Goal: Task Accomplishment & Management: Use online tool/utility

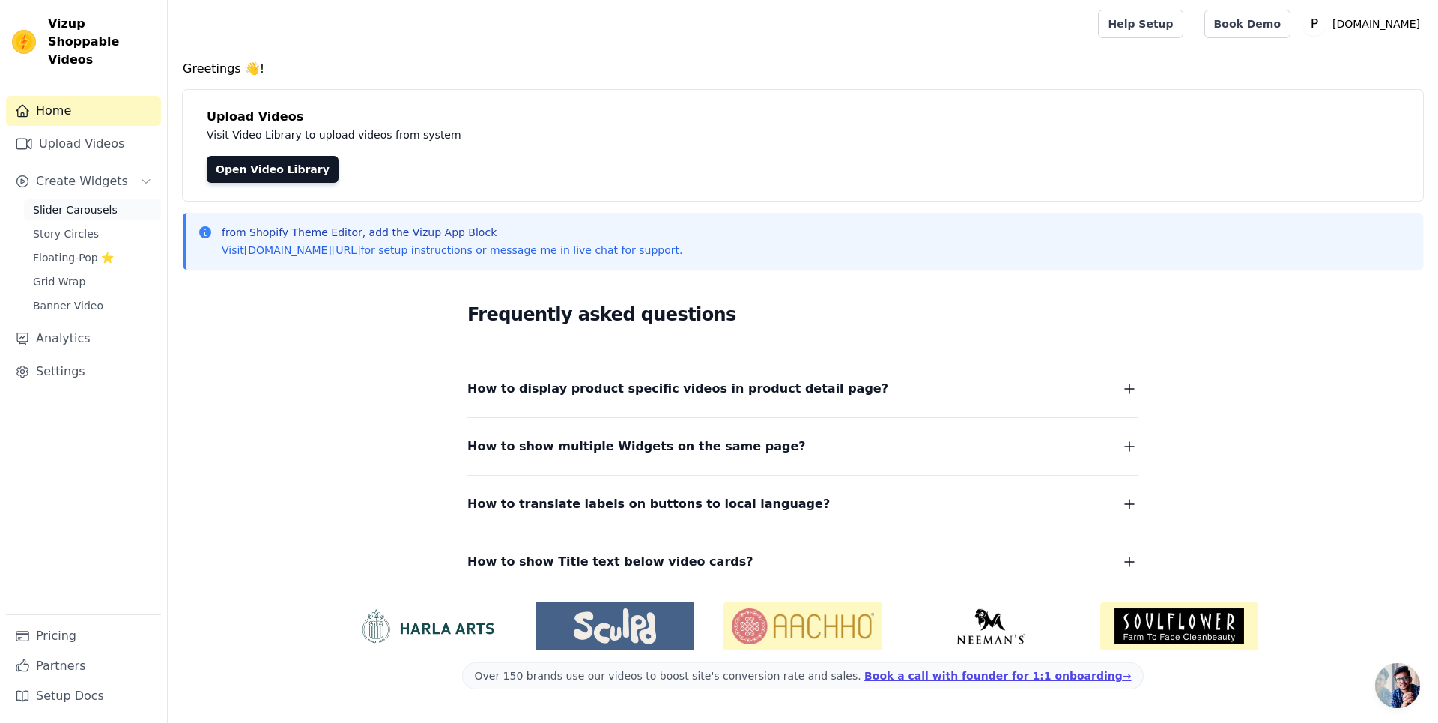
click at [34, 202] on span "Slider Carousels" at bounding box center [75, 209] width 85 height 15
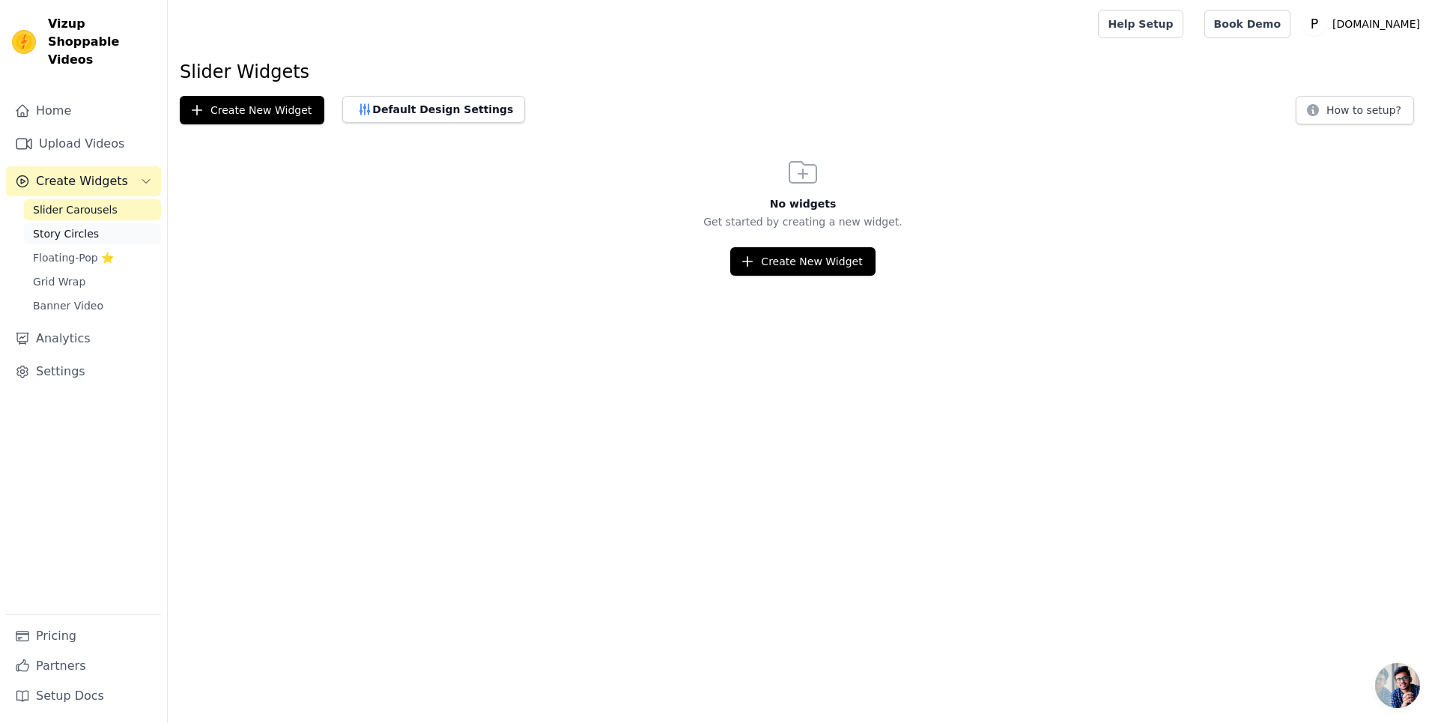
click at [86, 226] on span "Story Circles" at bounding box center [66, 233] width 66 height 15
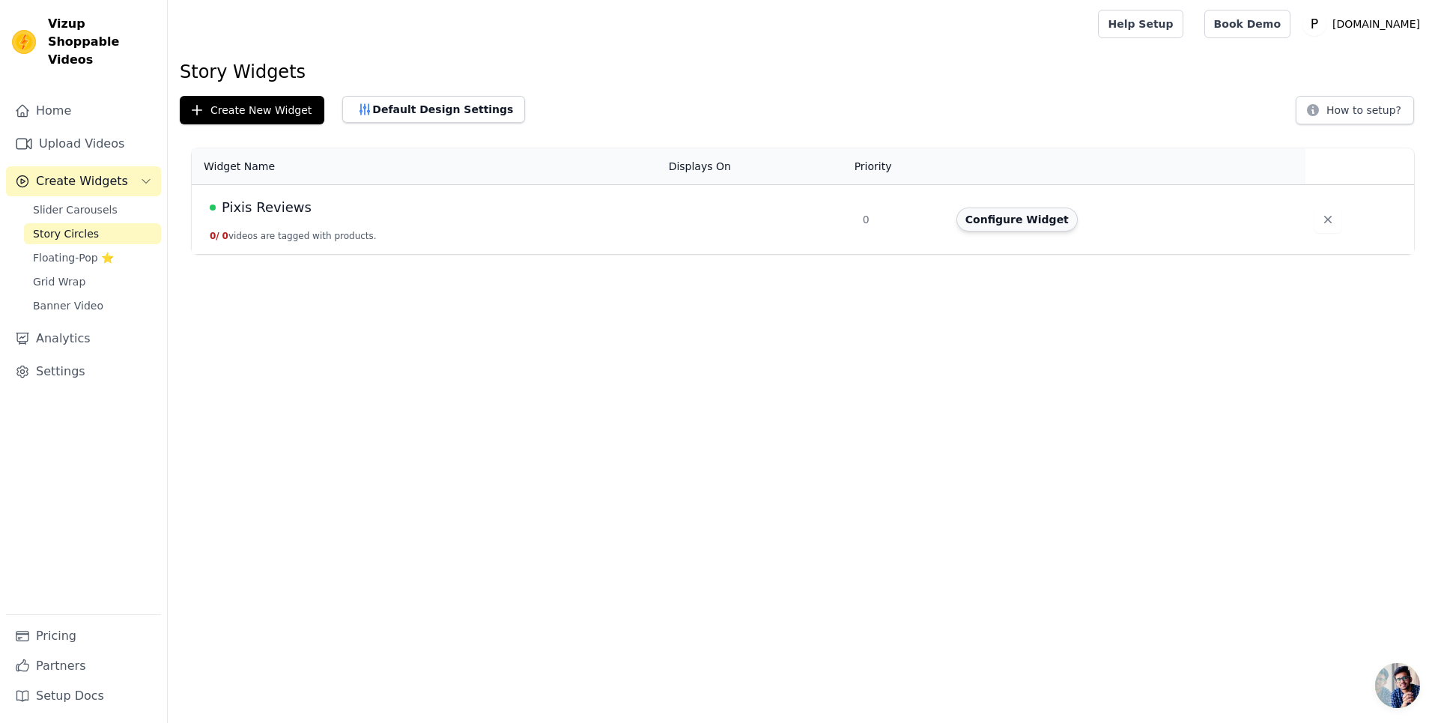
click at [995, 210] on button "Configure Widget" at bounding box center [1016, 219] width 121 height 24
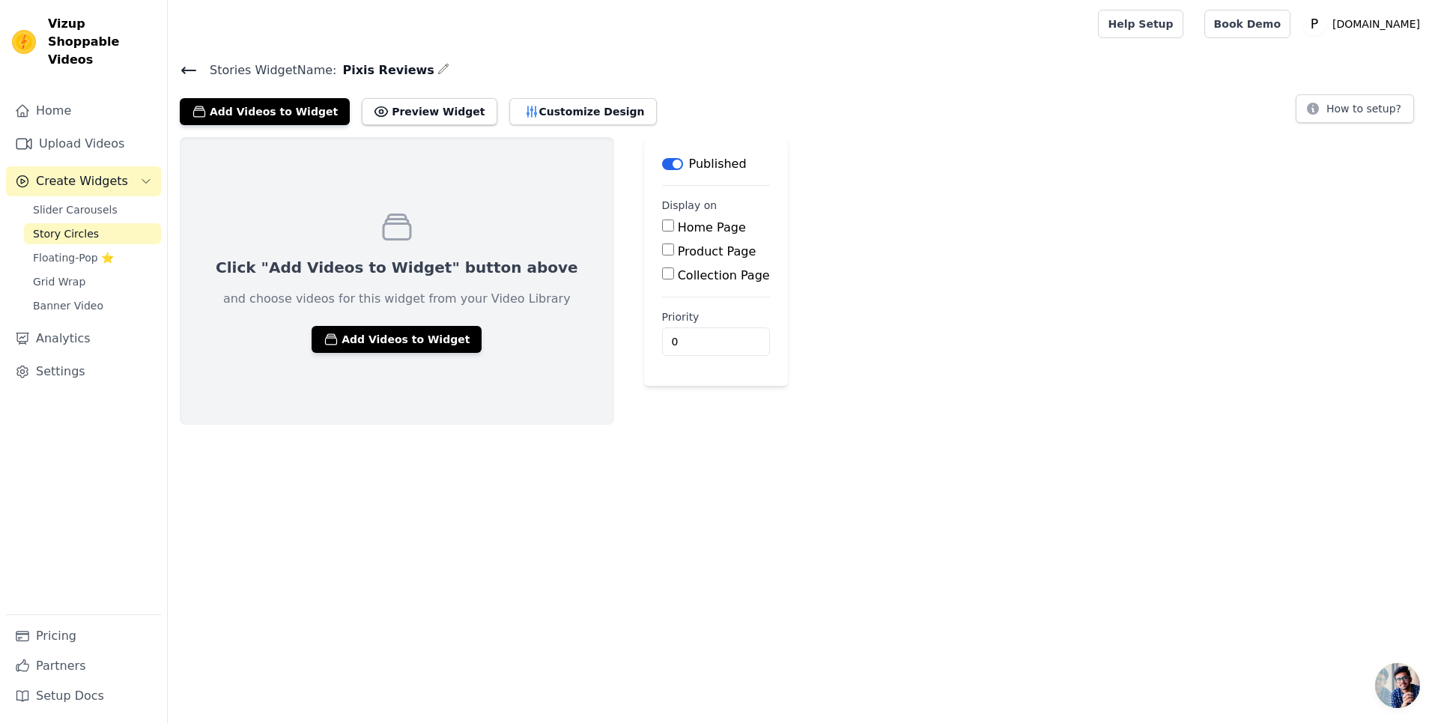
click at [662, 248] on input "Product Page" at bounding box center [668, 249] width 12 height 12
checkbox input "true"
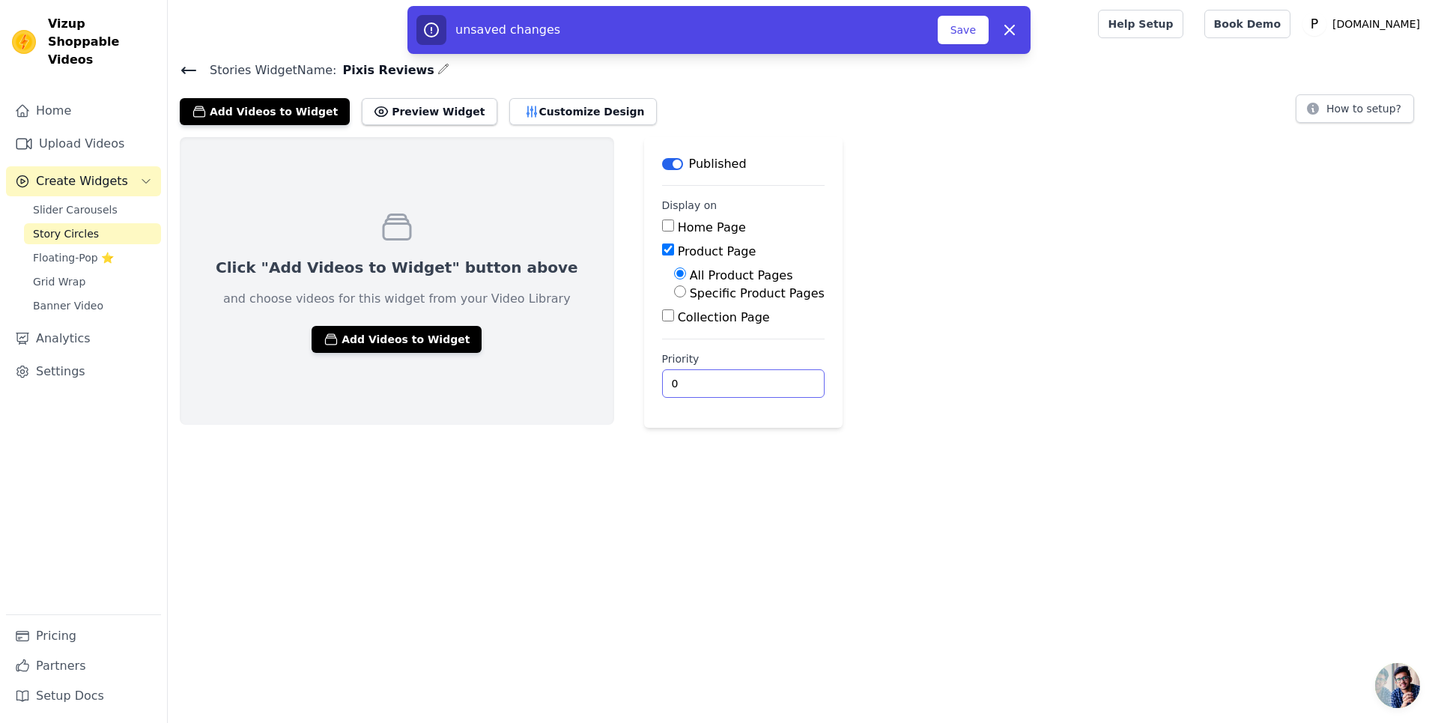
click at [662, 382] on input "0" at bounding box center [743, 383] width 162 height 28
type input "4"
click at [833, 406] on div "Click "Add Videos to Widget" button above and choose videos for this widget fro…" at bounding box center [803, 282] width 1270 height 291
click at [674, 291] on div "Specific Product Pages" at bounding box center [749, 294] width 151 height 18
click at [674, 292] on input "Specific Product Pages" at bounding box center [680, 291] width 12 height 12
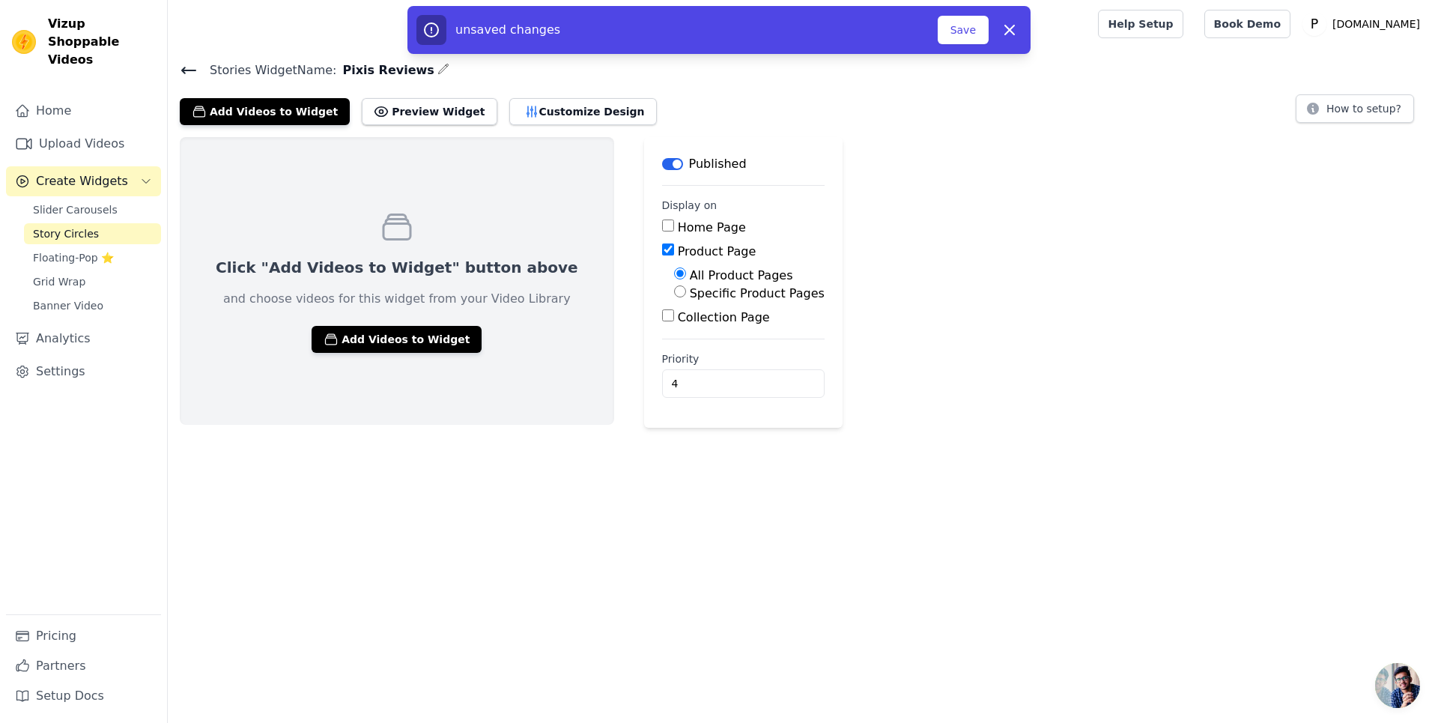
radio input "true"
click at [674, 326] on button "Select Products" at bounding box center [724, 326] width 100 height 25
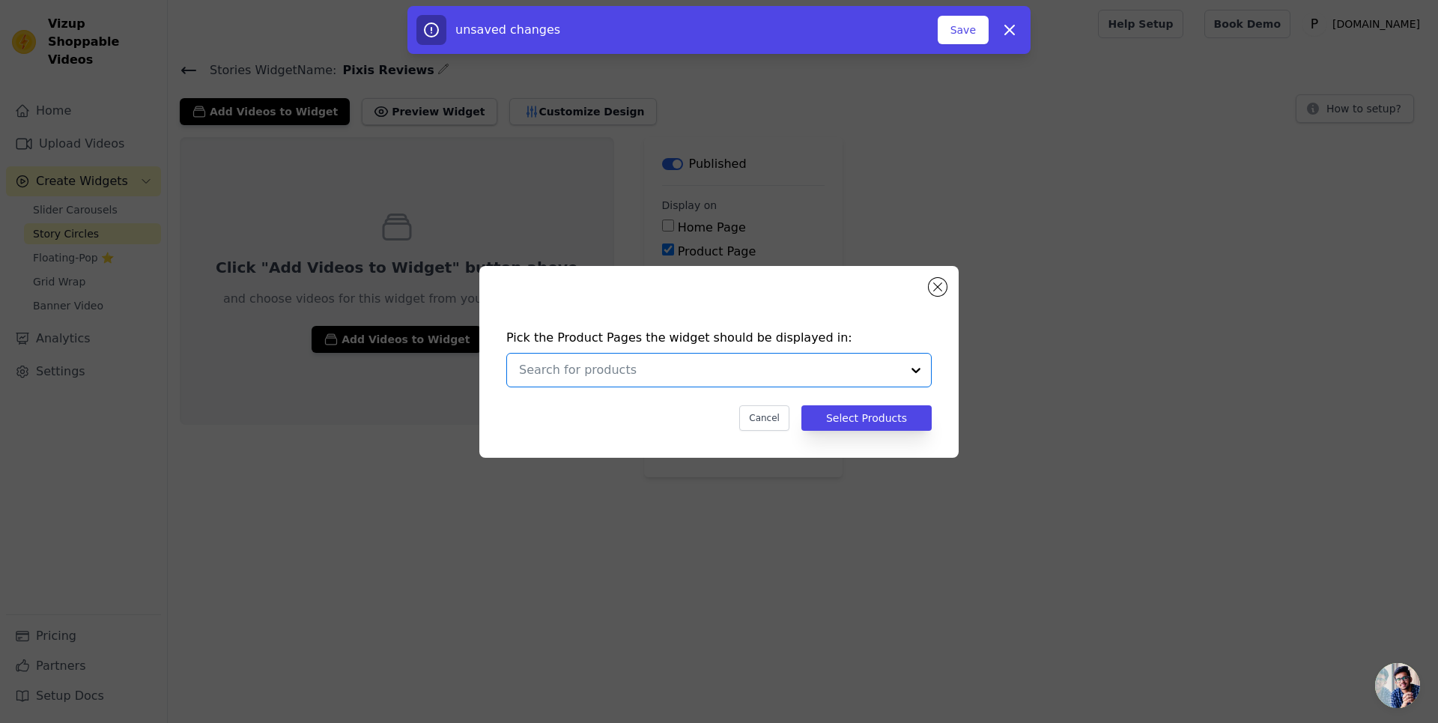
click at [725, 368] on input "text" at bounding box center [710, 370] width 382 height 18
click at [683, 409] on div "Pixis Whitening Cream | Reduce DarkSpots + Sunblock" at bounding box center [701, 405] width 288 height 15
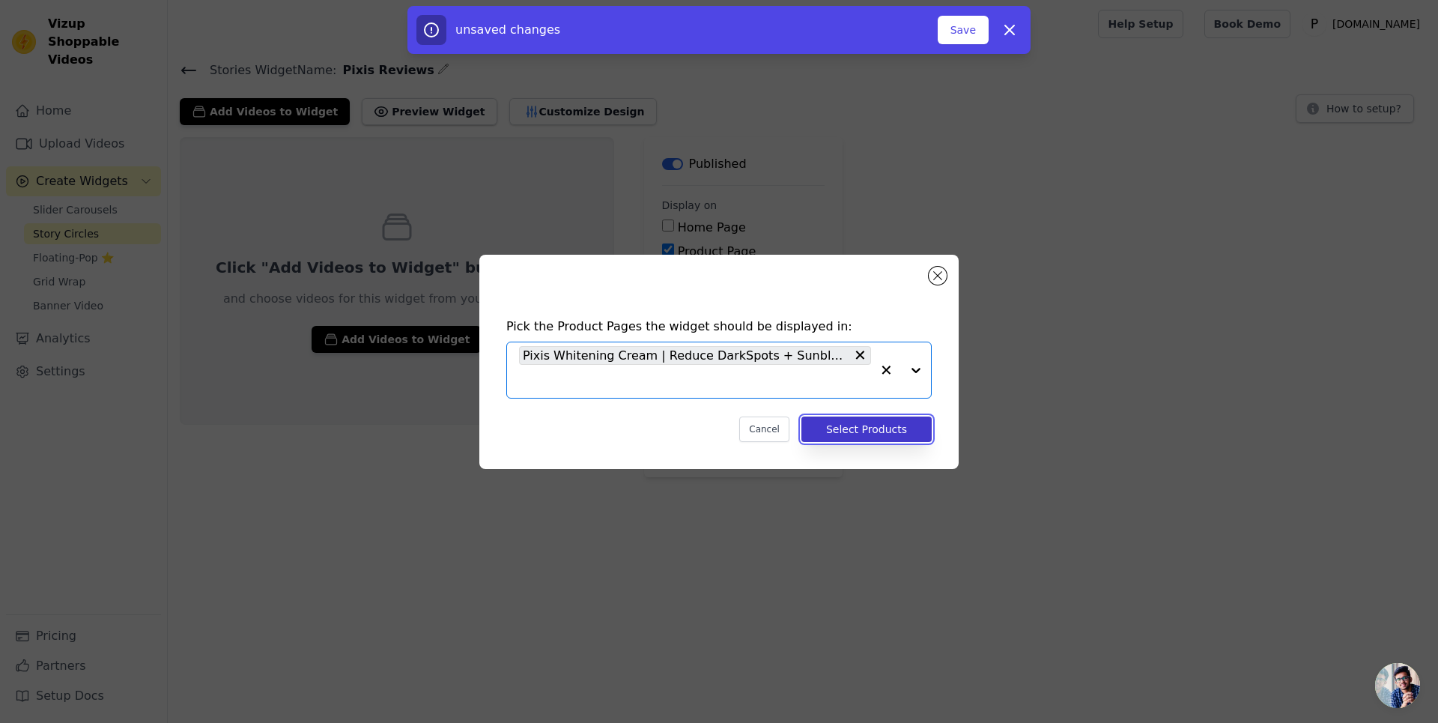
click at [885, 425] on button "Select Products" at bounding box center [866, 428] width 130 height 25
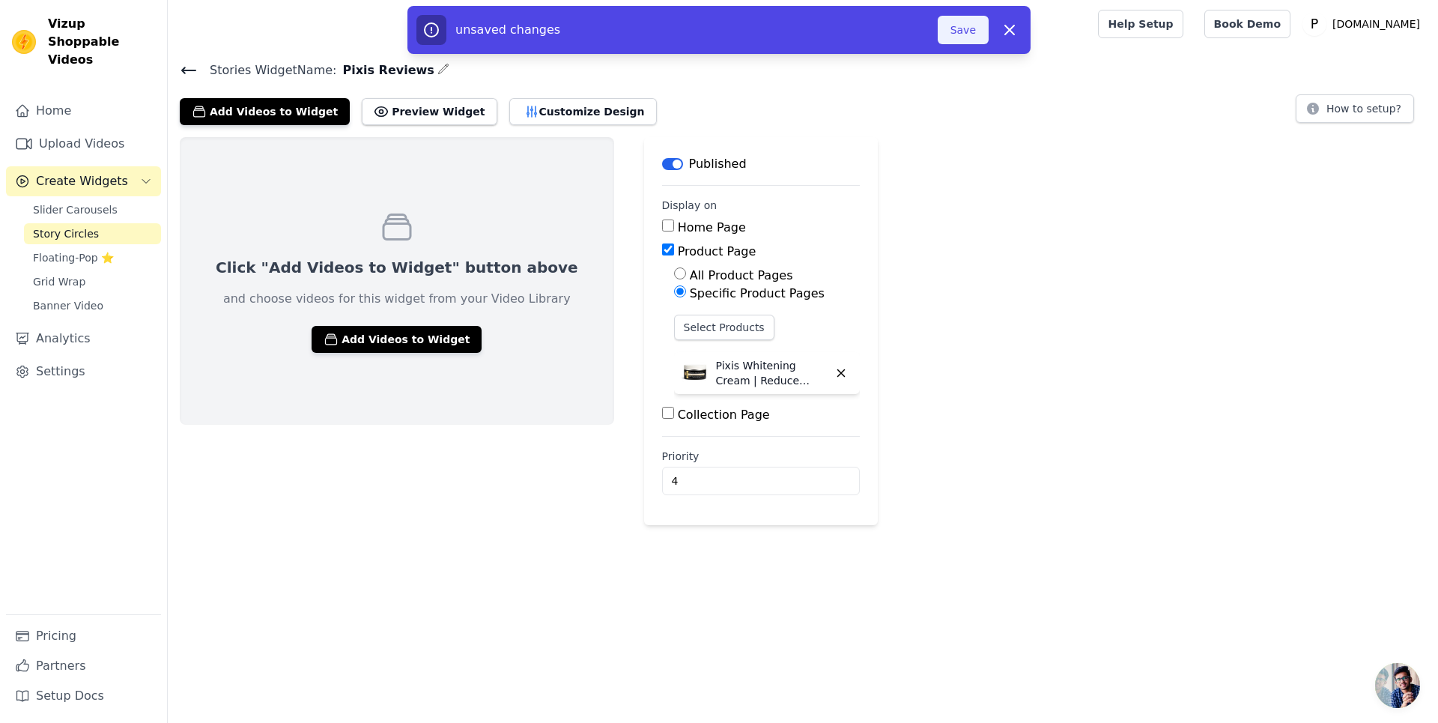
click at [958, 29] on button "Save" at bounding box center [963, 30] width 51 height 28
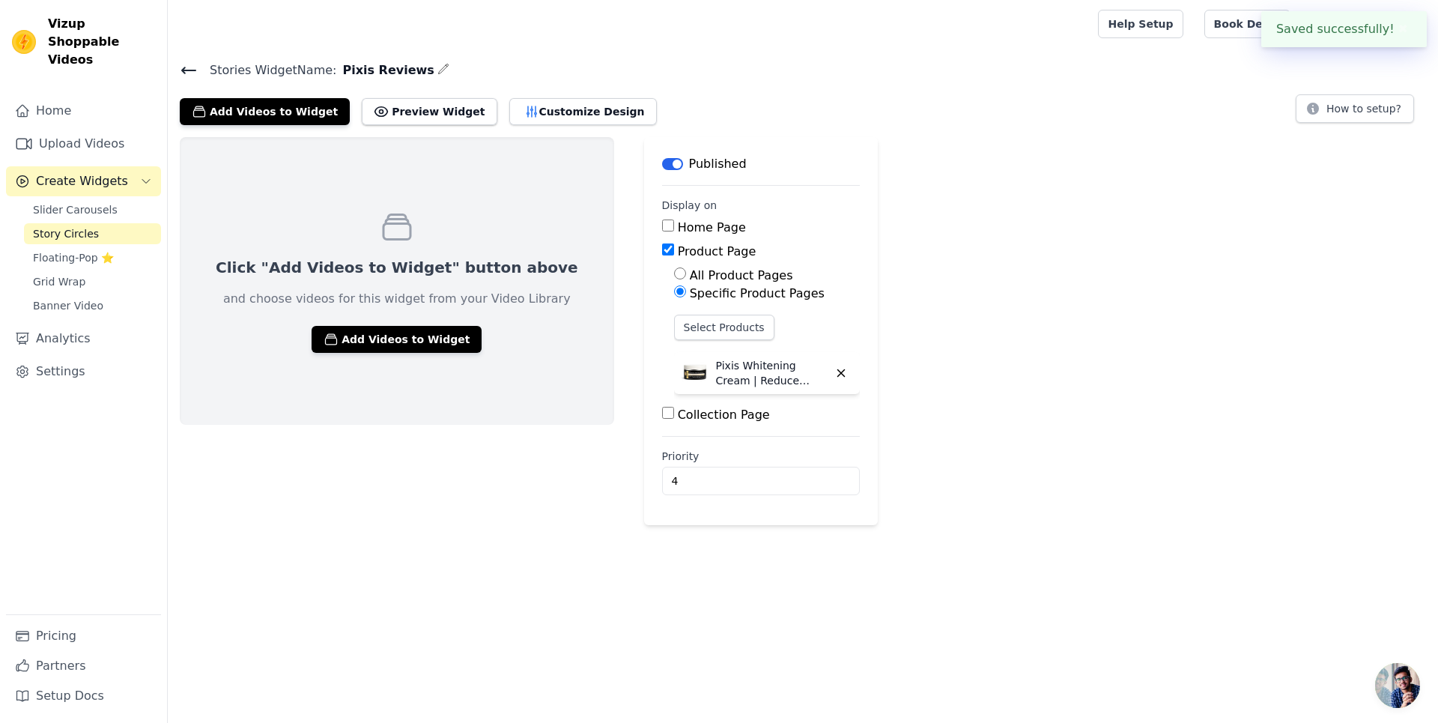
click at [843, 406] on div "Click "Add Videos to Widget" button above and choose videos for this widget fro…" at bounding box center [803, 331] width 1270 height 388
click at [130, 247] on link "Floating-Pop ⭐" at bounding box center [92, 257] width 137 height 21
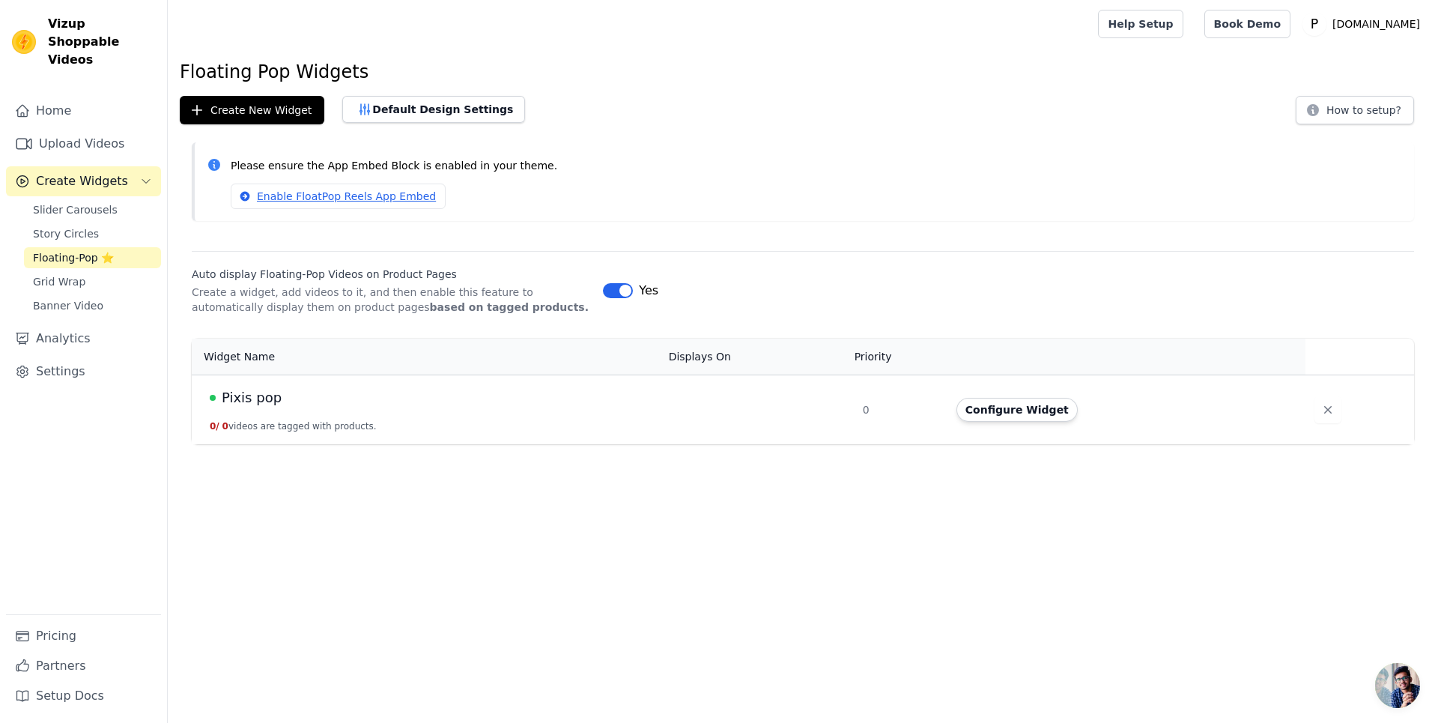
drag, startPoint x: 1402, startPoint y: 687, endPoint x: 976, endPoint y: 639, distance: 427.9
click at [957, 444] on html "Vizup Shoppable Videos Home Upload Videos Create Widgets Slider Carousels Story…" at bounding box center [719, 222] width 1438 height 444
drag, startPoint x: 1400, startPoint y: 681, endPoint x: 1158, endPoint y: 678, distance: 241.9
click at [1075, 444] on html "Vizup Shoppable Videos Home Upload Videos Create Widgets Slider Carousels Story…" at bounding box center [719, 222] width 1438 height 444
click at [1419, 678] on span "Open chat" at bounding box center [1397, 685] width 45 height 45
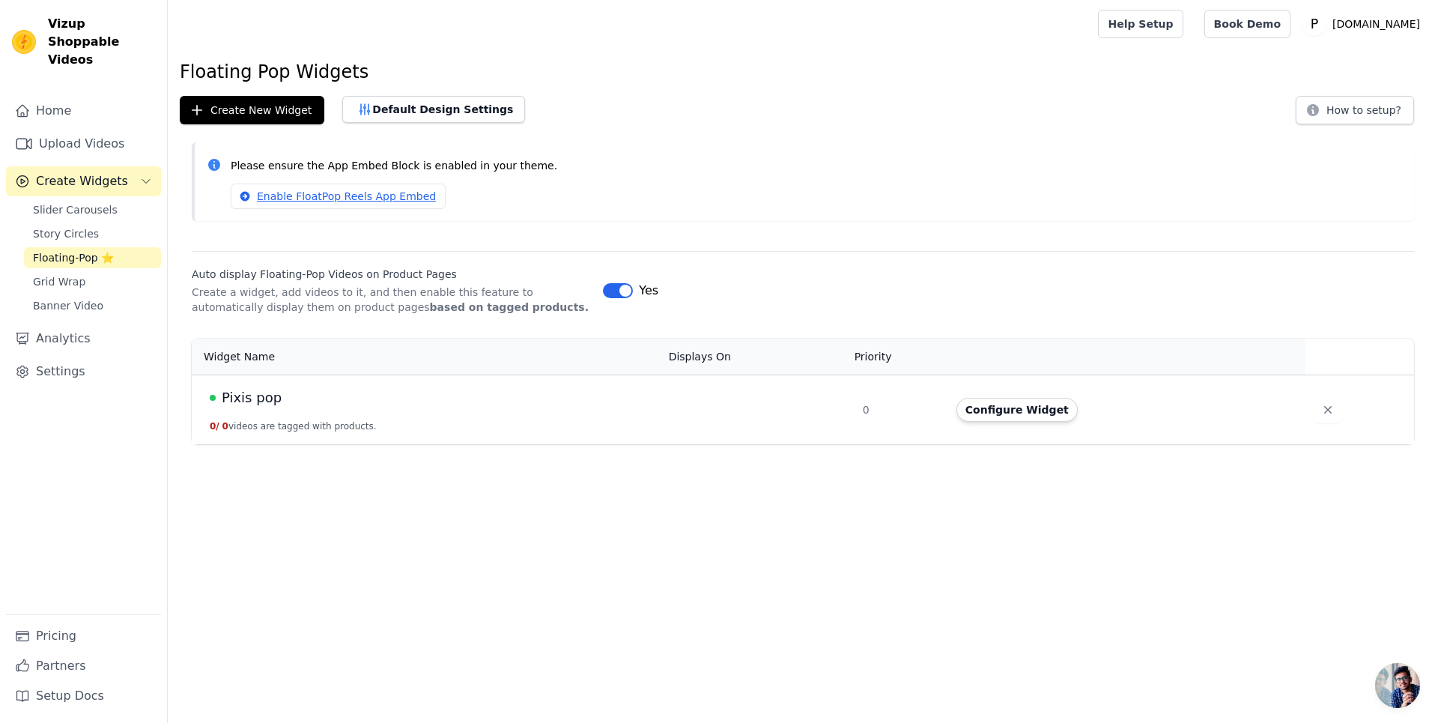
click at [1388, 692] on span "Open chat" at bounding box center [1397, 685] width 45 height 45
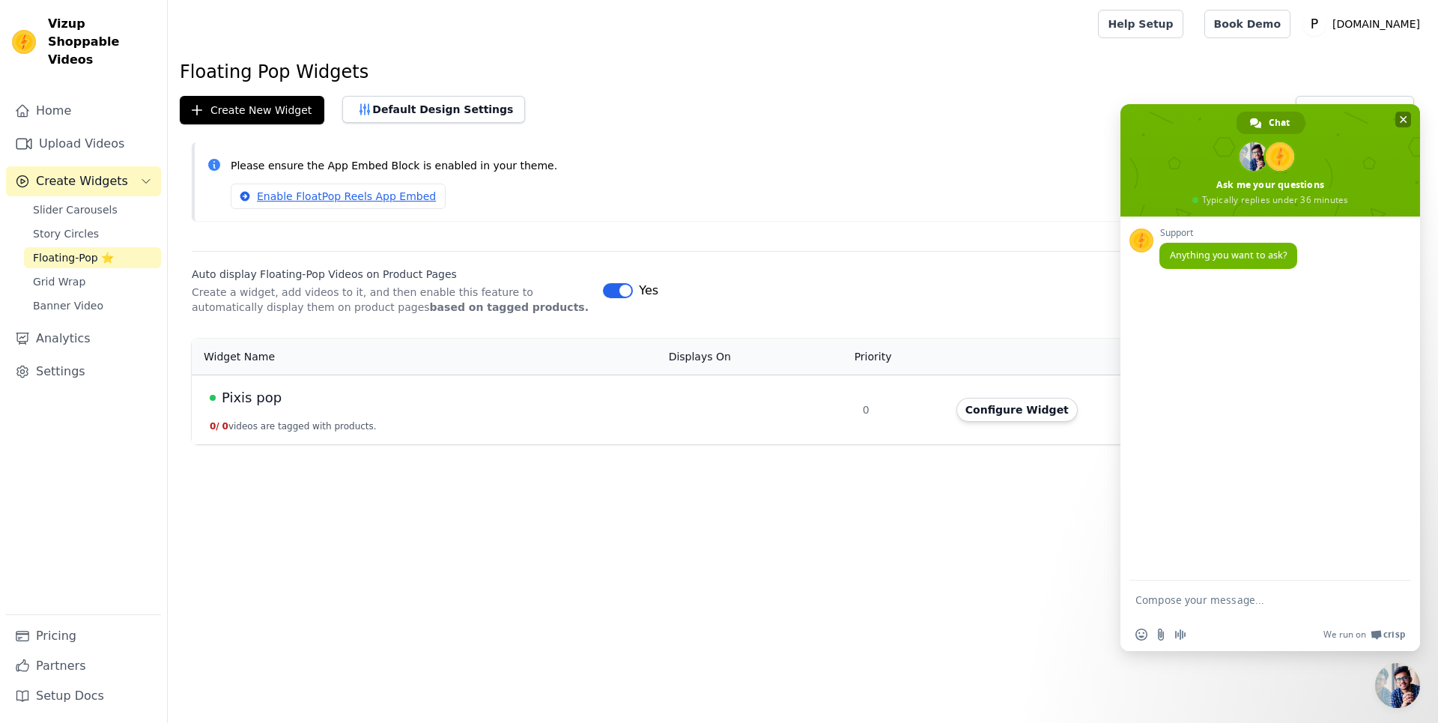
click at [1406, 120] on span "Close chat" at bounding box center [1403, 120] width 7 height 10
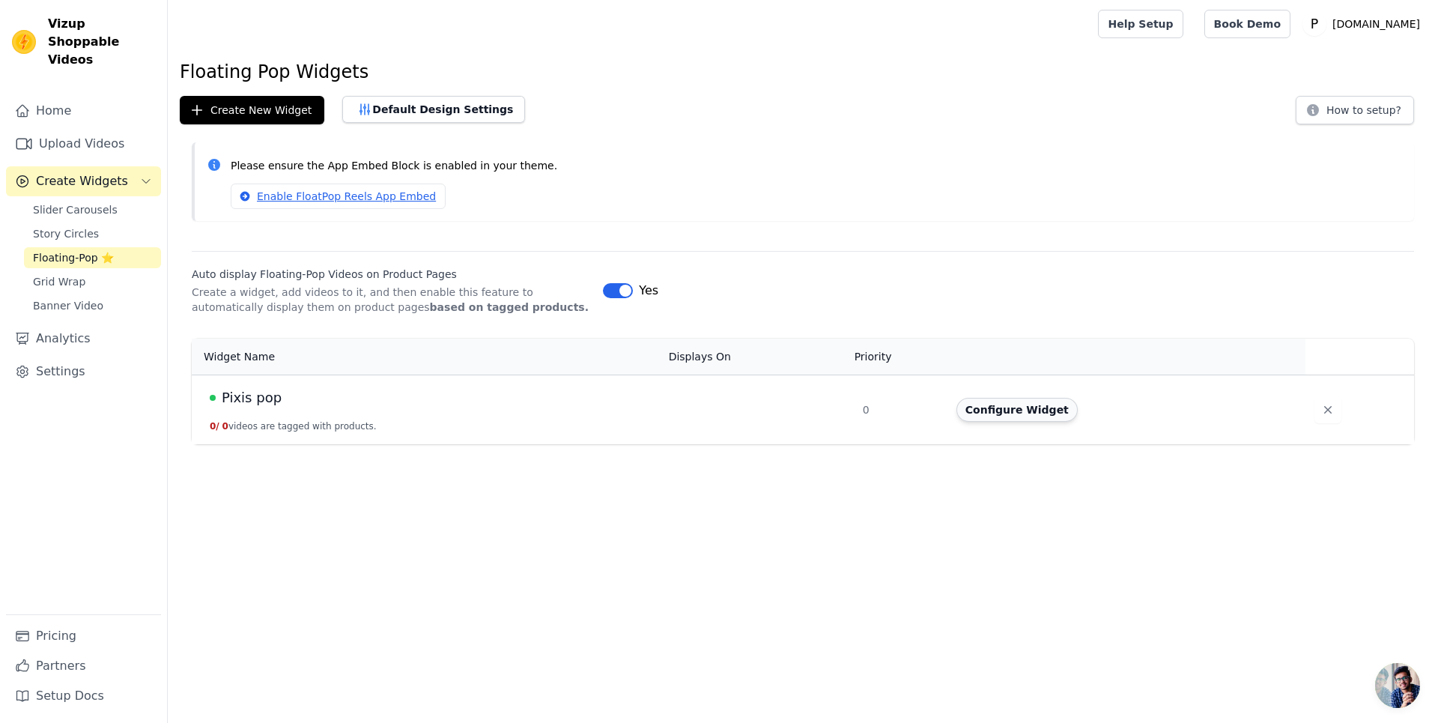
click at [1039, 409] on button "Configure Widget" at bounding box center [1016, 410] width 121 height 24
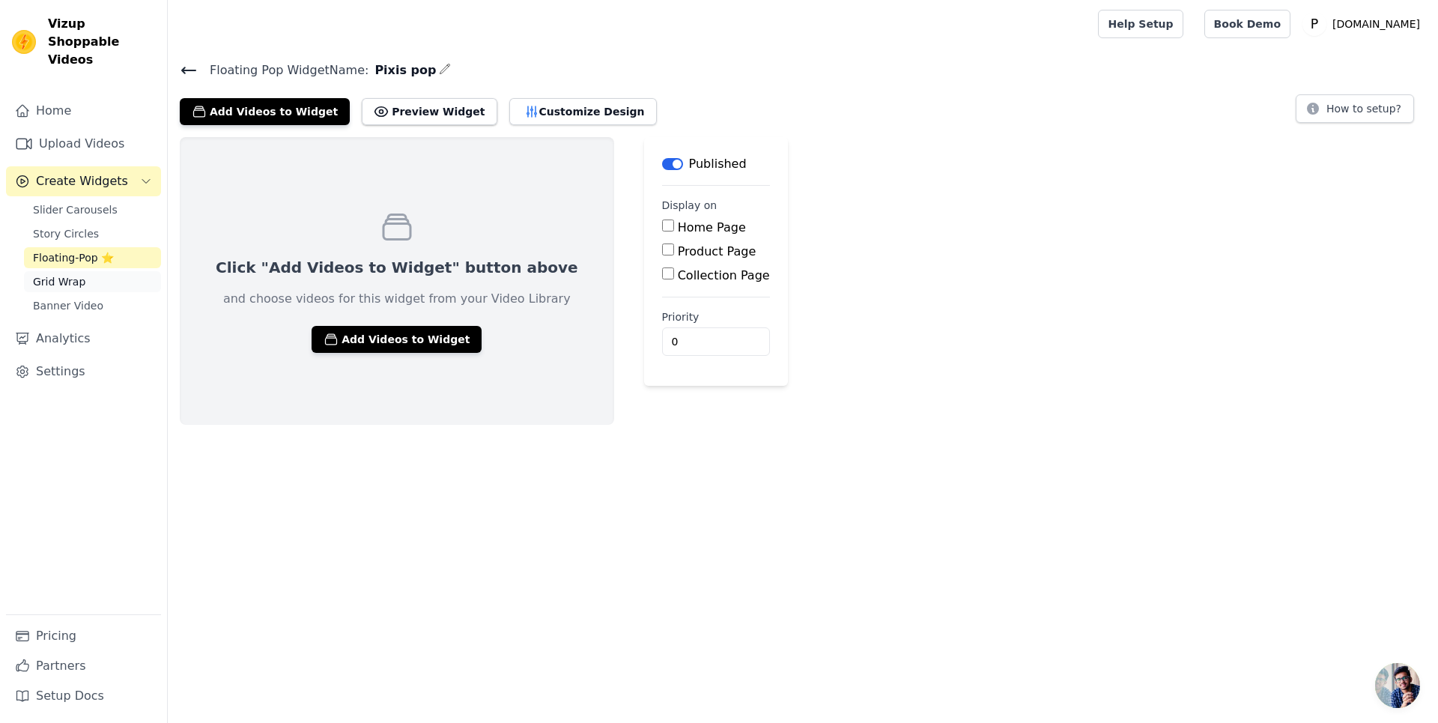
click at [96, 271] on link "Grid Wrap" at bounding box center [92, 281] width 137 height 21
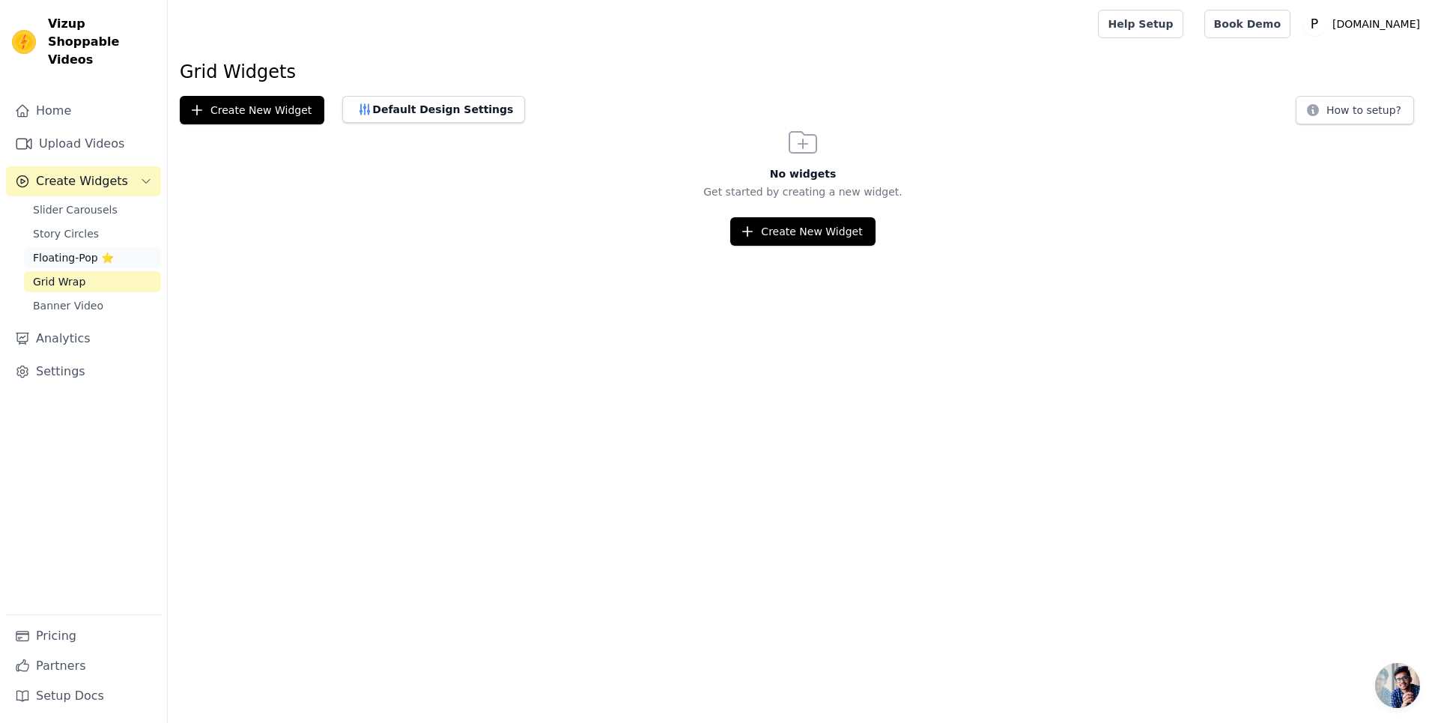
click at [95, 250] on span "Floating-Pop ⭐" at bounding box center [73, 257] width 81 height 15
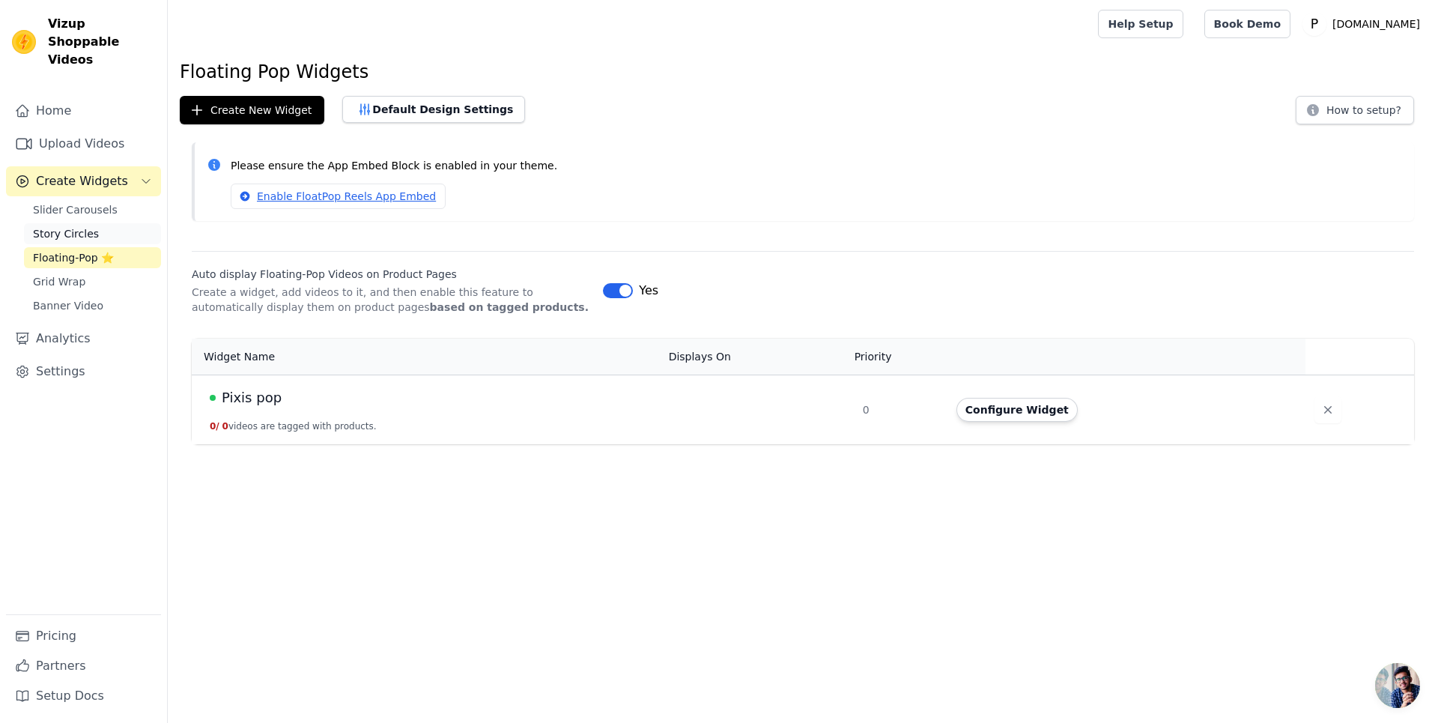
click at [130, 223] on link "Story Circles" at bounding box center [92, 233] width 137 height 21
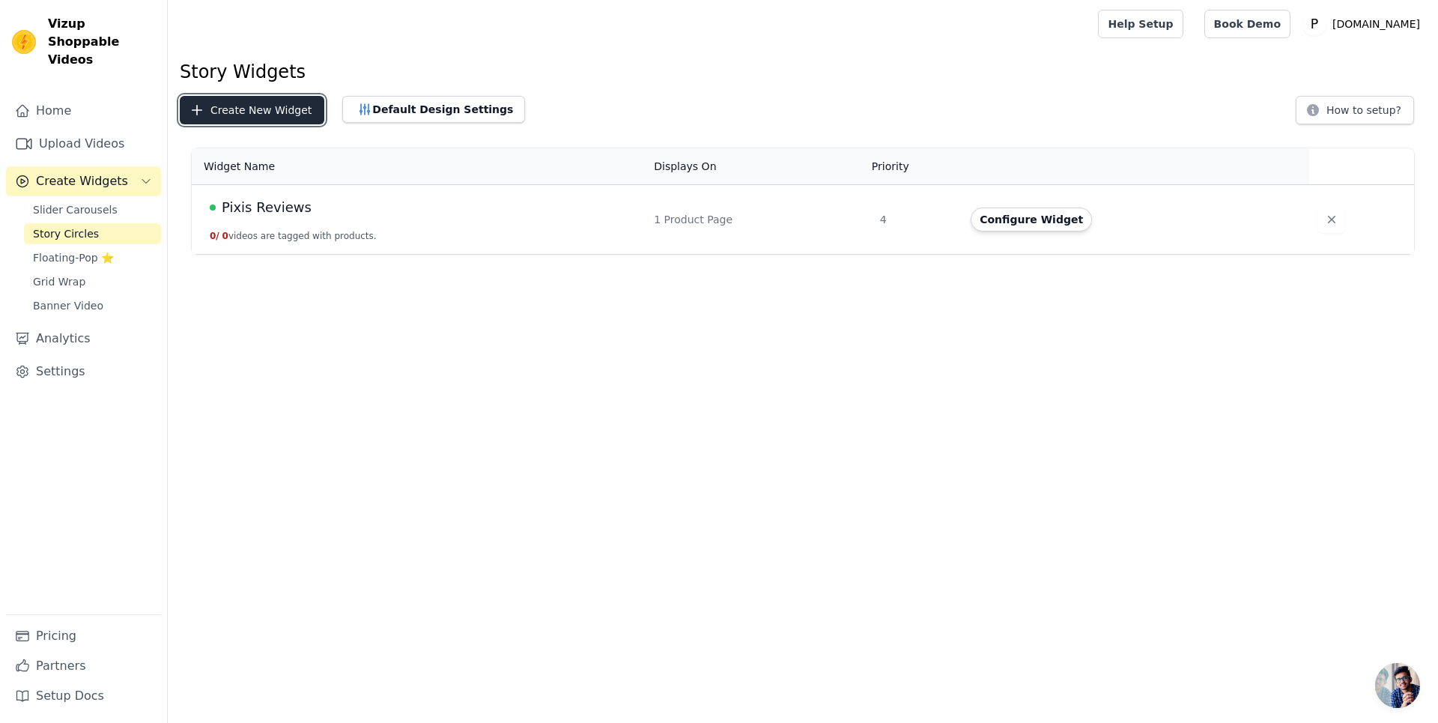
click at [214, 112] on button "Create New Widget" at bounding box center [252, 110] width 145 height 28
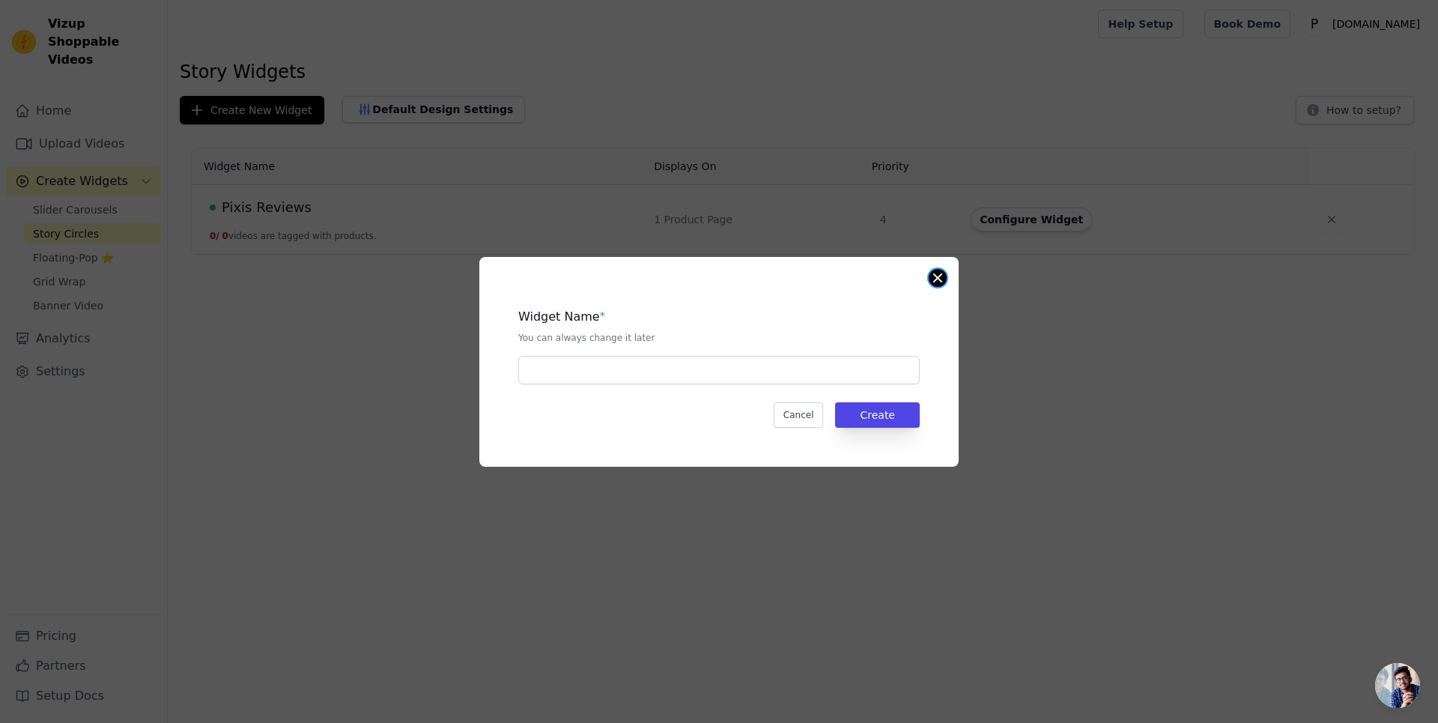
click at [942, 275] on button "Close modal" at bounding box center [938, 278] width 18 height 18
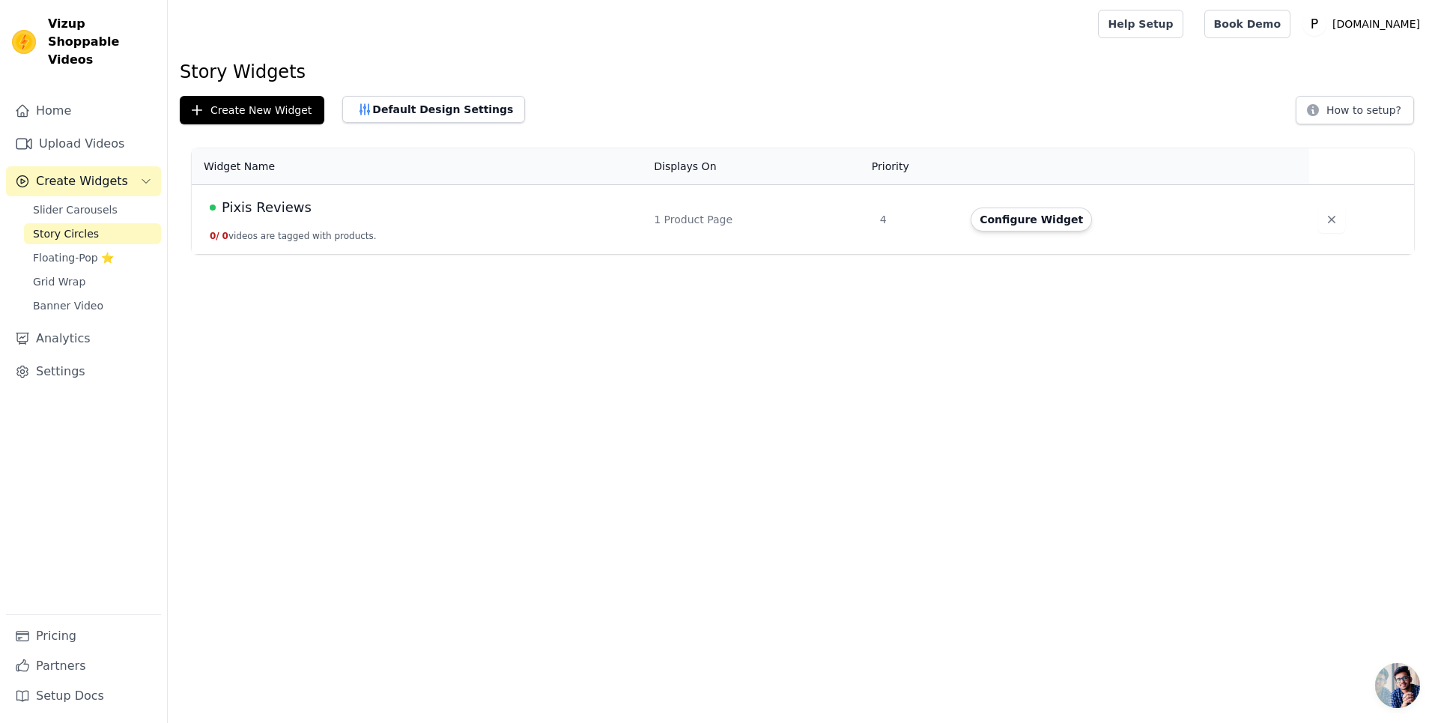
click at [279, 208] on span "Pixis Reviews" at bounding box center [267, 207] width 90 height 21
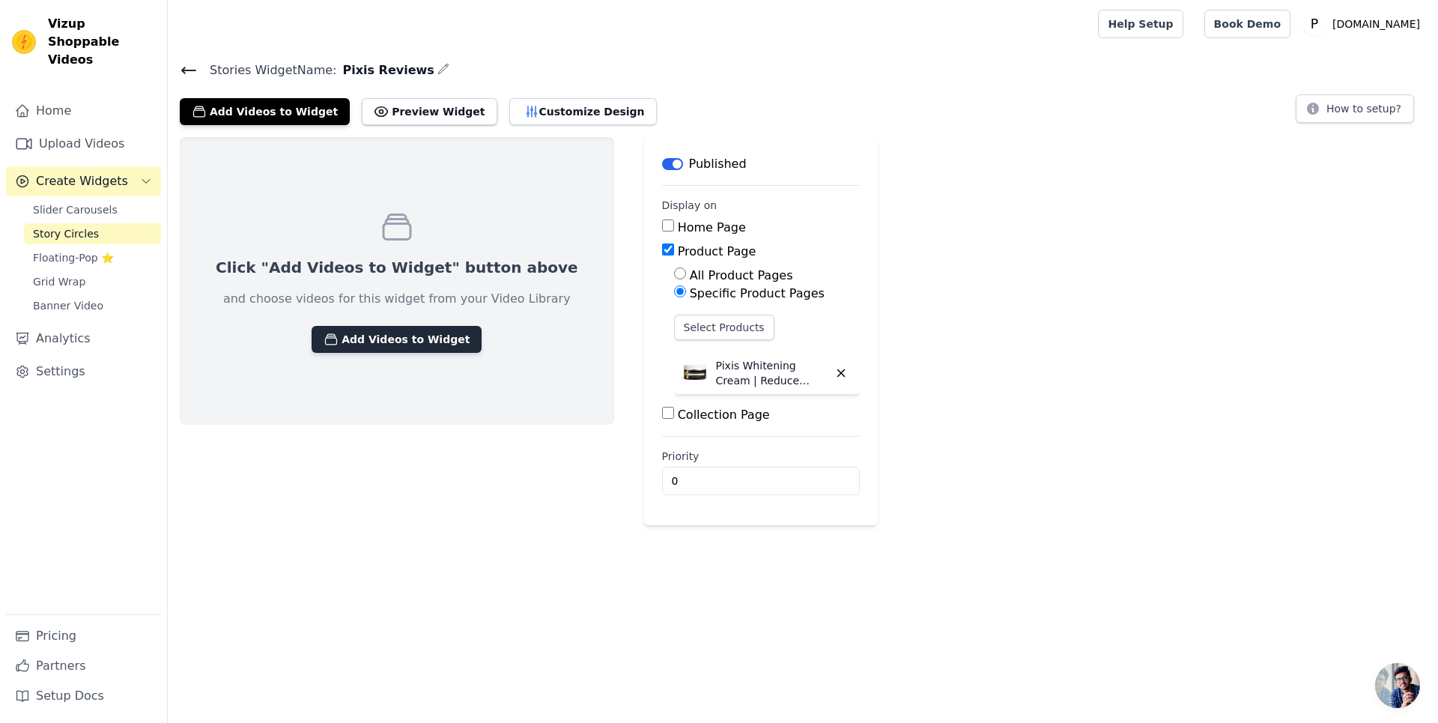
click at [375, 338] on button "Add Videos to Widget" at bounding box center [397, 339] width 170 height 27
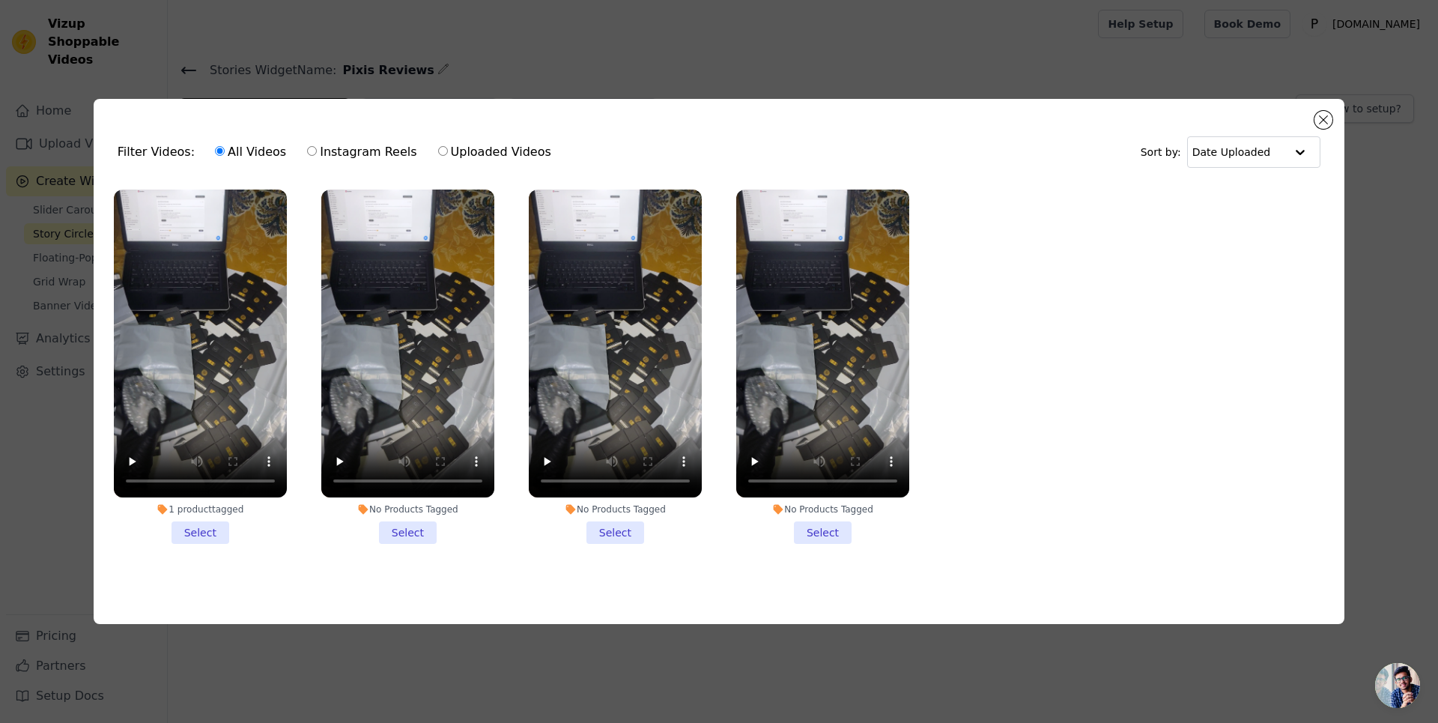
click at [610, 532] on li "No Products Tagged Select" at bounding box center [615, 366] width 173 height 354
click at [0, 0] on input "No Products Tagged Select" at bounding box center [0, 0] width 0 height 0
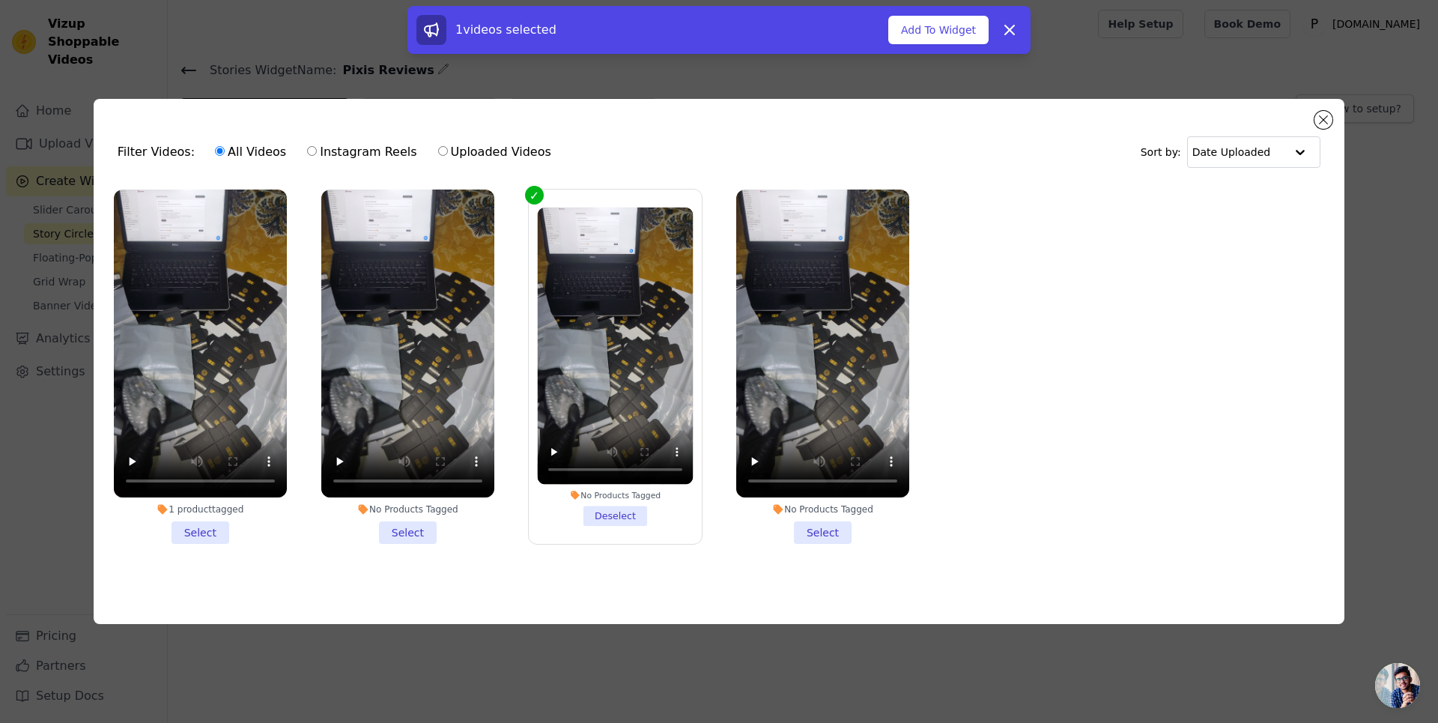
drag, startPoint x: 410, startPoint y: 526, endPoint x: 347, endPoint y: 526, distance: 63.6
click at [410, 526] on li "No Products Tagged Select" at bounding box center [407, 366] width 173 height 354
click at [205, 532] on li "1 product tagged Select" at bounding box center [200, 366] width 173 height 354
click at [0, 0] on input "1 product tagged Select" at bounding box center [0, 0] width 0 height 0
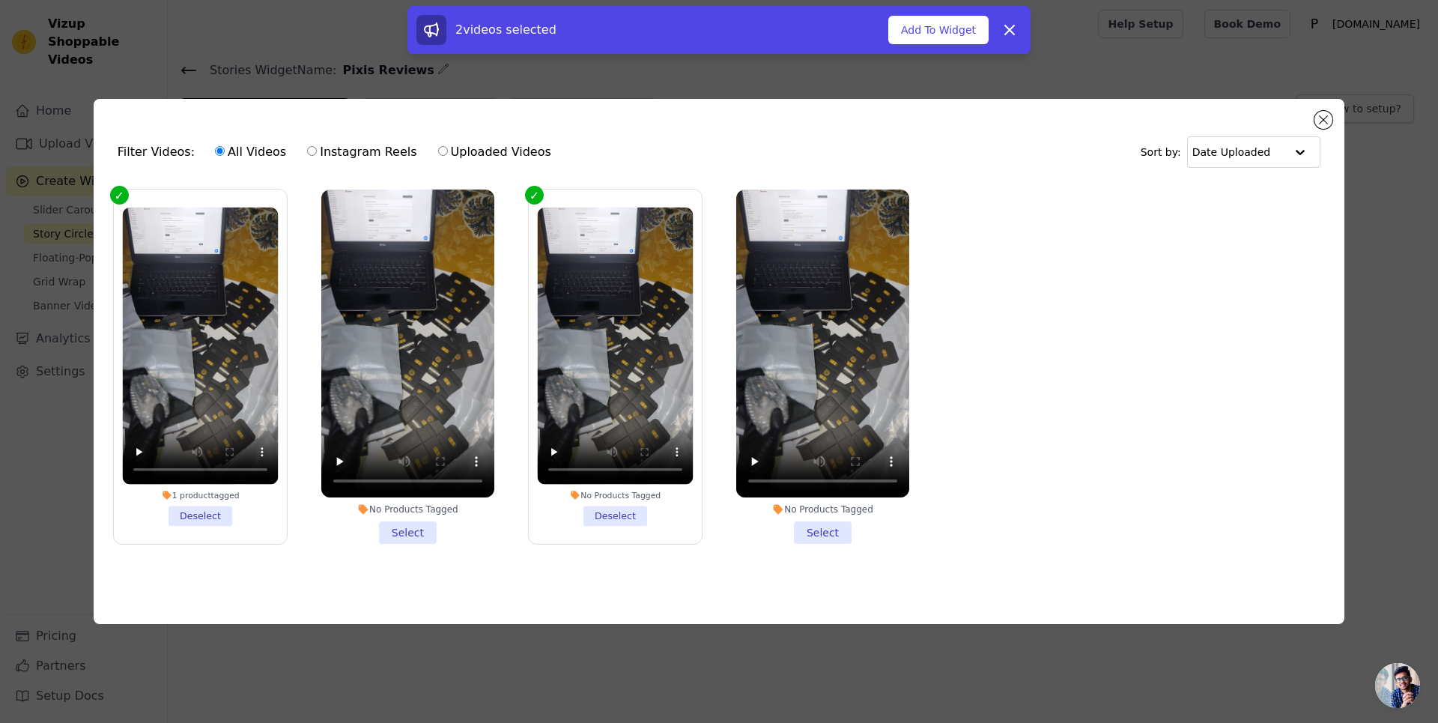
click at [414, 528] on li "No Products Tagged Select" at bounding box center [407, 366] width 173 height 354
click at [0, 0] on input "No Products Tagged Select" at bounding box center [0, 0] width 0 height 0
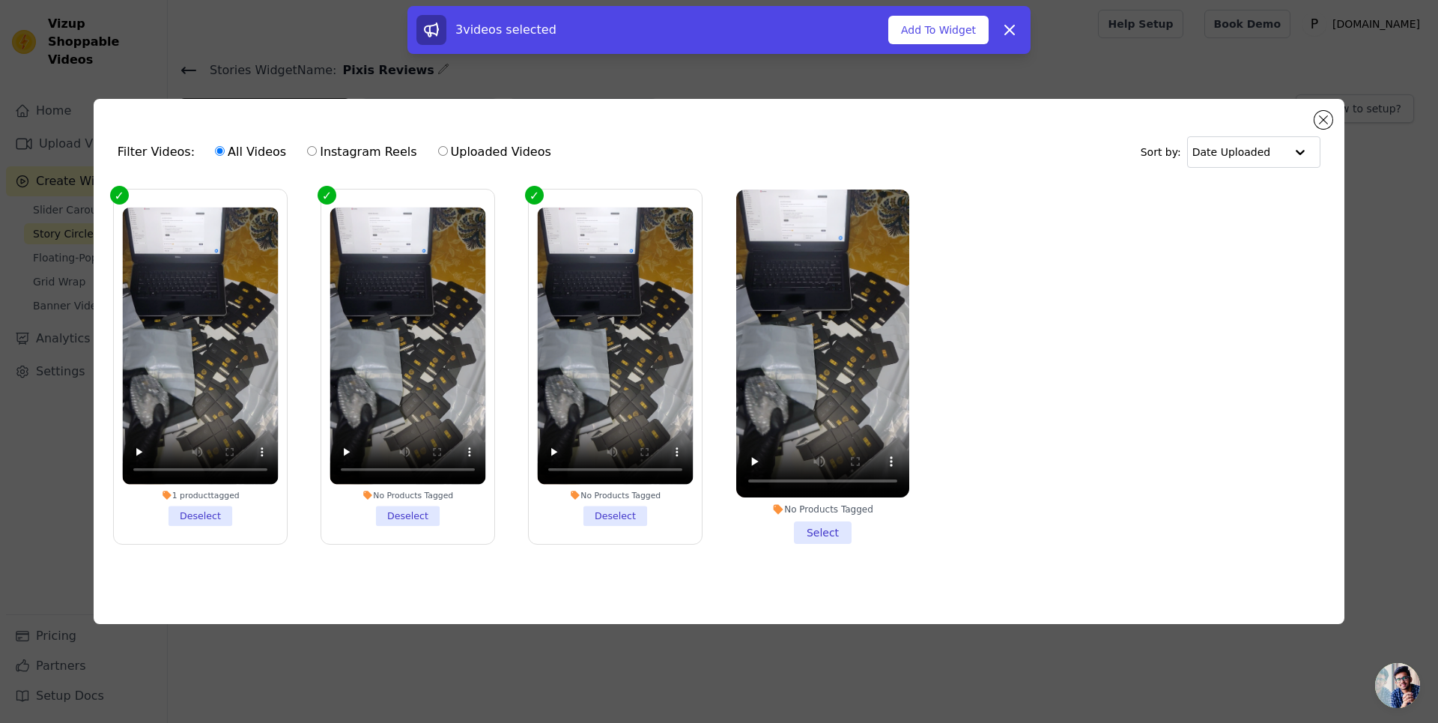
click at [824, 537] on li "No Products Tagged Select" at bounding box center [822, 366] width 173 height 354
click at [0, 0] on input "No Products Tagged Select" at bounding box center [0, 0] width 0 height 0
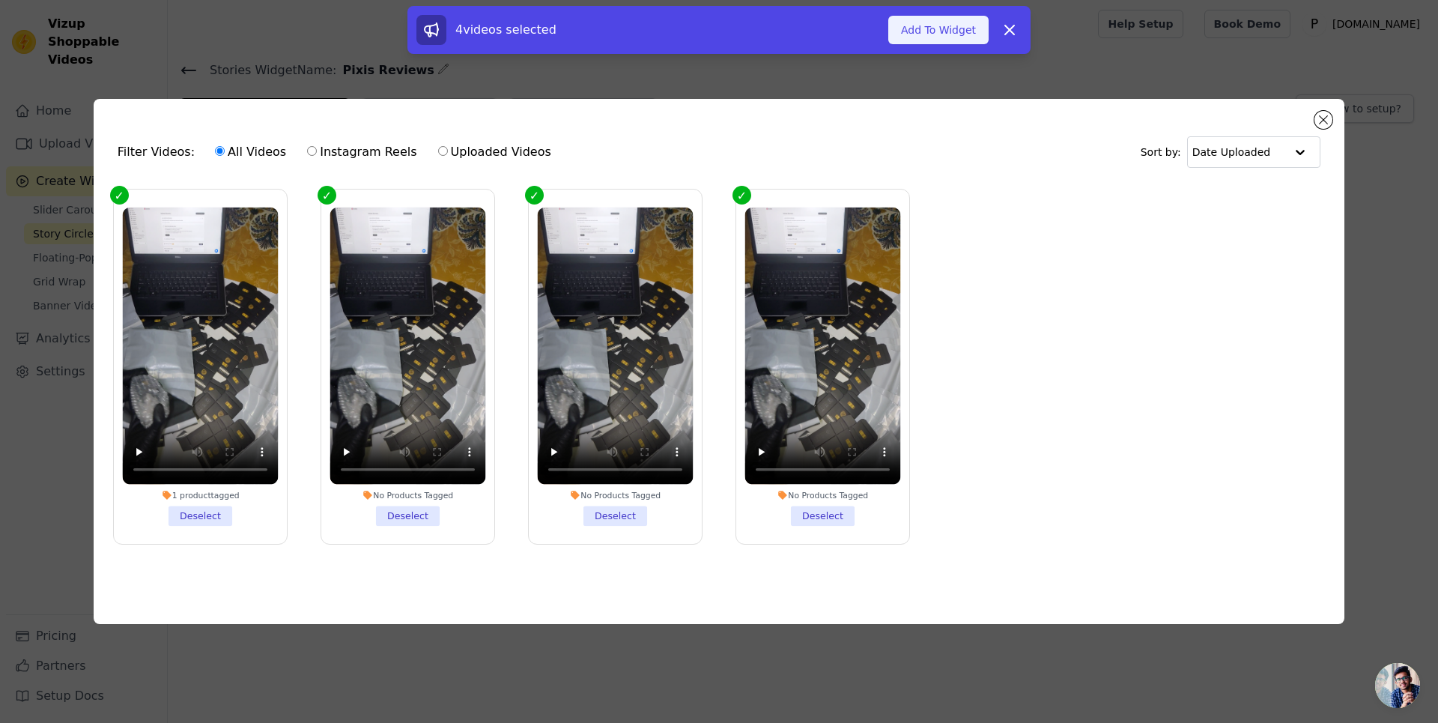
click at [947, 32] on button "Add To Widget" at bounding box center [938, 30] width 100 height 28
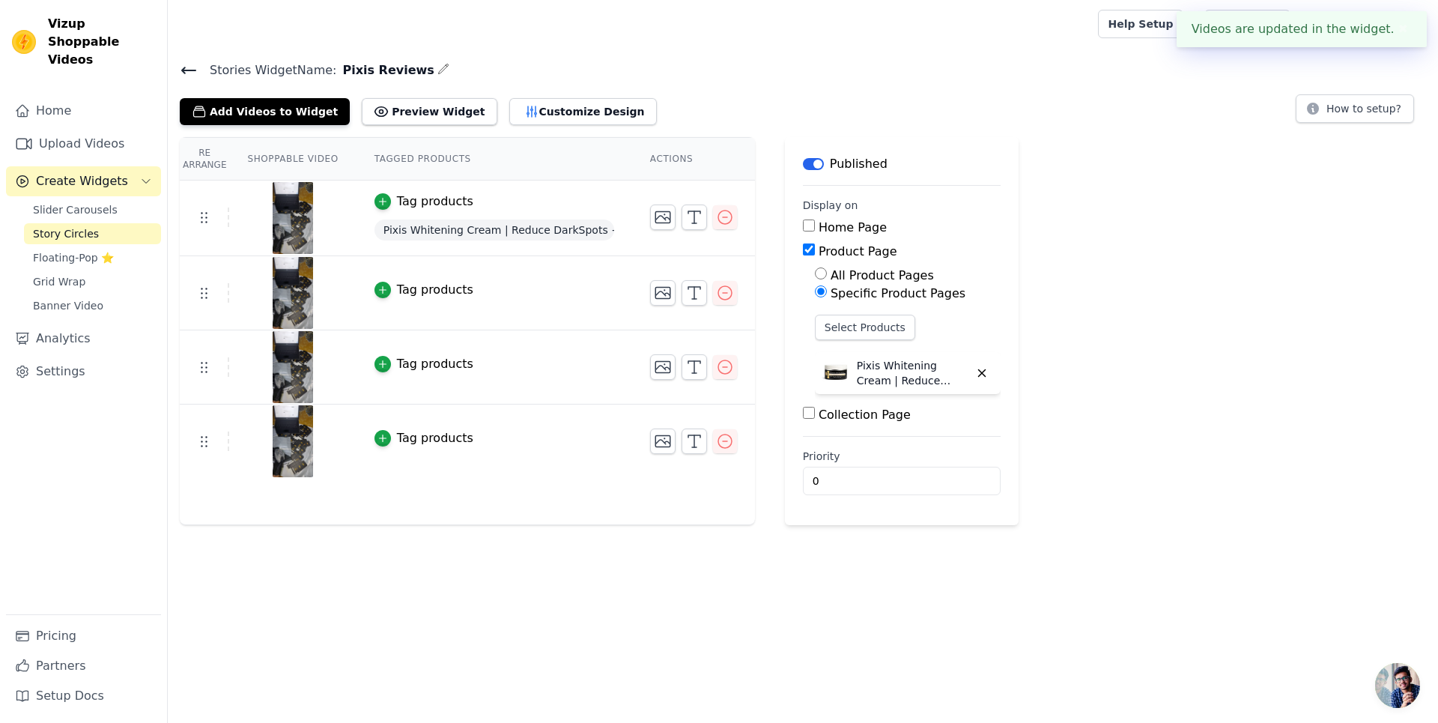
click at [1022, 387] on div "Re Arrange Shoppable Video Tagged Products Actions Tag products Pixis Whitening…" at bounding box center [803, 331] width 1270 height 388
click at [660, 295] on icon "button" at bounding box center [663, 293] width 18 height 18
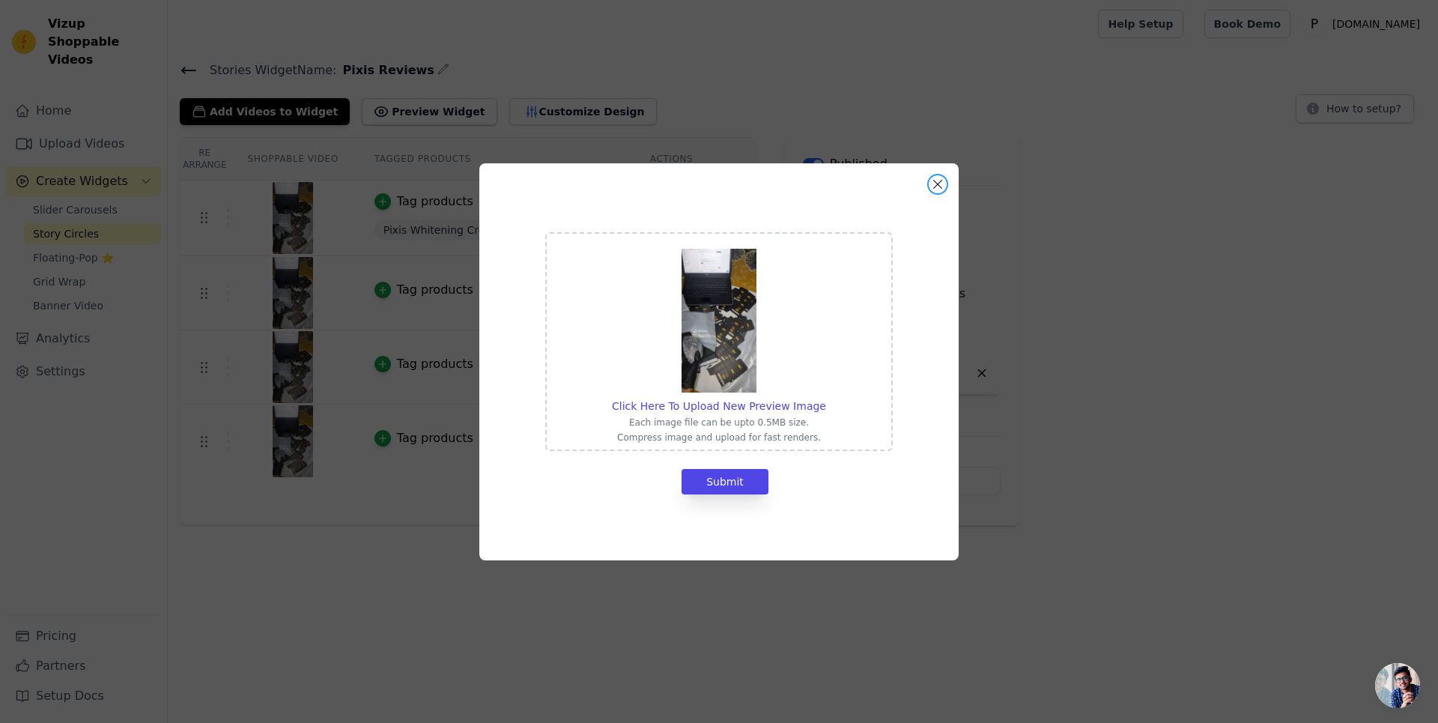
click at [930, 182] on button "Close modal" at bounding box center [938, 184] width 18 height 18
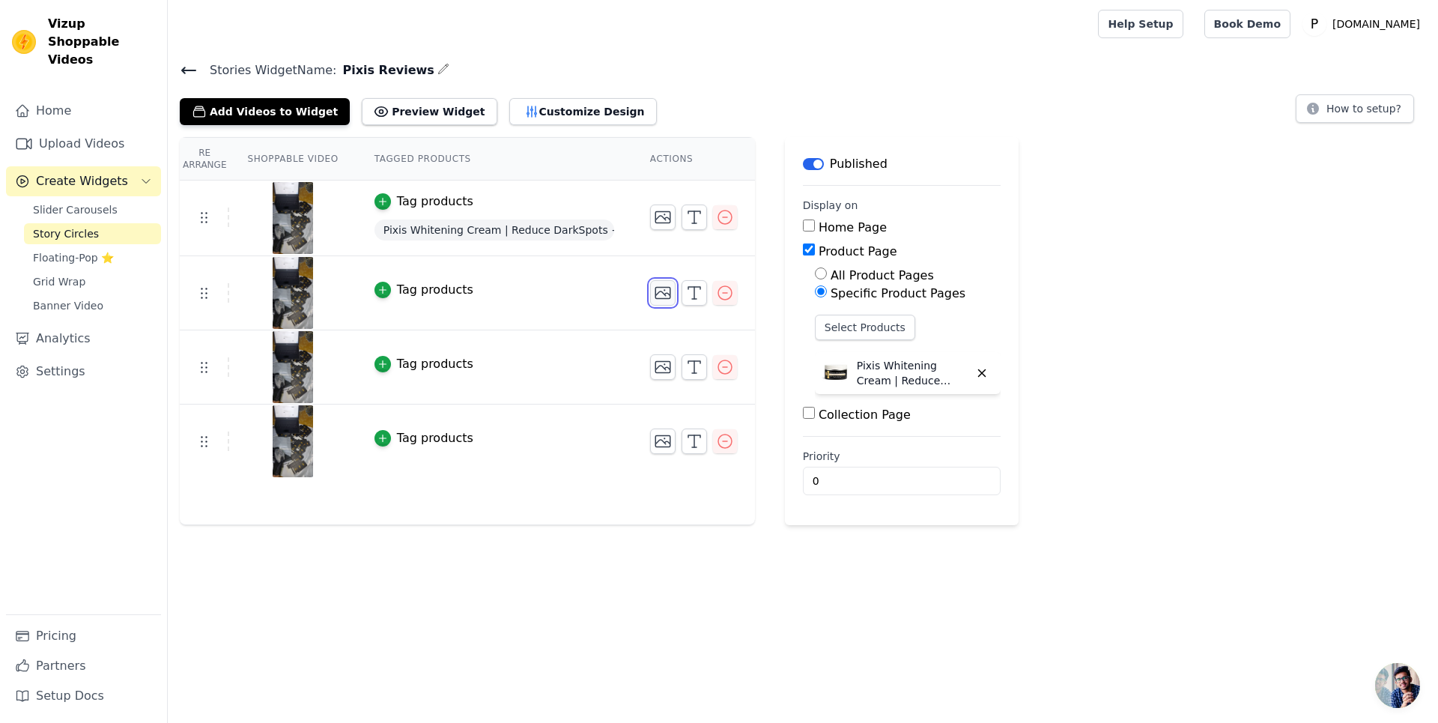
click at [656, 296] on icon "button" at bounding box center [663, 293] width 18 height 18
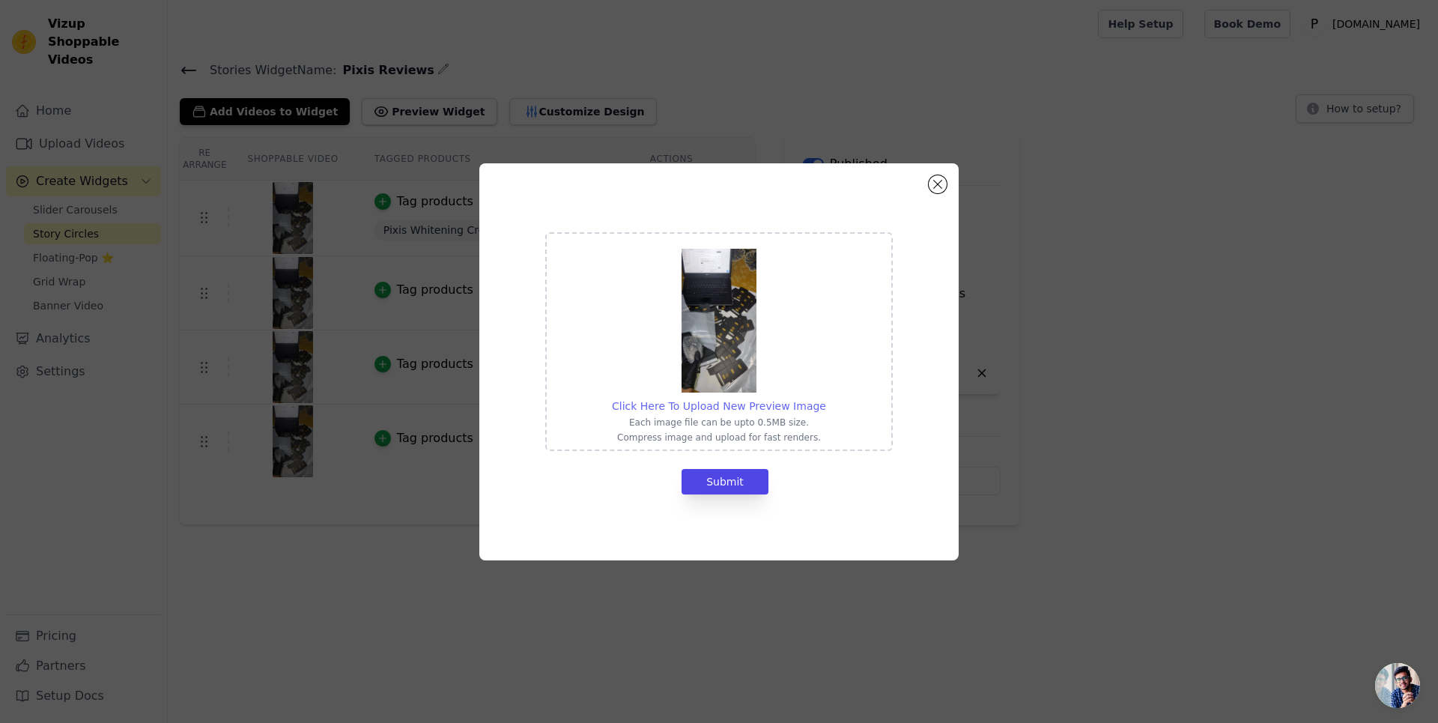
click at [701, 404] on span "Click Here To Upload New Preview Image" at bounding box center [719, 406] width 214 height 12
click at [825, 398] on input "Click Here To Upload New Preview Image Each image file can be upto 0.5MB size. …" at bounding box center [825, 398] width 1 height 1
type input "C:\fakepath\Adobe Express - file (4).png"
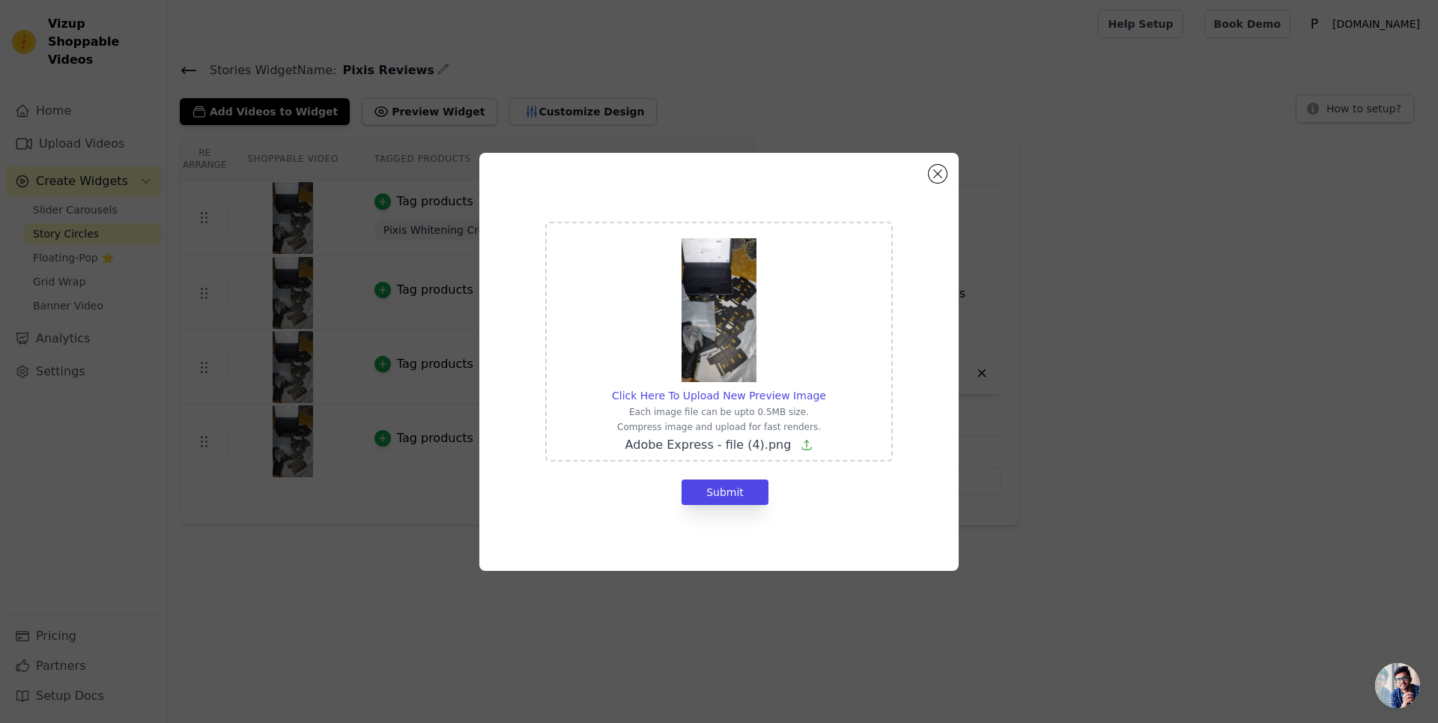
click at [802, 444] on icon at bounding box center [806, 444] width 9 height 9
click at [825, 388] on input "Click Here To Upload New Preview Image Each image file can be upto 0.5MB size. …" at bounding box center [825, 387] width 1 height 1
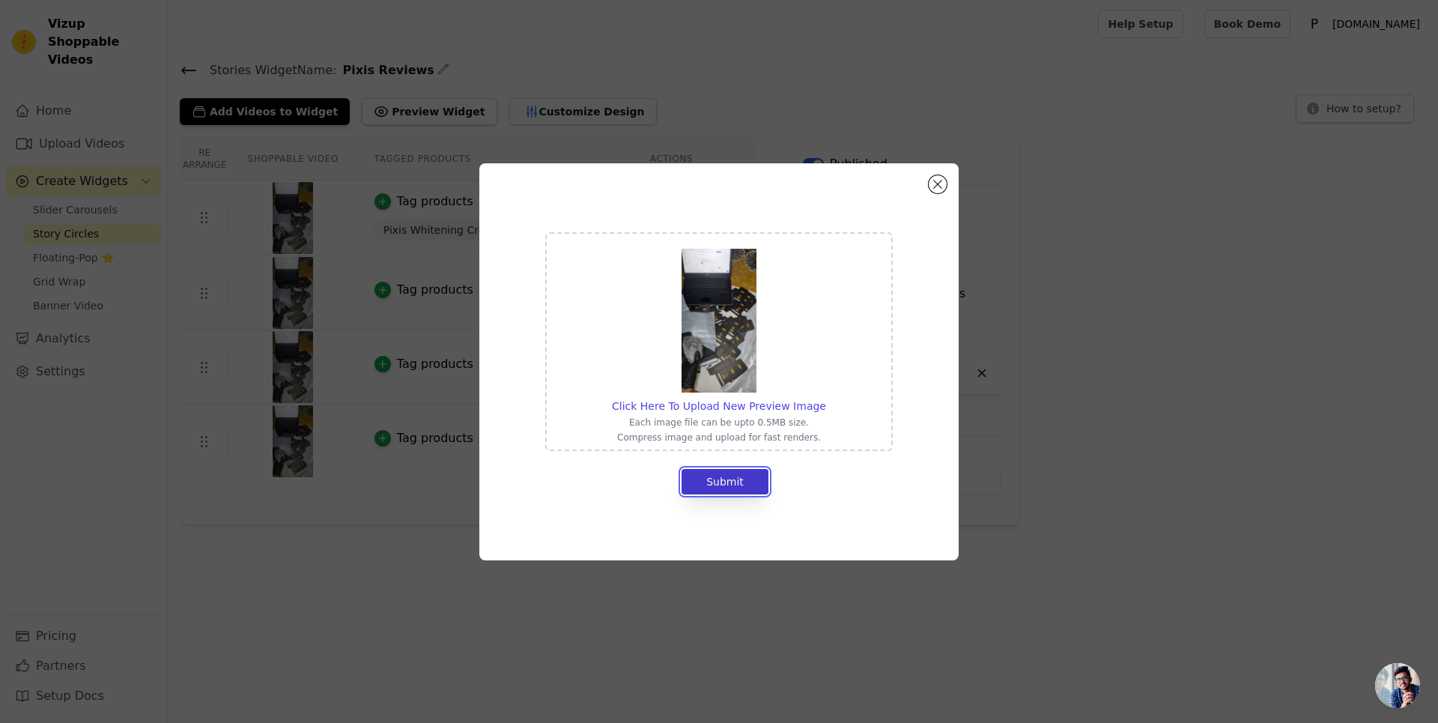
click at [726, 477] on button "Submit" at bounding box center [724, 481] width 87 height 25
click at [746, 484] on button "Submit" at bounding box center [724, 481] width 87 height 25
click at [935, 181] on button "Close modal" at bounding box center [938, 184] width 18 height 18
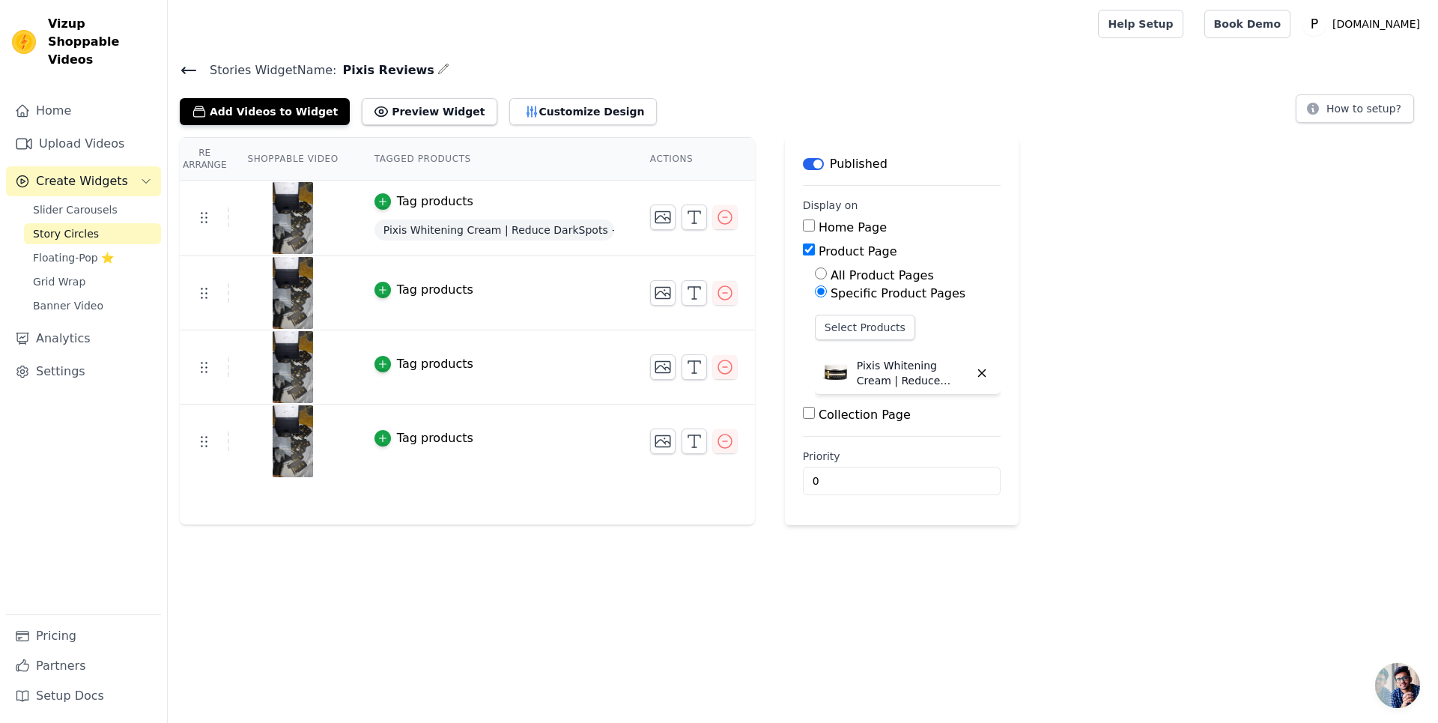
click at [815, 271] on input "All Product Pages" at bounding box center [821, 273] width 12 height 12
radio input "true"
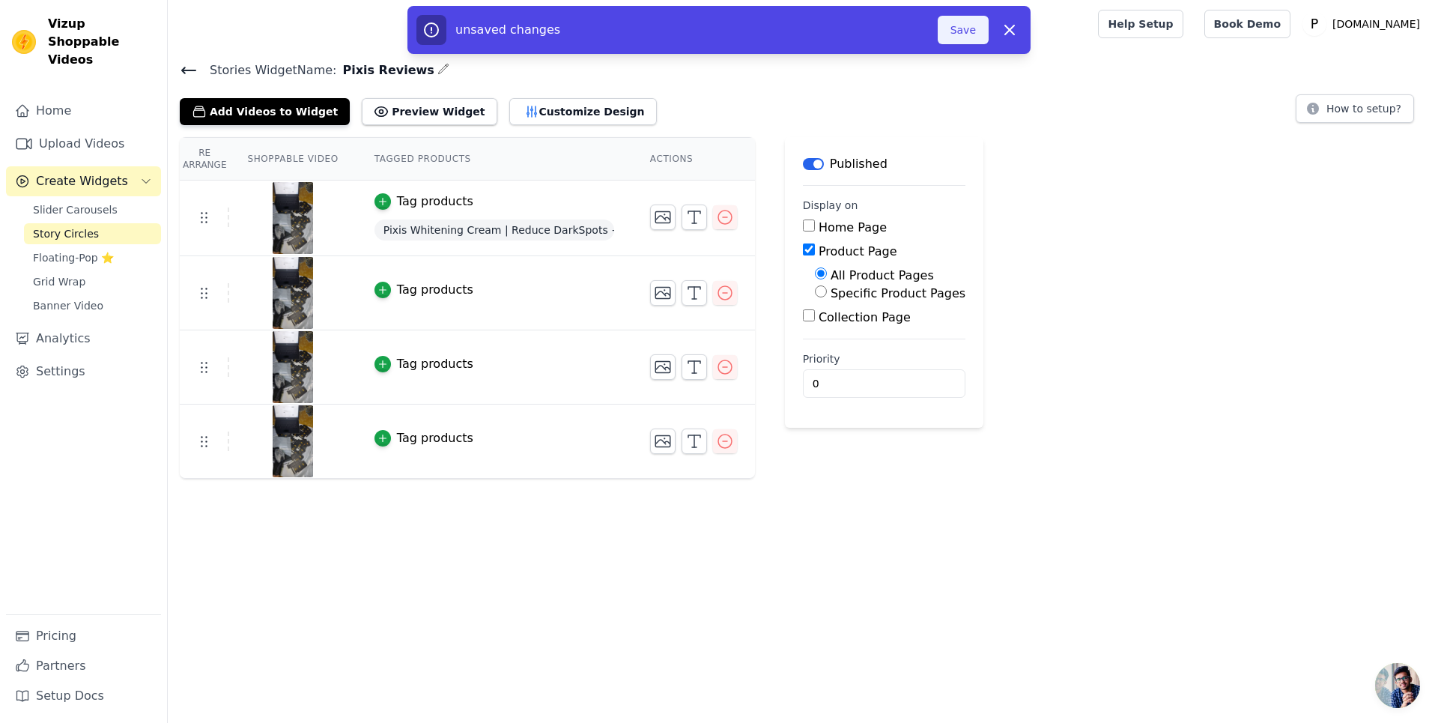
click at [967, 34] on button "Save" at bounding box center [963, 30] width 51 height 28
click at [973, 34] on button "Save" at bounding box center [963, 30] width 51 height 28
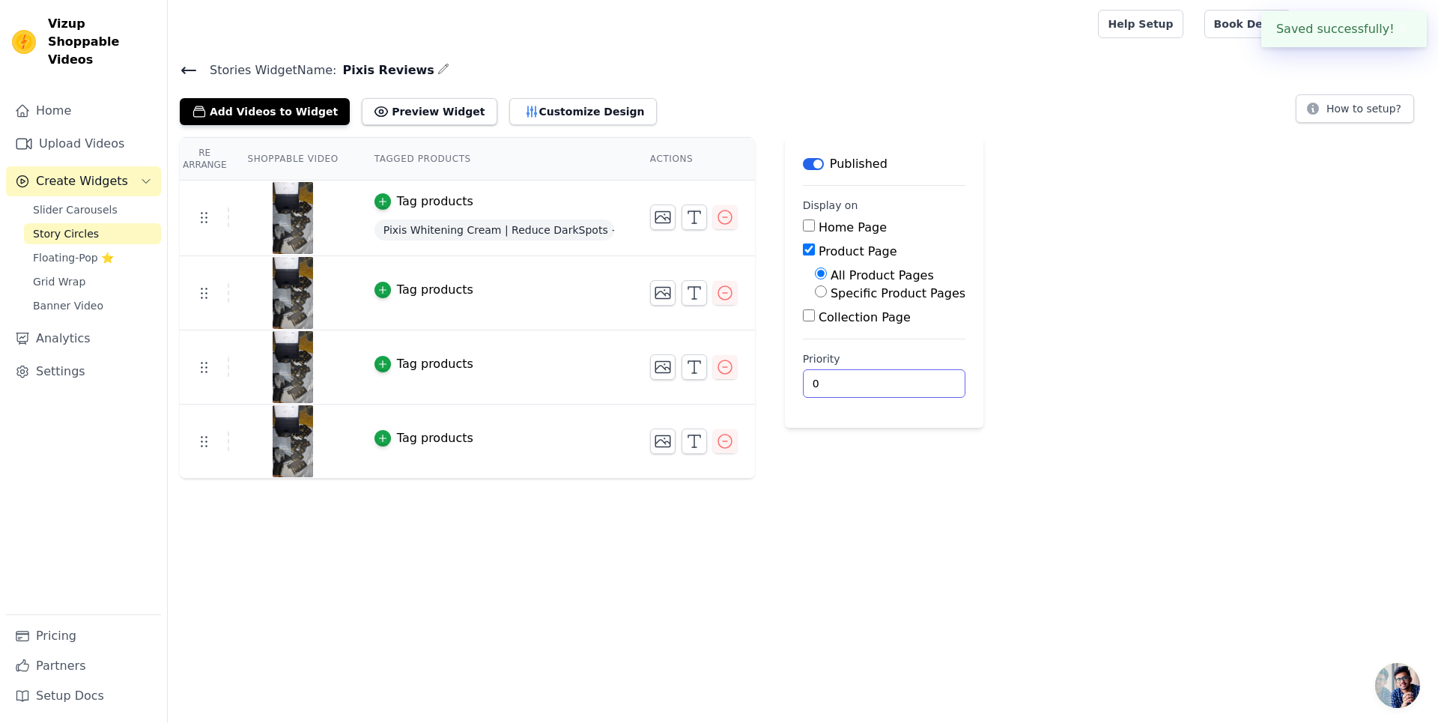
click at [872, 379] on input "0" at bounding box center [884, 383] width 162 height 28
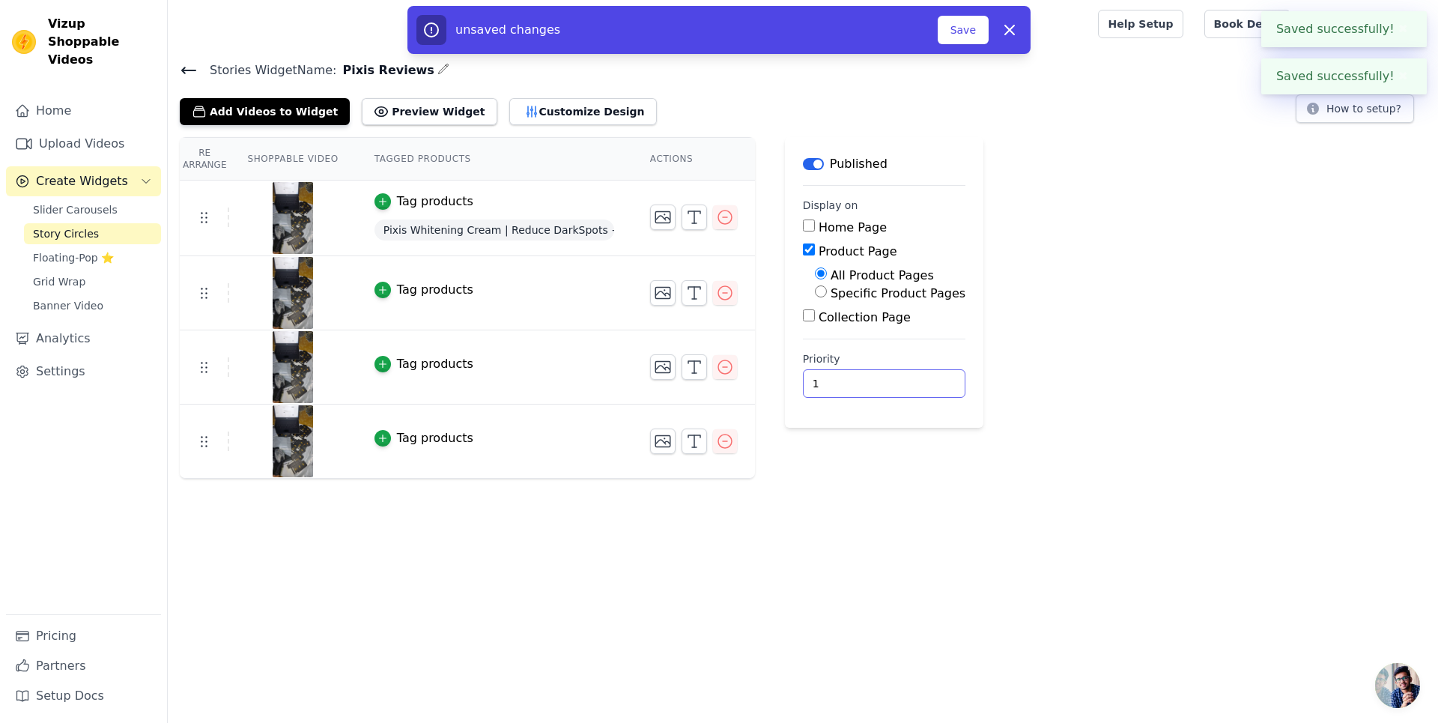
type input "0"
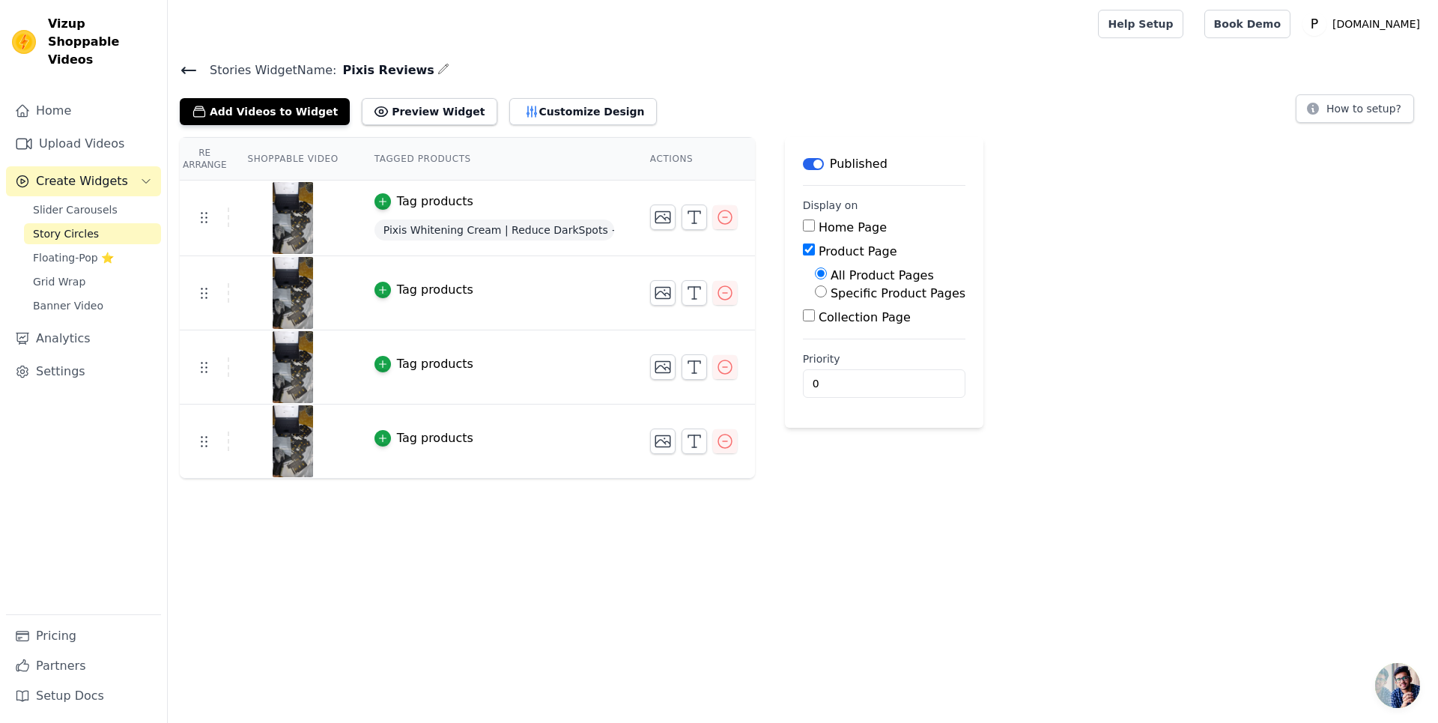
click at [186, 67] on icon at bounding box center [189, 70] width 18 height 18
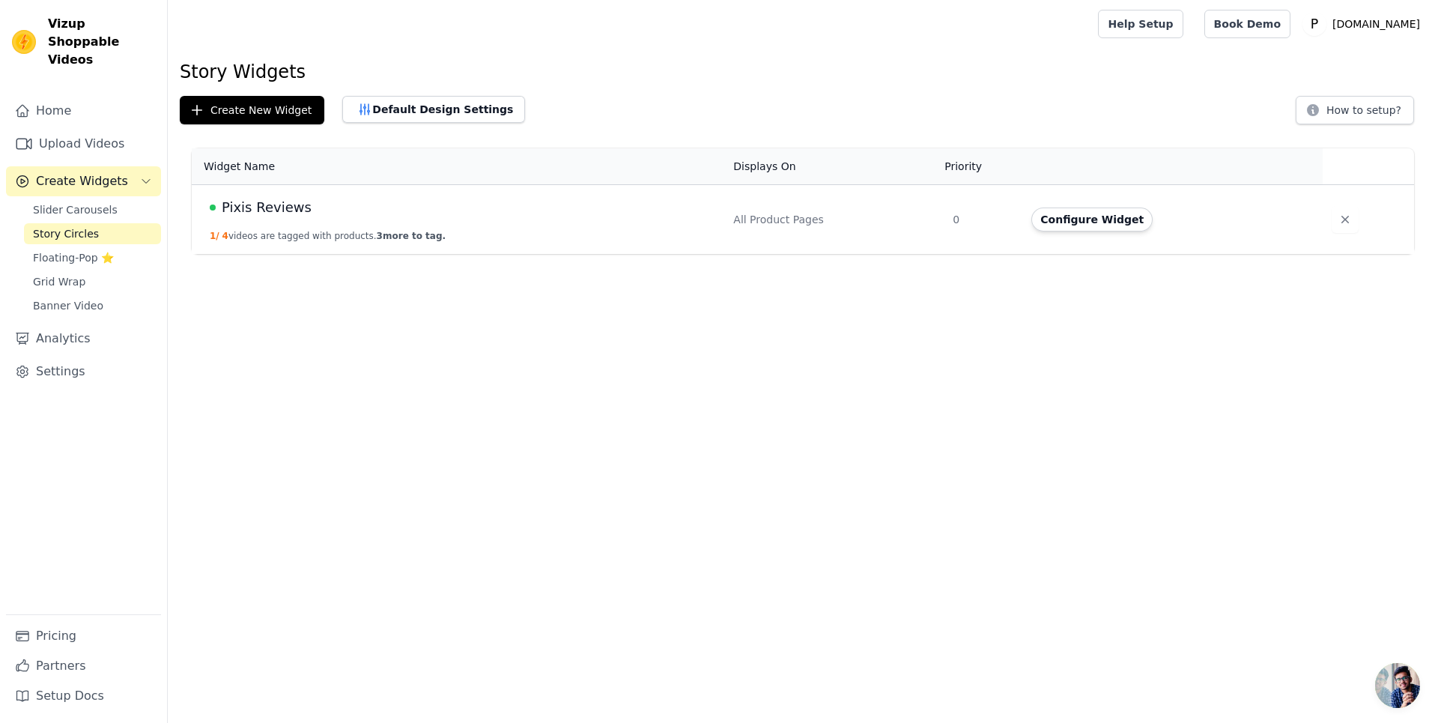
click at [404, 234] on span "3 more to tag." at bounding box center [411, 236] width 69 height 10
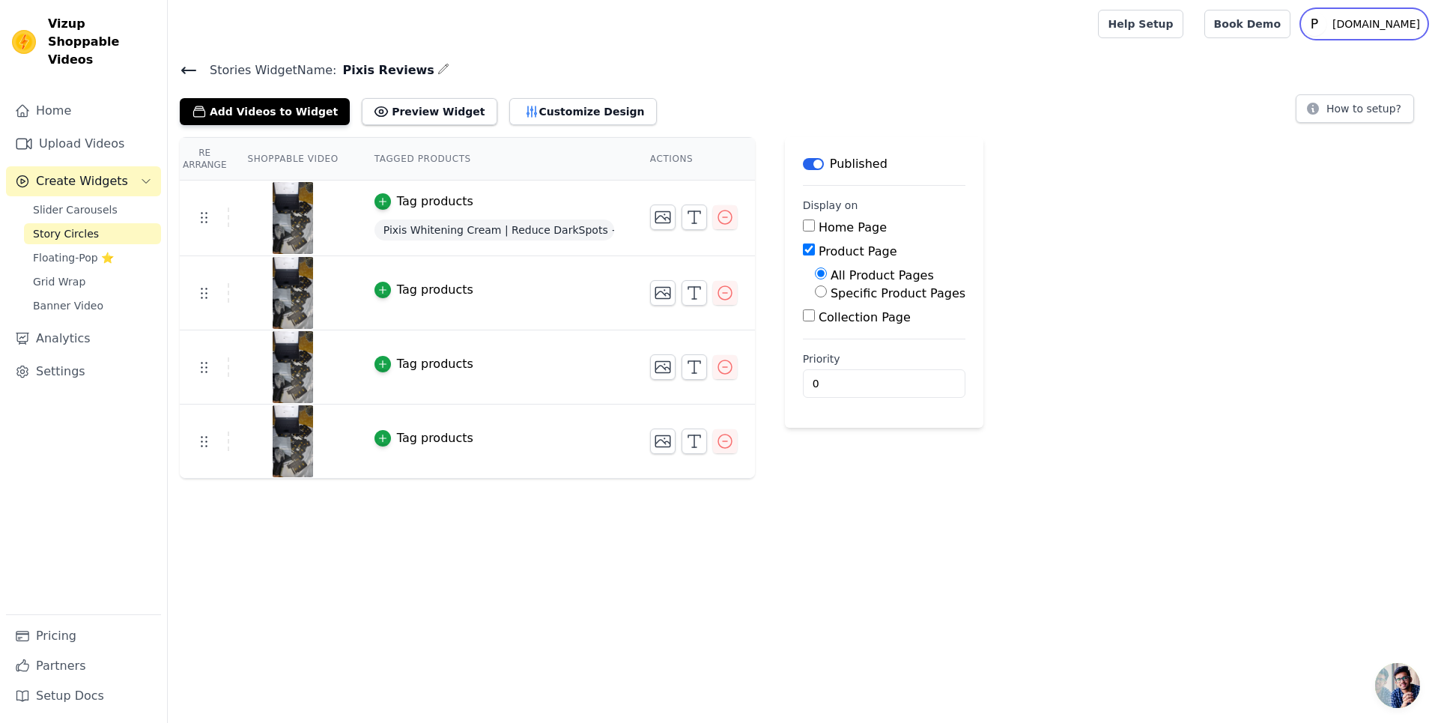
click at [1407, 19] on p "[DOMAIN_NAME]" at bounding box center [1376, 23] width 100 height 27
click at [1144, 192] on div "Re Arrange Shoppable Video Tagged Products Actions Tag products Pixis Whitening…" at bounding box center [803, 307] width 1270 height 341
click at [406, 110] on button "Preview Widget" at bounding box center [429, 111] width 135 height 27
click at [419, 115] on button "Preview Widget" at bounding box center [429, 111] width 135 height 27
click at [255, 116] on button "Add Videos to Widget" at bounding box center [265, 111] width 170 height 27
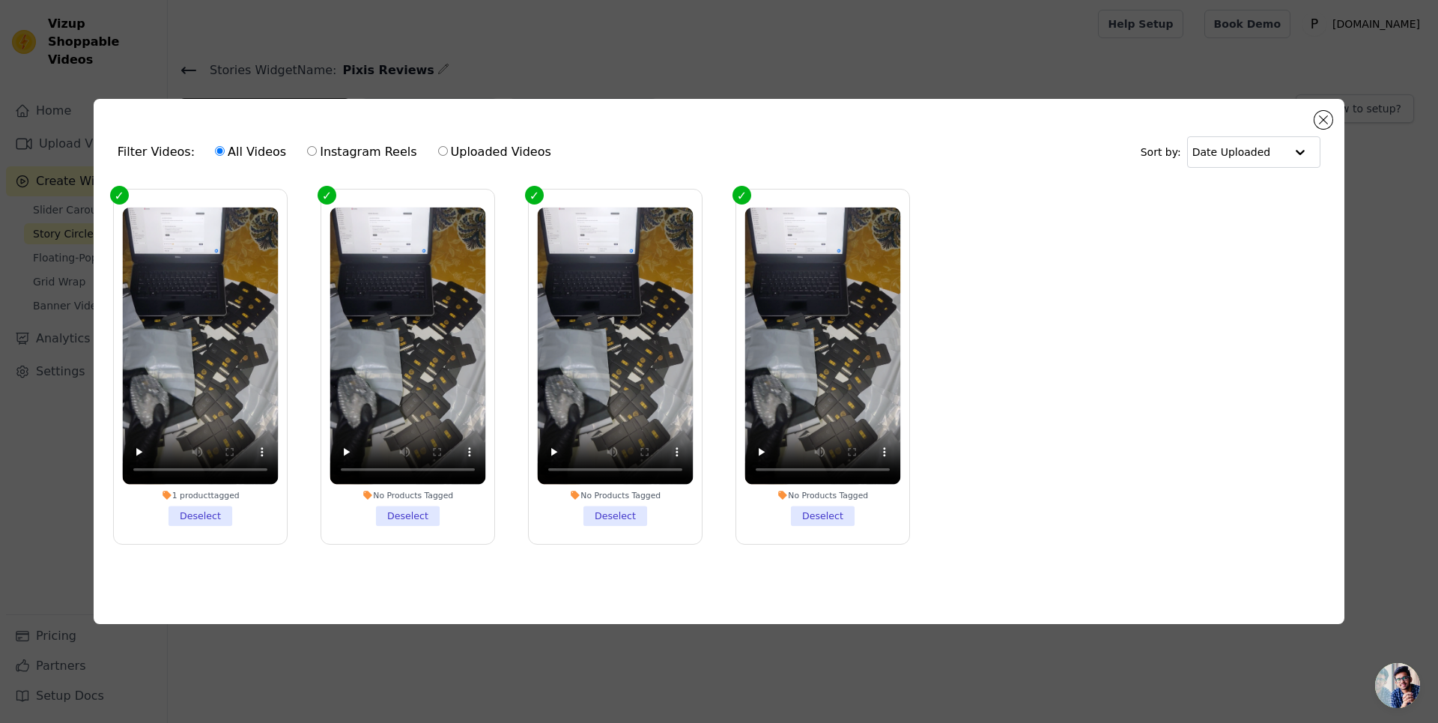
click at [364, 150] on label "Instagram Reels" at bounding box center [361, 151] width 111 height 19
click at [317, 150] on input "Instagram Reels" at bounding box center [312, 151] width 10 height 10
radio input "true"
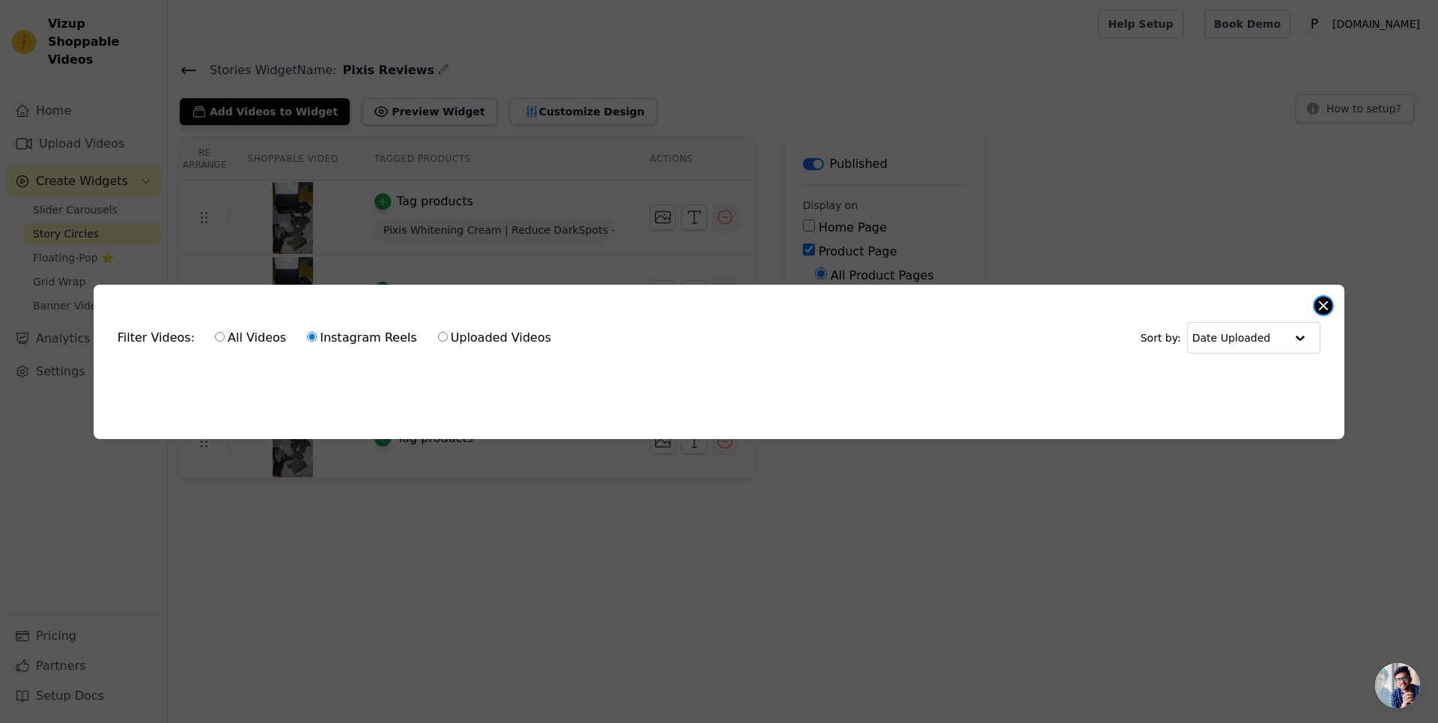
click at [1325, 299] on button "Close modal" at bounding box center [1323, 306] width 18 height 18
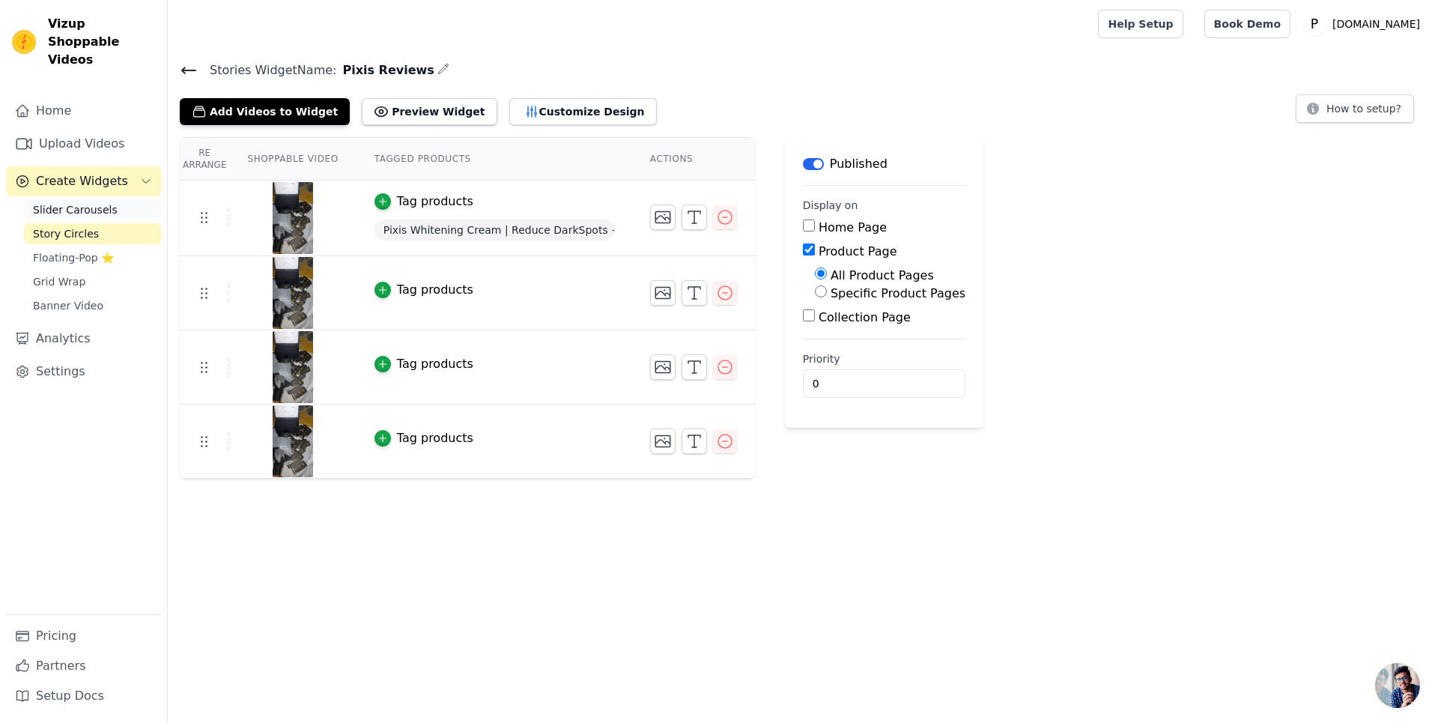
click at [79, 202] on span "Slider Carousels" at bounding box center [75, 209] width 85 height 15
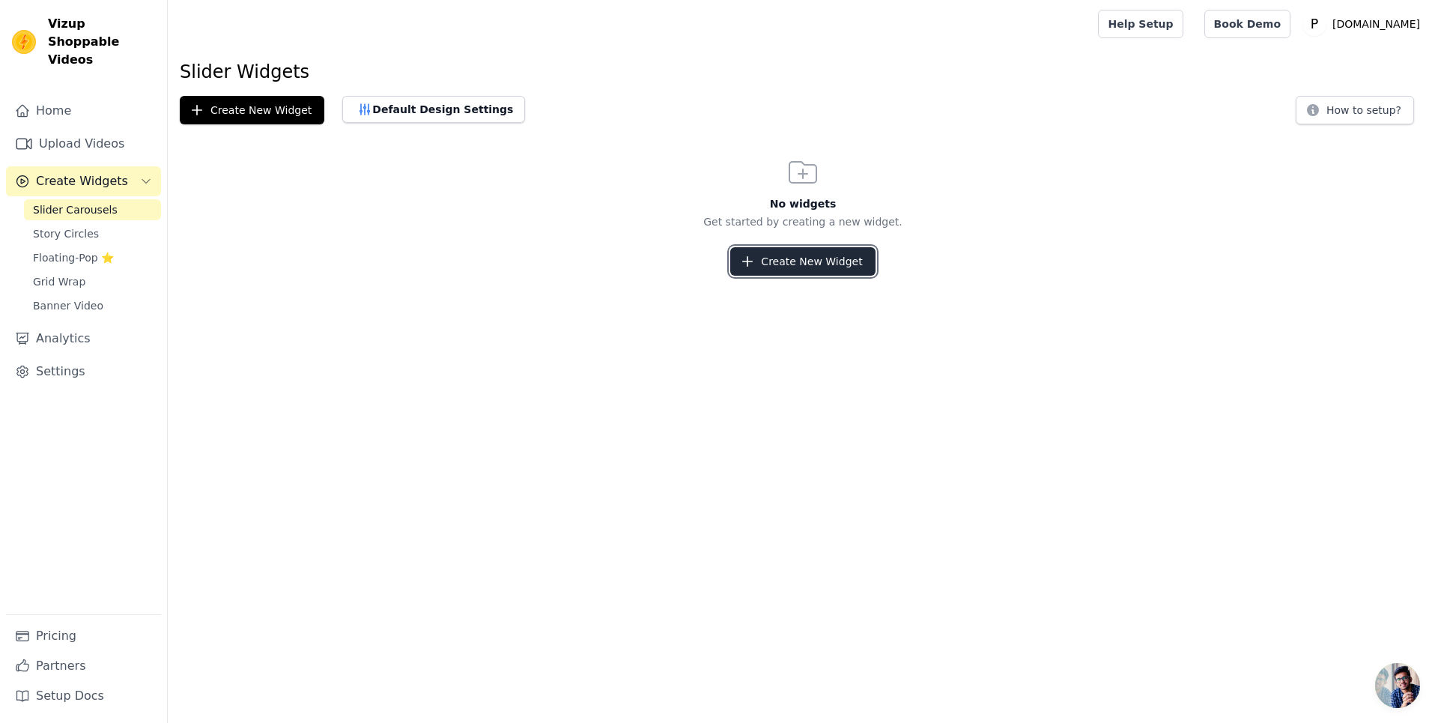
click at [790, 262] on button "Create New Widget" at bounding box center [802, 261] width 145 height 28
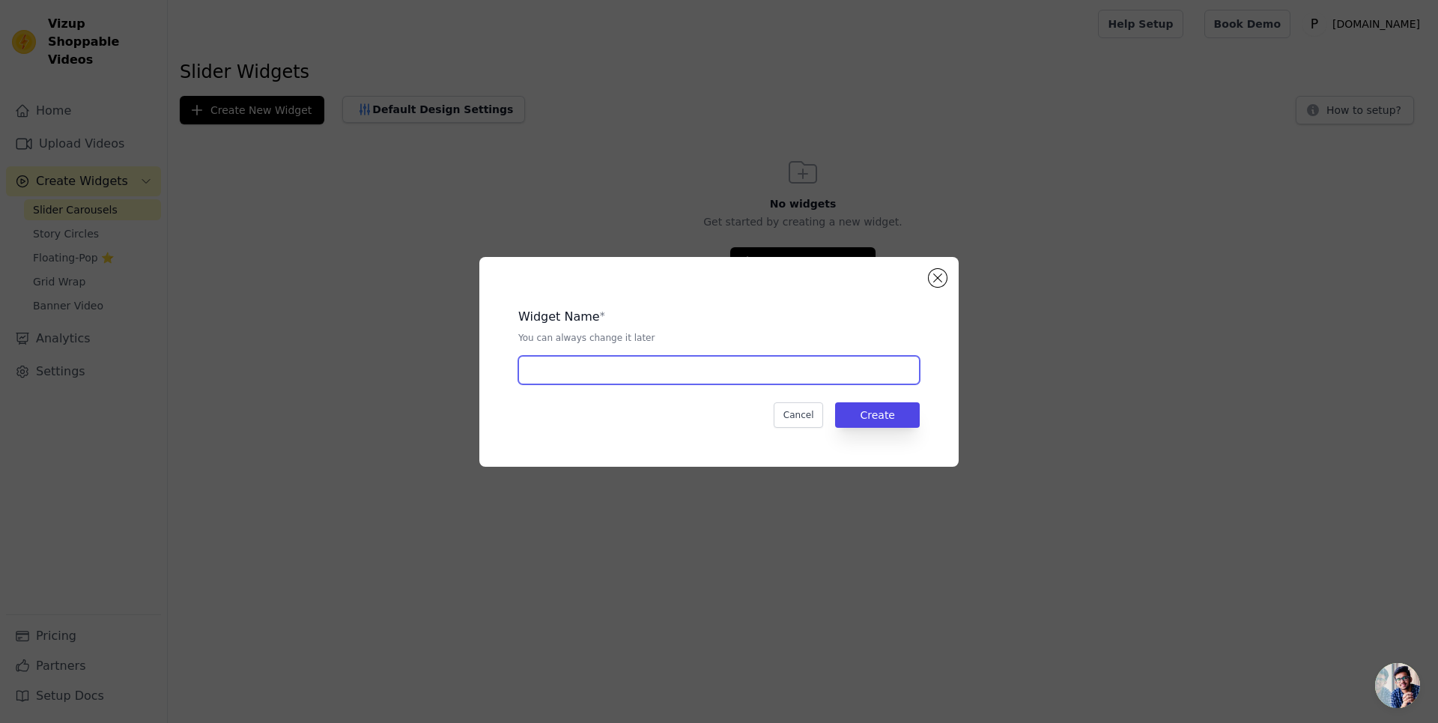
click at [788, 375] on input "text" at bounding box center [718, 370] width 401 height 28
type input "Video Section"
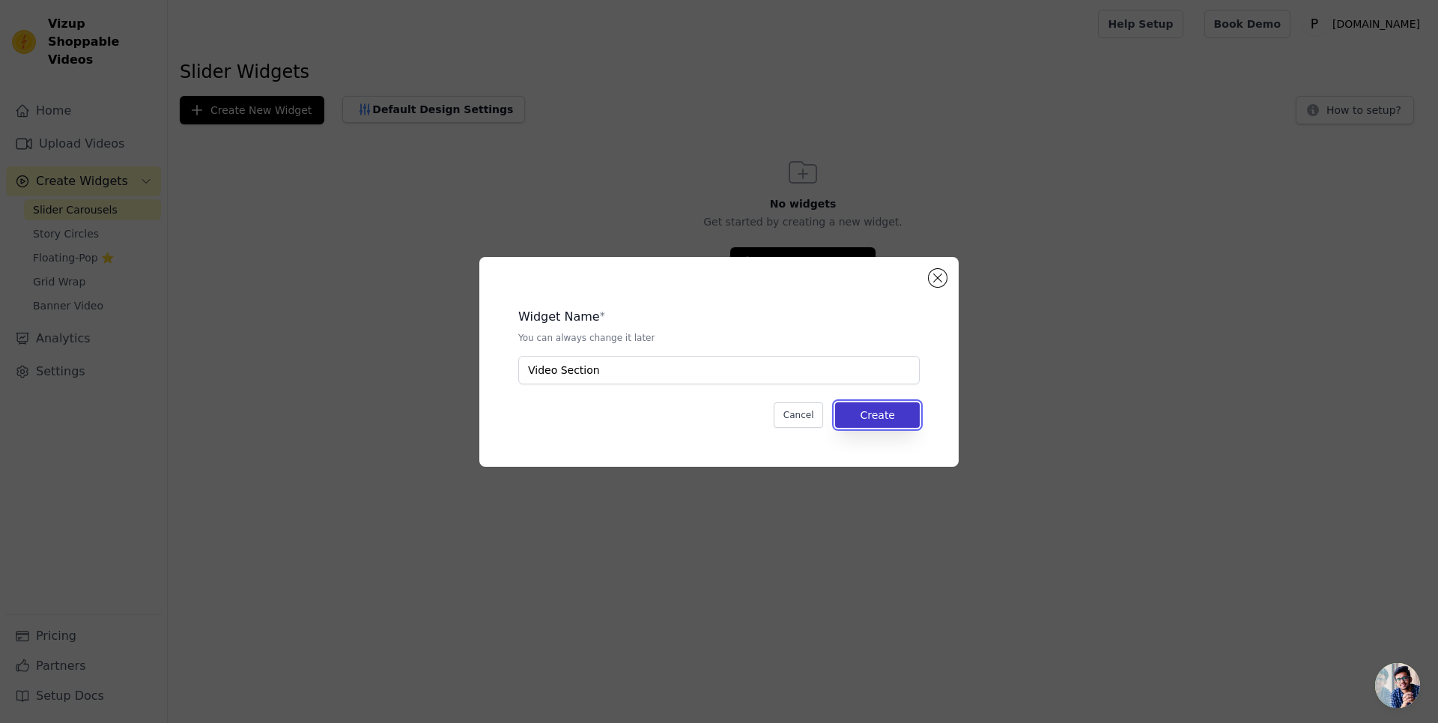
click at [896, 422] on button "Create" at bounding box center [877, 414] width 85 height 25
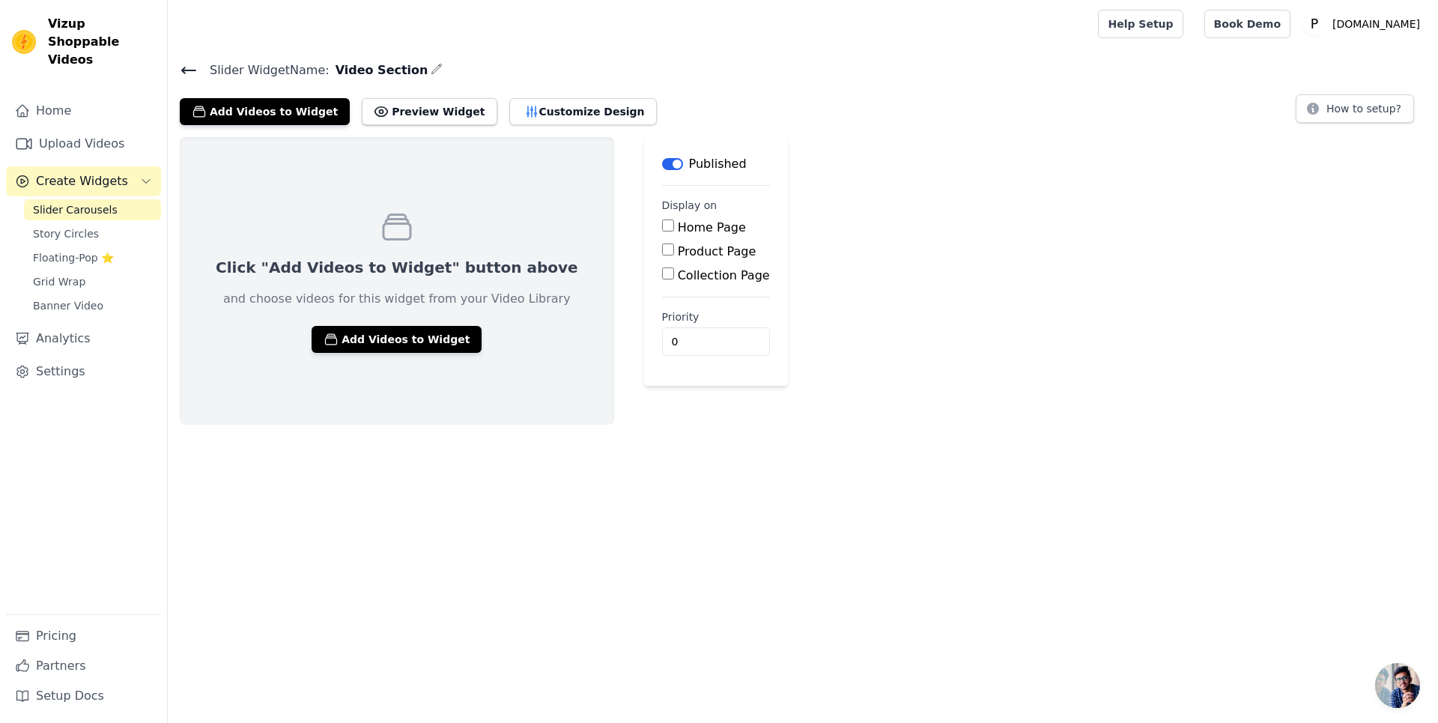
click at [662, 247] on input "Product Page" at bounding box center [668, 249] width 12 height 12
checkbox input "true"
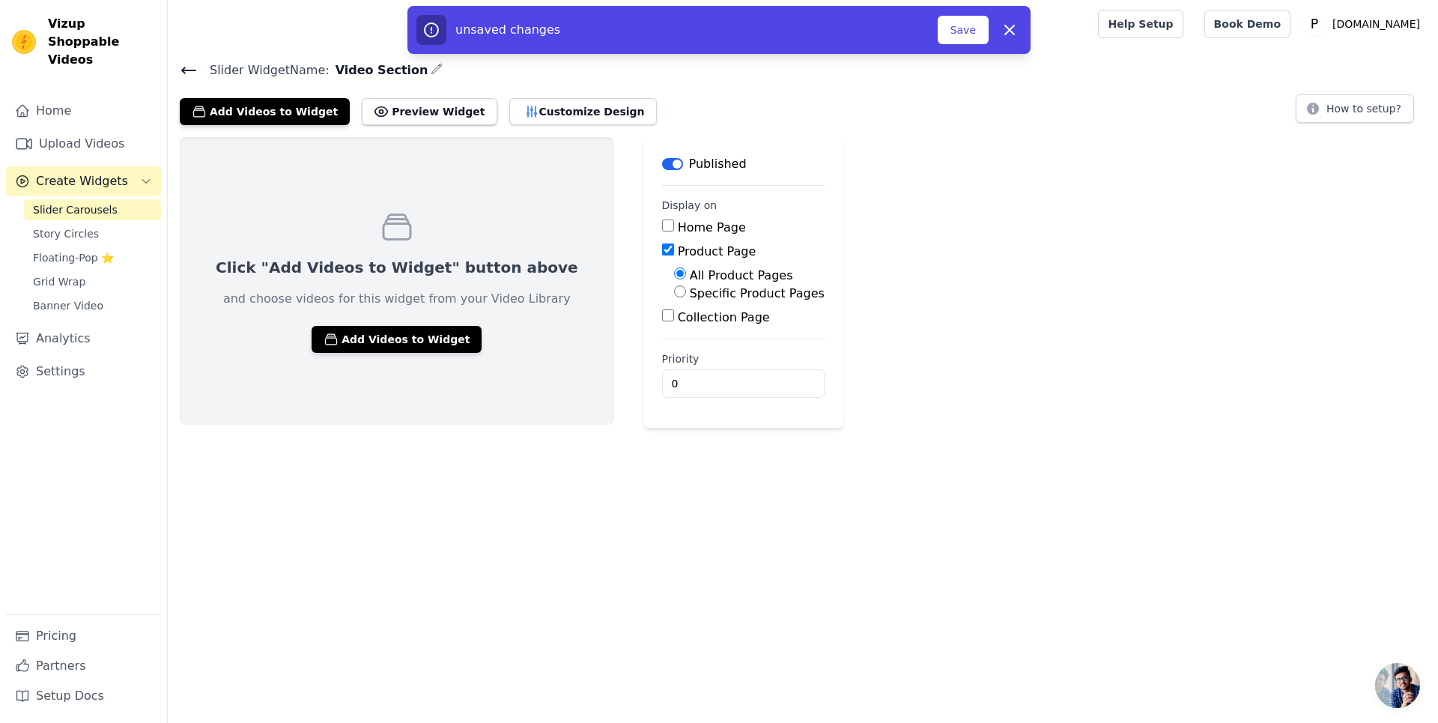
click at [674, 297] on div "Specific Product Pages" at bounding box center [749, 294] width 151 height 18
click at [674, 288] on input "Specific Product Pages" at bounding box center [680, 291] width 12 height 12
radio input "true"
click at [674, 323] on button "Select Products" at bounding box center [724, 326] width 100 height 25
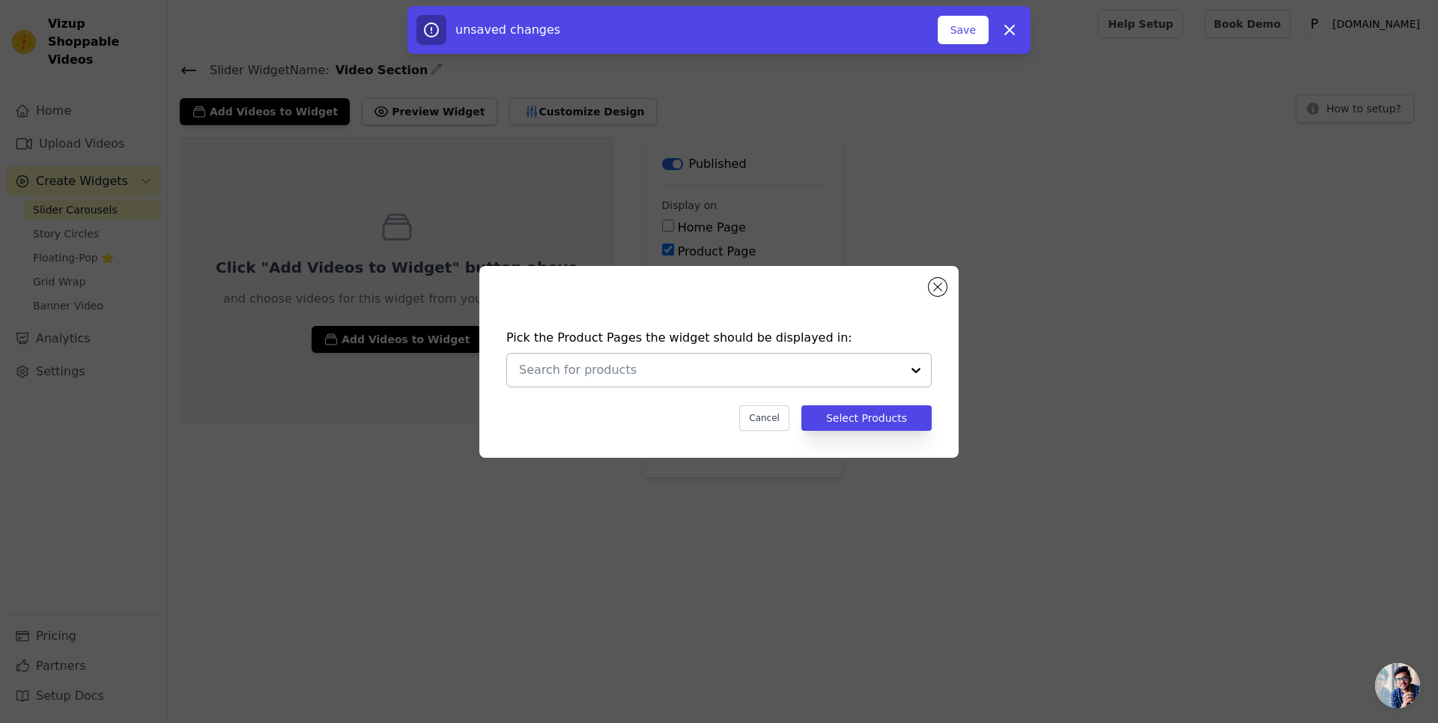
click at [916, 368] on div at bounding box center [916, 369] width 30 height 33
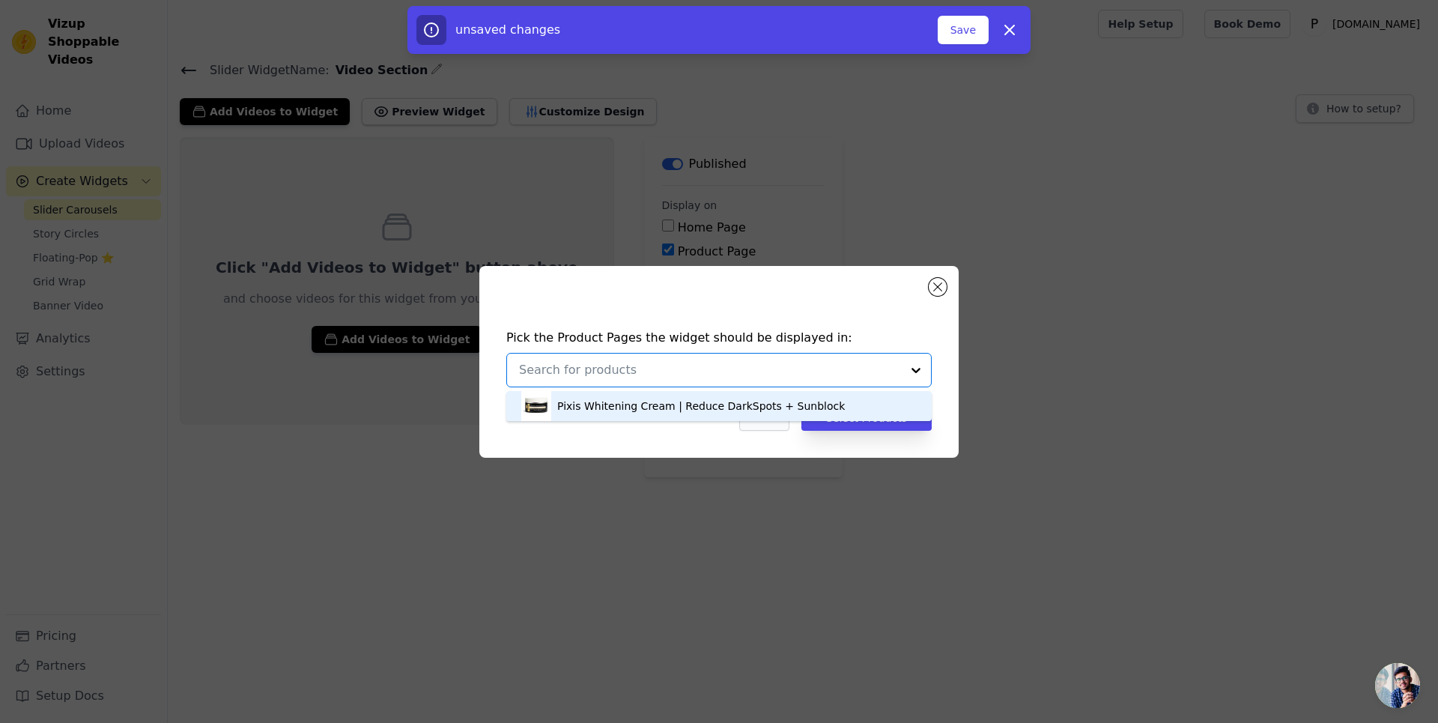
click at [766, 407] on div "Pixis Whitening Cream | Reduce DarkSpots + Sunblock" at bounding box center [701, 405] width 288 height 15
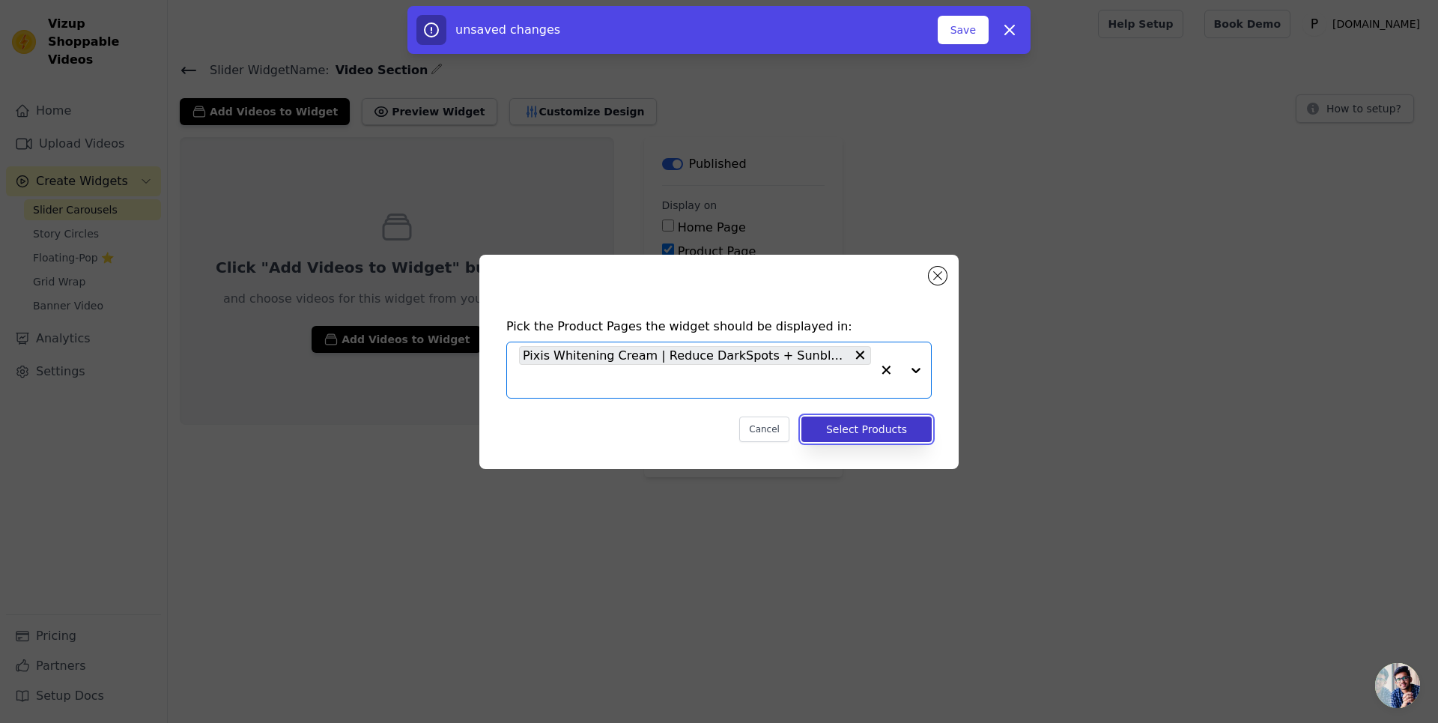
click at [869, 417] on button "Select Products" at bounding box center [866, 428] width 130 height 25
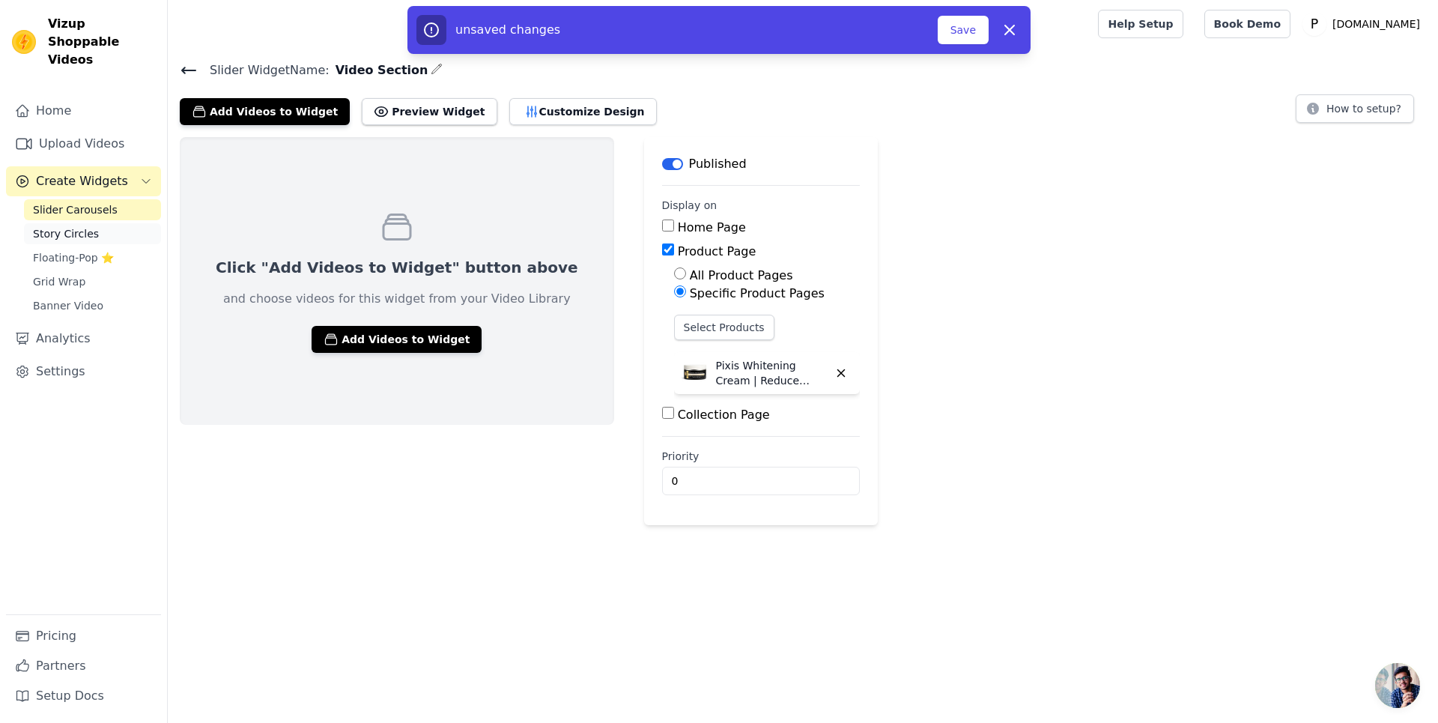
click at [40, 226] on span "Story Circles" at bounding box center [66, 233] width 66 height 15
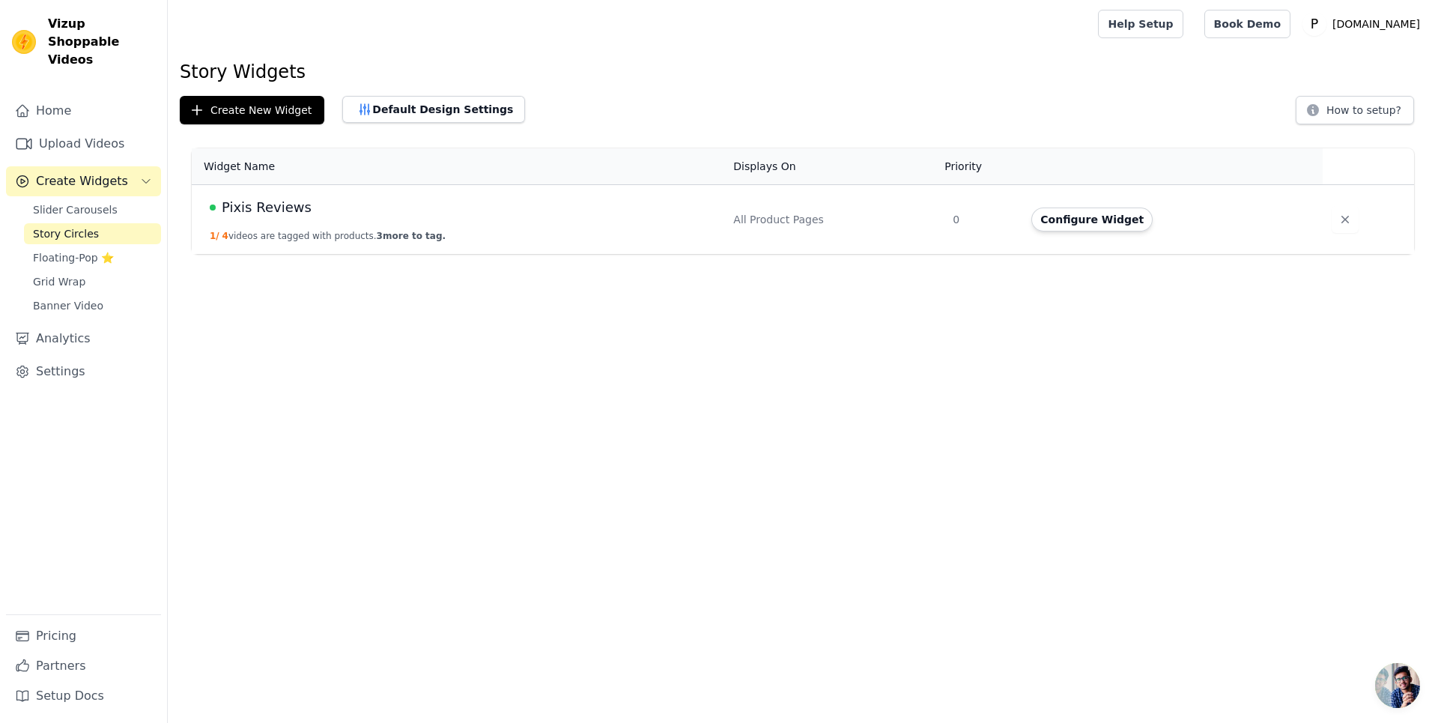
click at [329, 228] on td "Pixis Reviews 1 / 4 videos are tagged with products. 3 more to tag." at bounding box center [458, 220] width 532 height 70
click at [334, 239] on button "1 / 4 videos are tagged with products. 3 more to tag." at bounding box center [328, 236] width 236 height 12
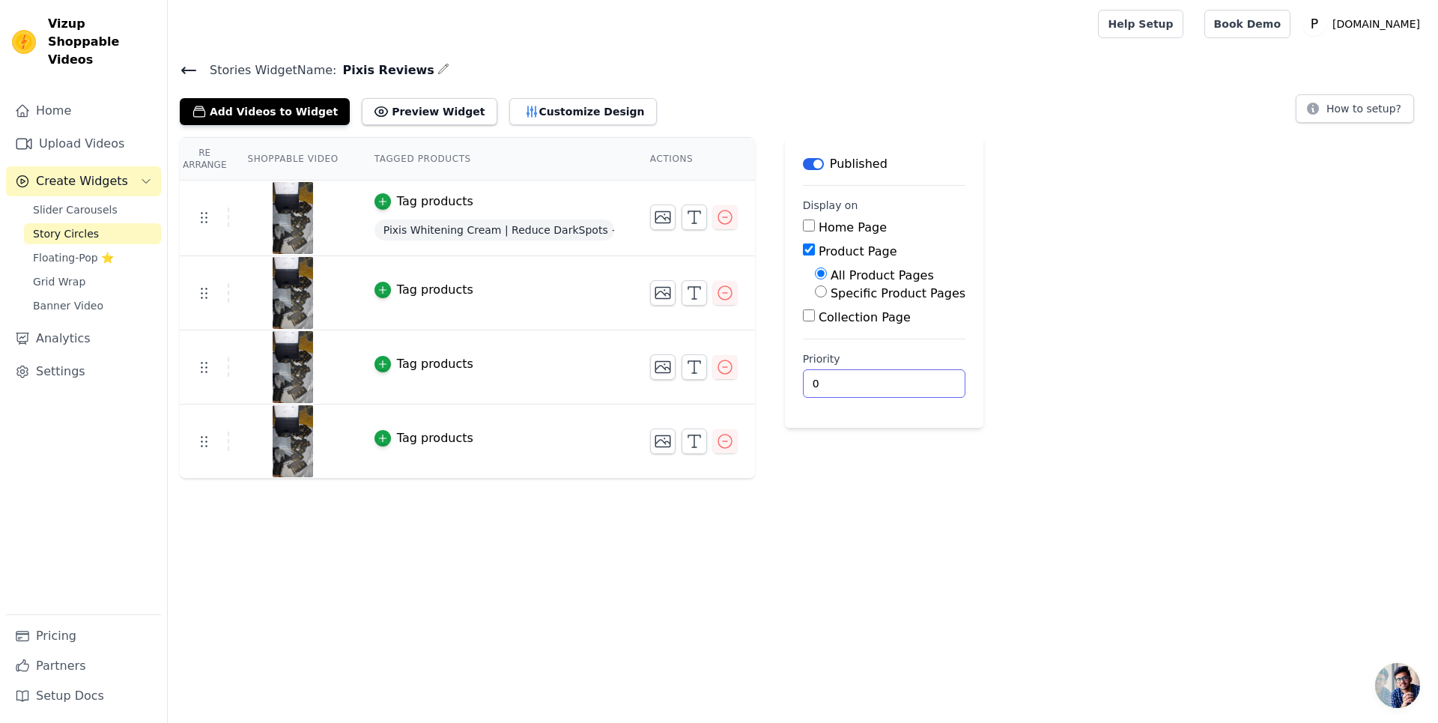
click at [853, 377] on input "0" at bounding box center [884, 383] width 162 height 28
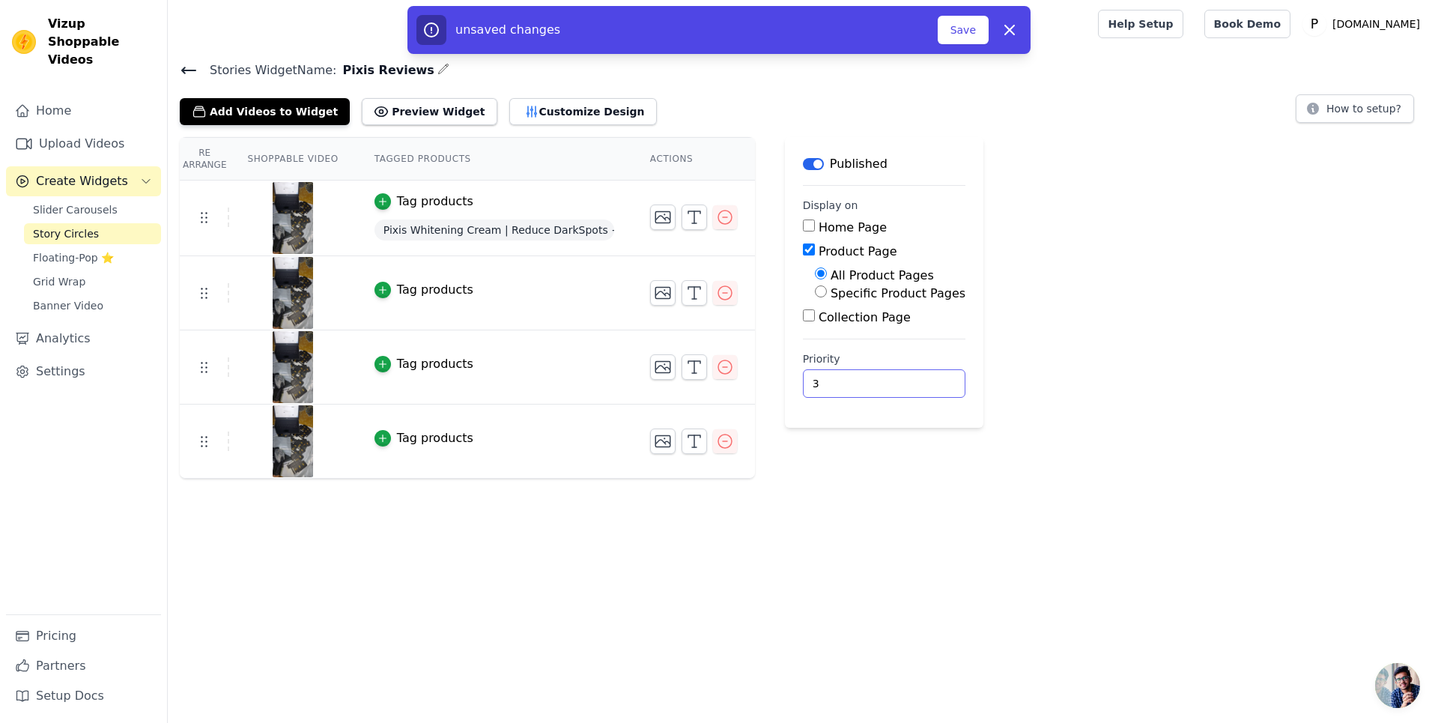
type input "4"
click at [953, 25] on button "Save" at bounding box center [963, 30] width 51 height 28
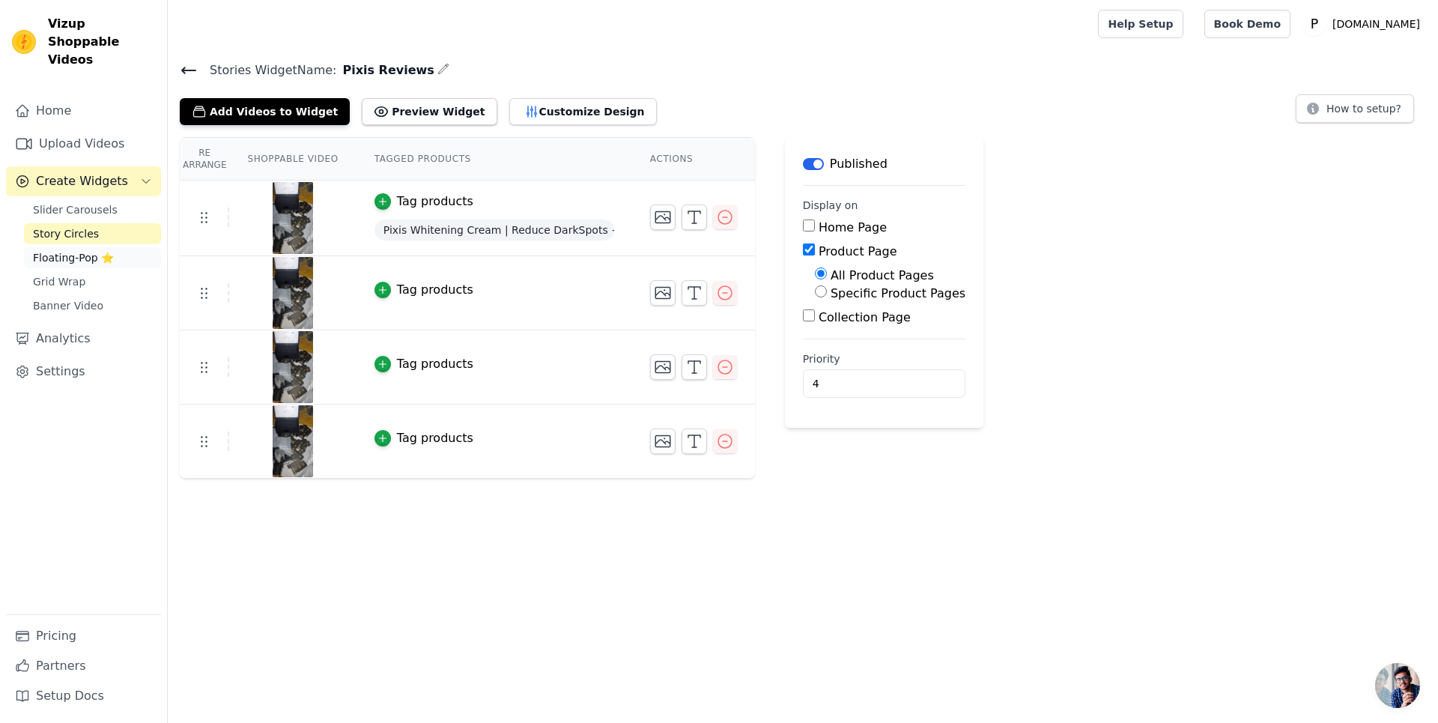
click at [73, 247] on link "Floating-Pop ⭐" at bounding box center [92, 257] width 137 height 21
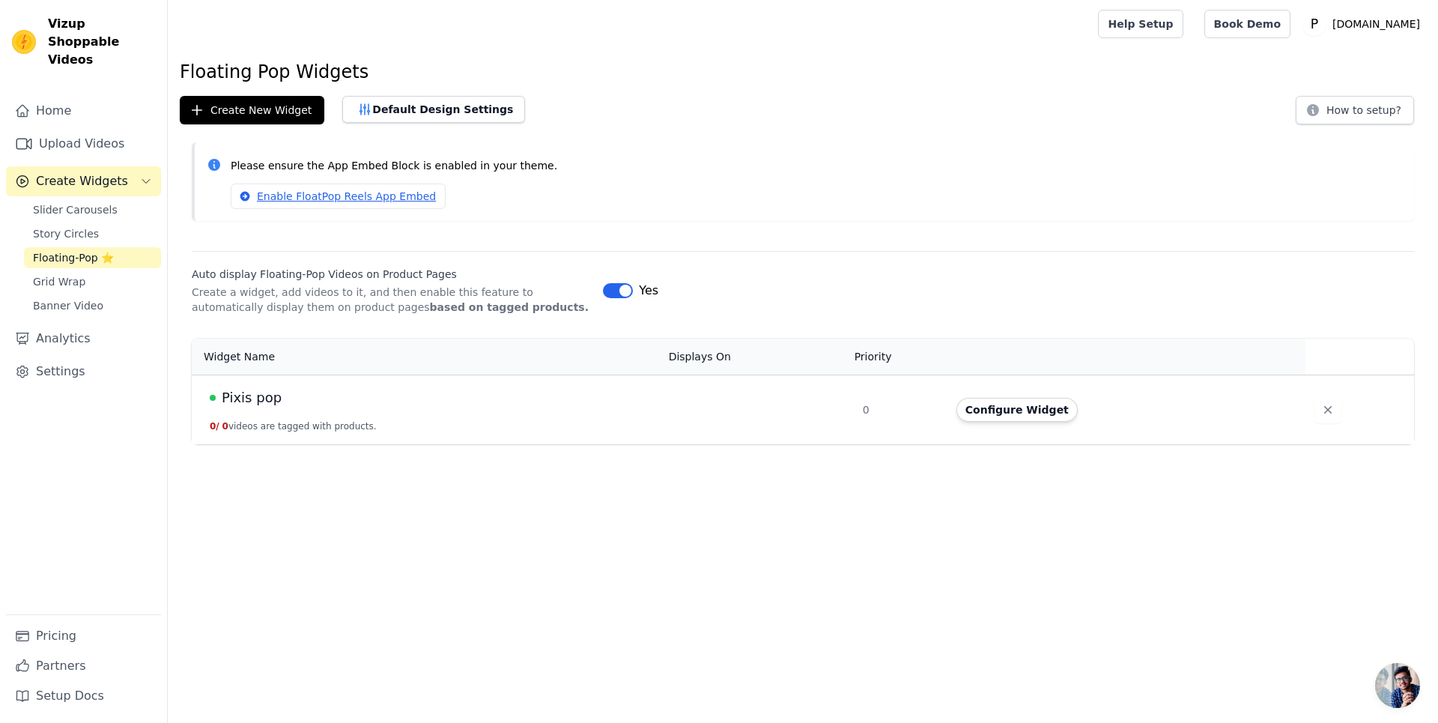
click at [267, 399] on span "Pixis pop" at bounding box center [252, 397] width 60 height 21
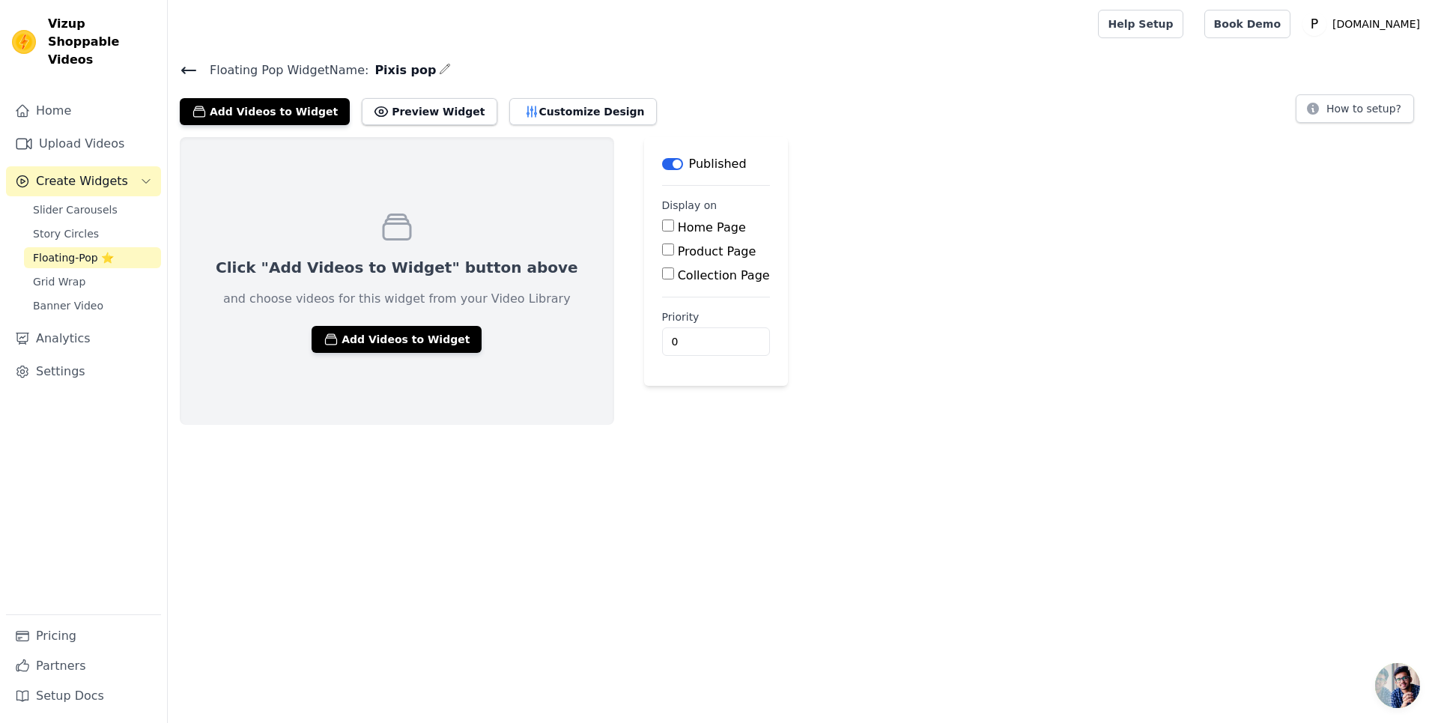
click at [662, 227] on input "Home Page" at bounding box center [668, 225] width 12 height 12
checkbox input "true"
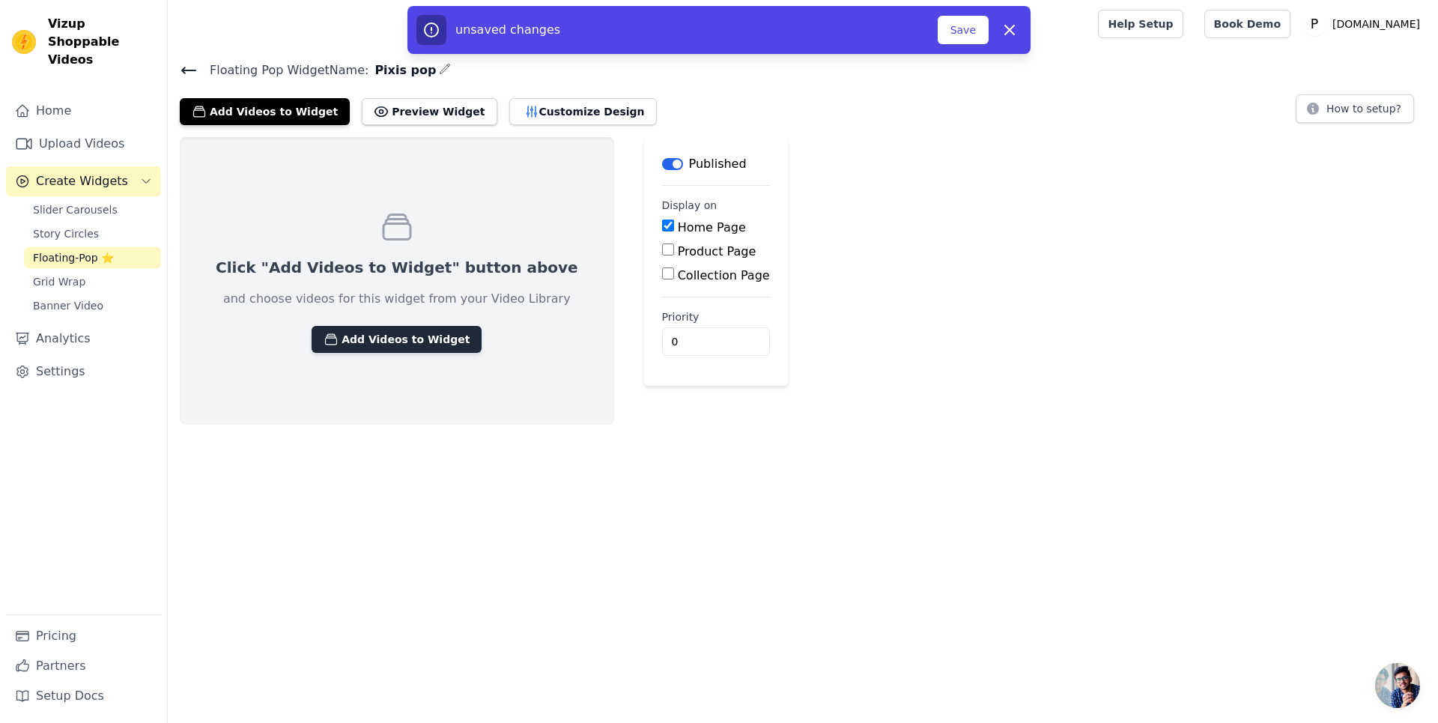
click at [405, 337] on button "Add Videos to Widget" at bounding box center [397, 339] width 170 height 27
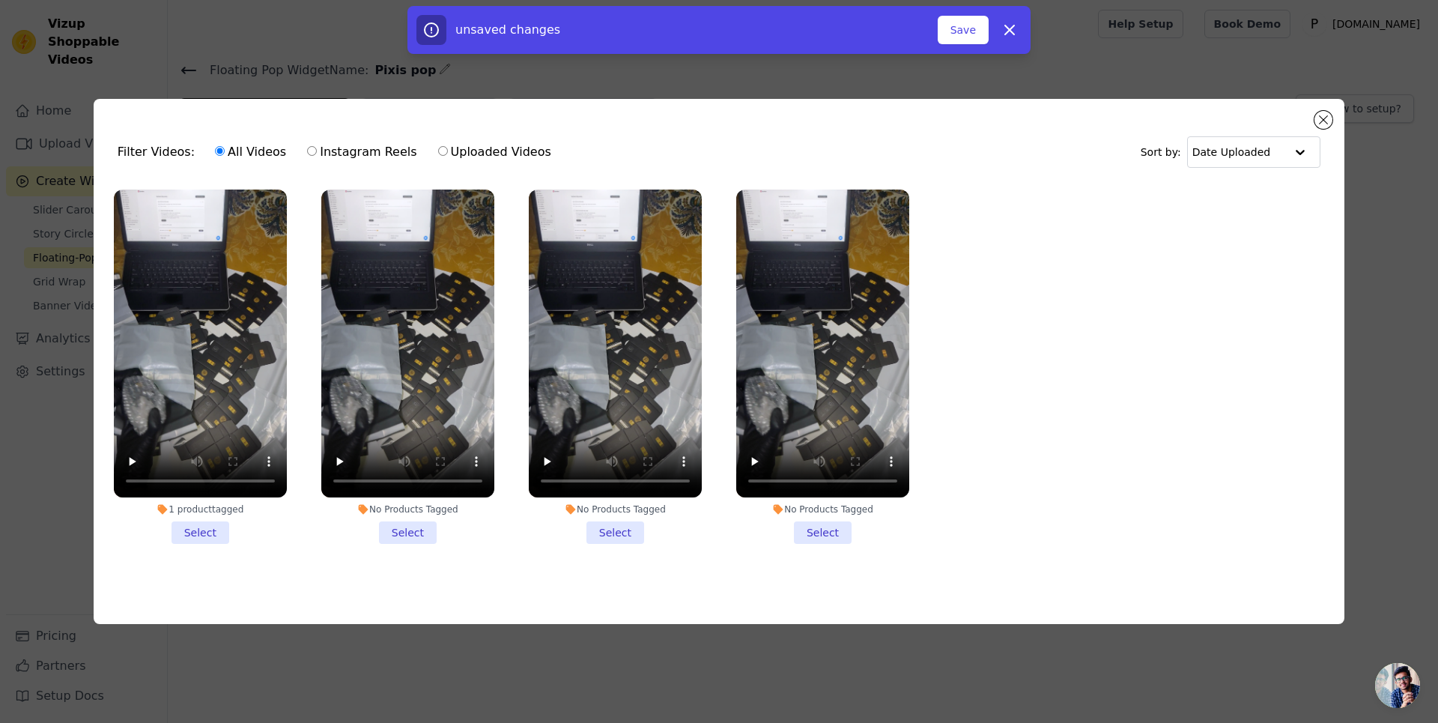
click at [440, 149] on label "Uploaded Videos" at bounding box center [494, 151] width 115 height 19
click at [440, 149] on input "Uploaded Videos" at bounding box center [443, 151] width 10 height 10
radio input "true"
click at [259, 145] on label "All Videos" at bounding box center [250, 151] width 73 height 19
click at [225, 146] on input "All Videos" at bounding box center [220, 151] width 10 height 10
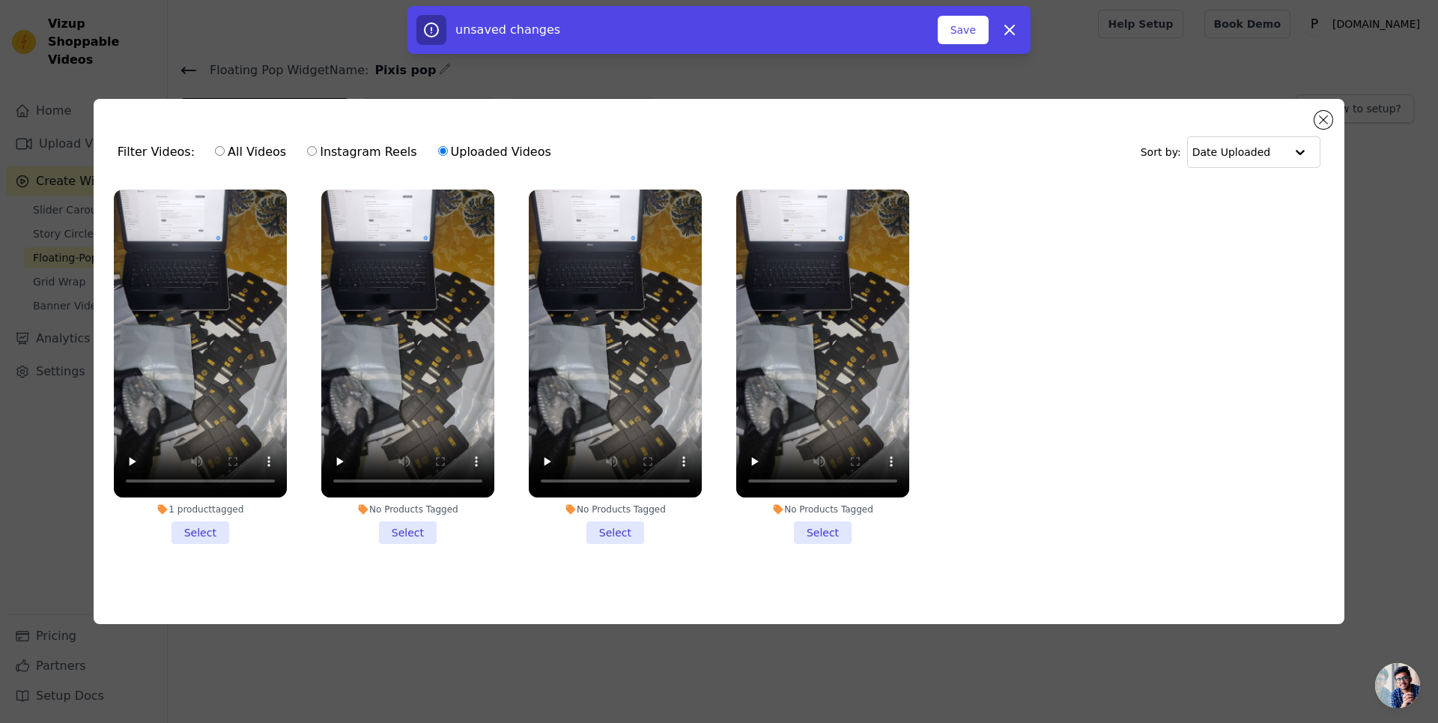
radio input "true"
drag, startPoint x: 1057, startPoint y: 414, endPoint x: 1059, endPoint y: 406, distance: 8.4
click at [1056, 411] on ul "1 product tagged Select No Products Tagged Select No Products Tagged Select No …" at bounding box center [719, 378] width 1227 height 395
click at [1277, 150] on input "text" at bounding box center [1238, 152] width 93 height 30
click at [1271, 138] on input "text" at bounding box center [1237, 152] width 93 height 30
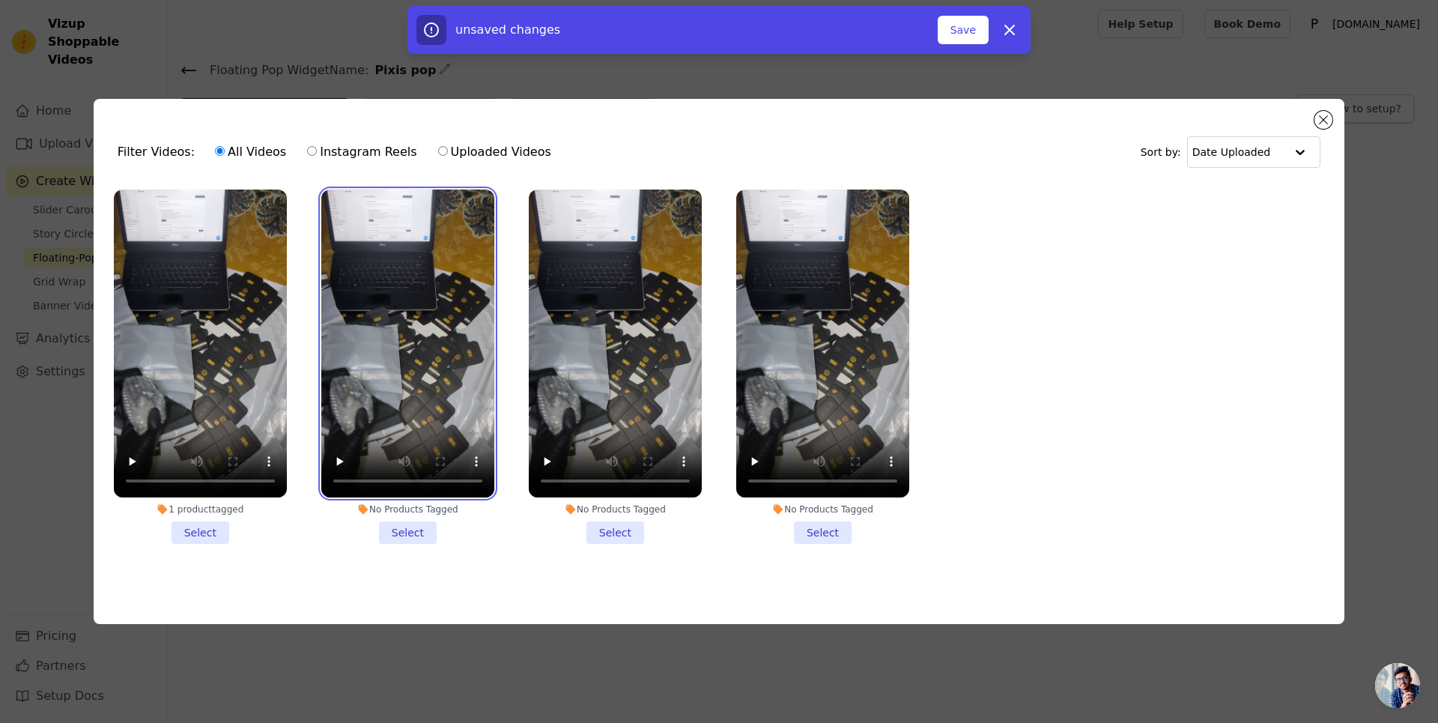
click at [372, 297] on video at bounding box center [407, 343] width 173 height 308
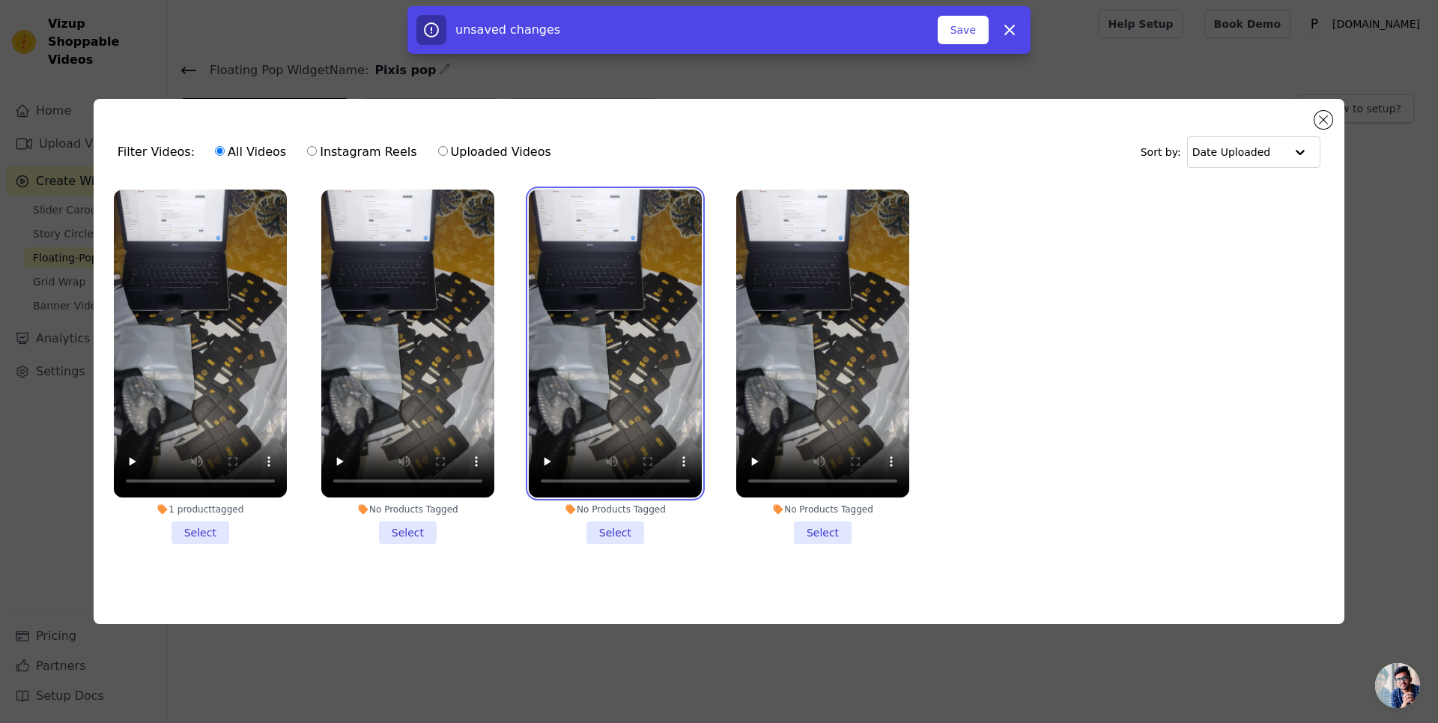
click at [616, 297] on video at bounding box center [615, 343] width 173 height 308
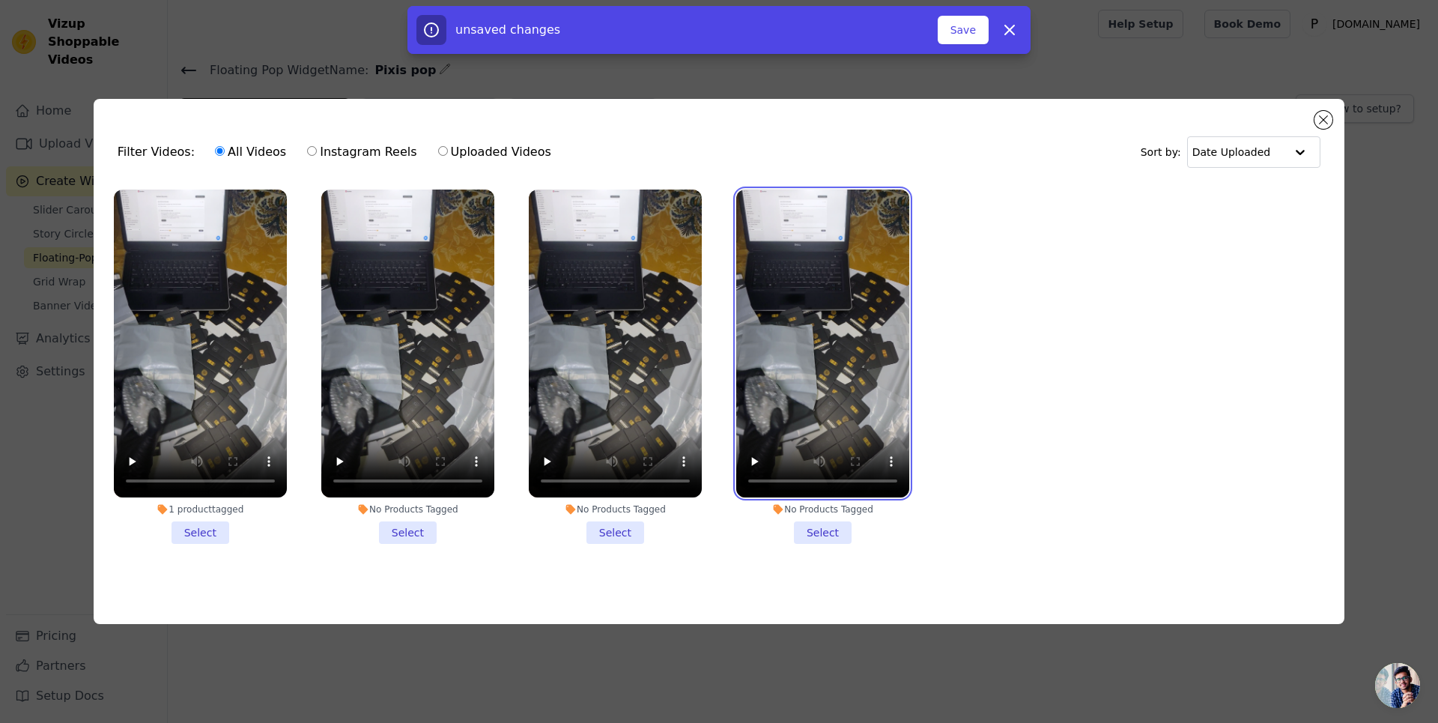
drag, startPoint x: 882, startPoint y: 333, endPoint x: 446, endPoint y: 332, distance: 436.6
click at [446, 333] on ul "1 product tagged Select No Products Tagged Select No Products Tagged Select No …" at bounding box center [719, 378] width 1227 height 395
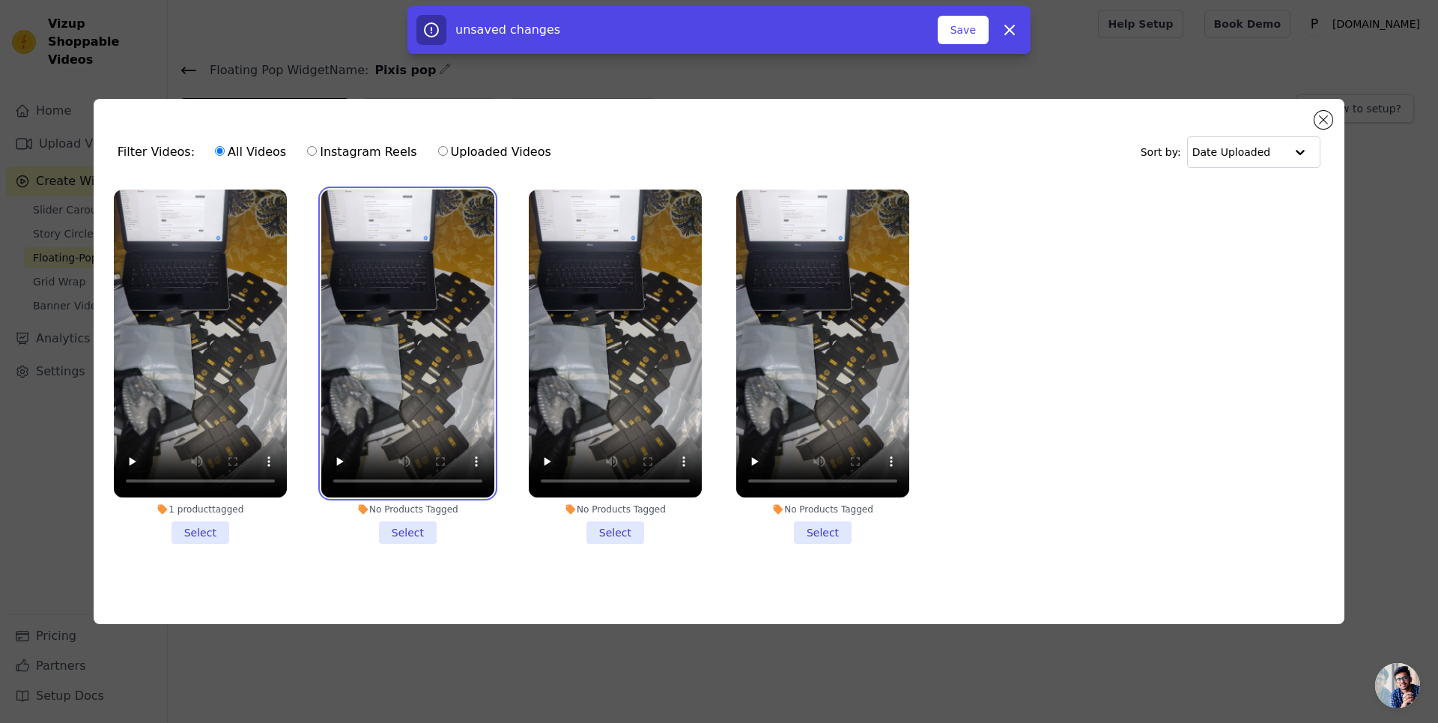
click at [421, 333] on video at bounding box center [407, 343] width 173 height 308
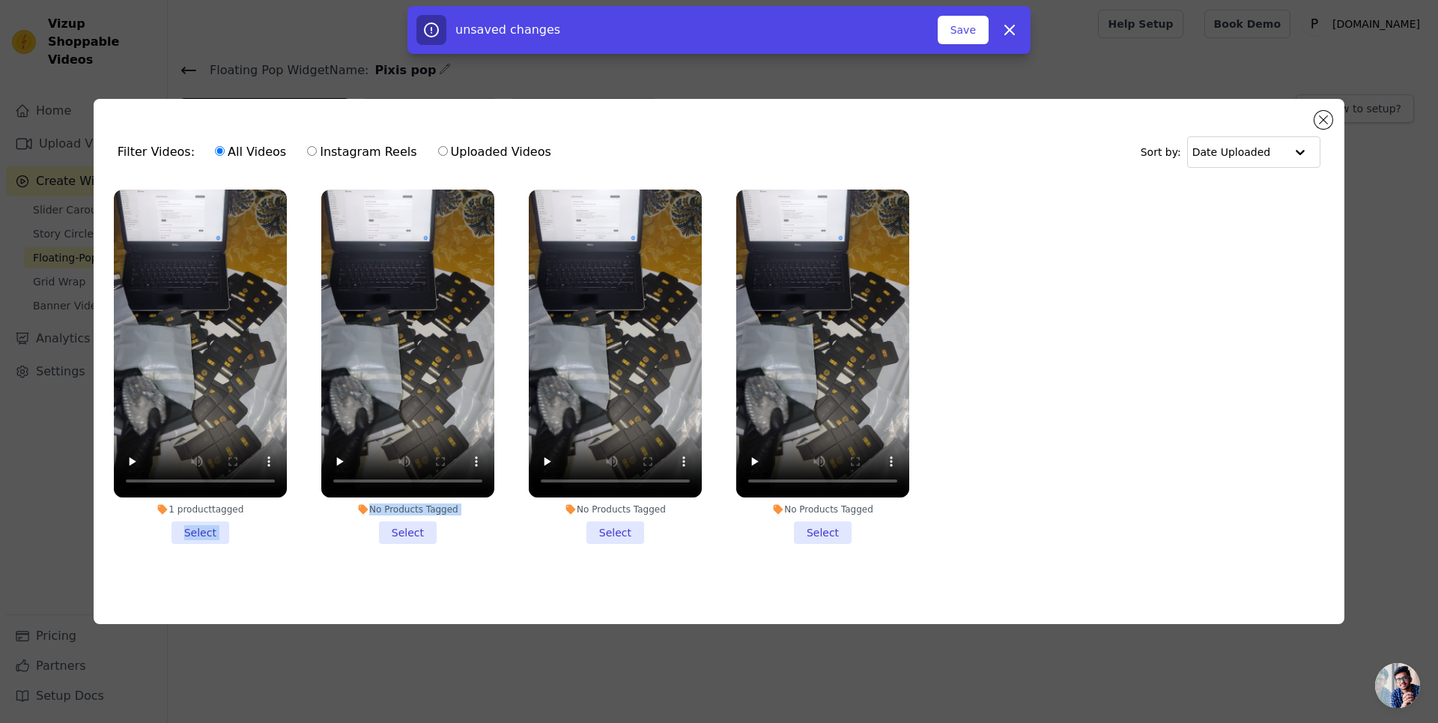
drag, startPoint x: 390, startPoint y: 522, endPoint x: 248, endPoint y: 516, distance: 142.4
click at [228, 512] on ul "1 product tagged Select No Products Tagged Select No Products Tagged Select No …" at bounding box center [719, 378] width 1227 height 395
click at [326, 571] on ul "1 product tagged Select No Products Tagged Select No Products Tagged Select No …" at bounding box center [719, 378] width 1227 height 395
click at [1008, 34] on icon "button" at bounding box center [1009, 30] width 18 height 18
checkbox input "false"
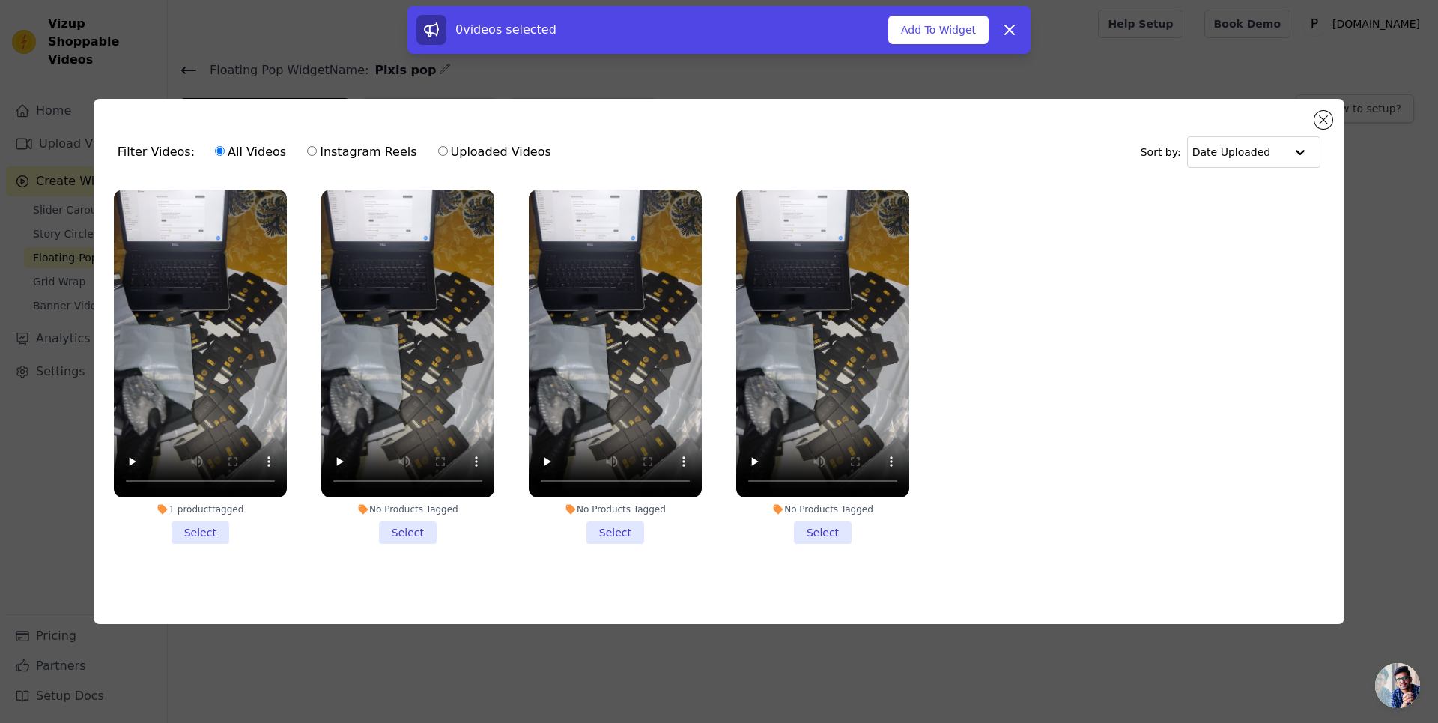
click at [1328, 124] on div "Filter Videos: All Videos Instagram Reels Uploaded Videos Sort by: Date Uploaded" at bounding box center [719, 152] width 1227 height 58
click at [1319, 106] on div "Filter Videos: All Videos Instagram Reels Uploaded Videos Sort by: Date Uploade…" at bounding box center [719, 361] width 1251 height 525
click at [1325, 115] on button "Close modal" at bounding box center [1323, 120] width 18 height 18
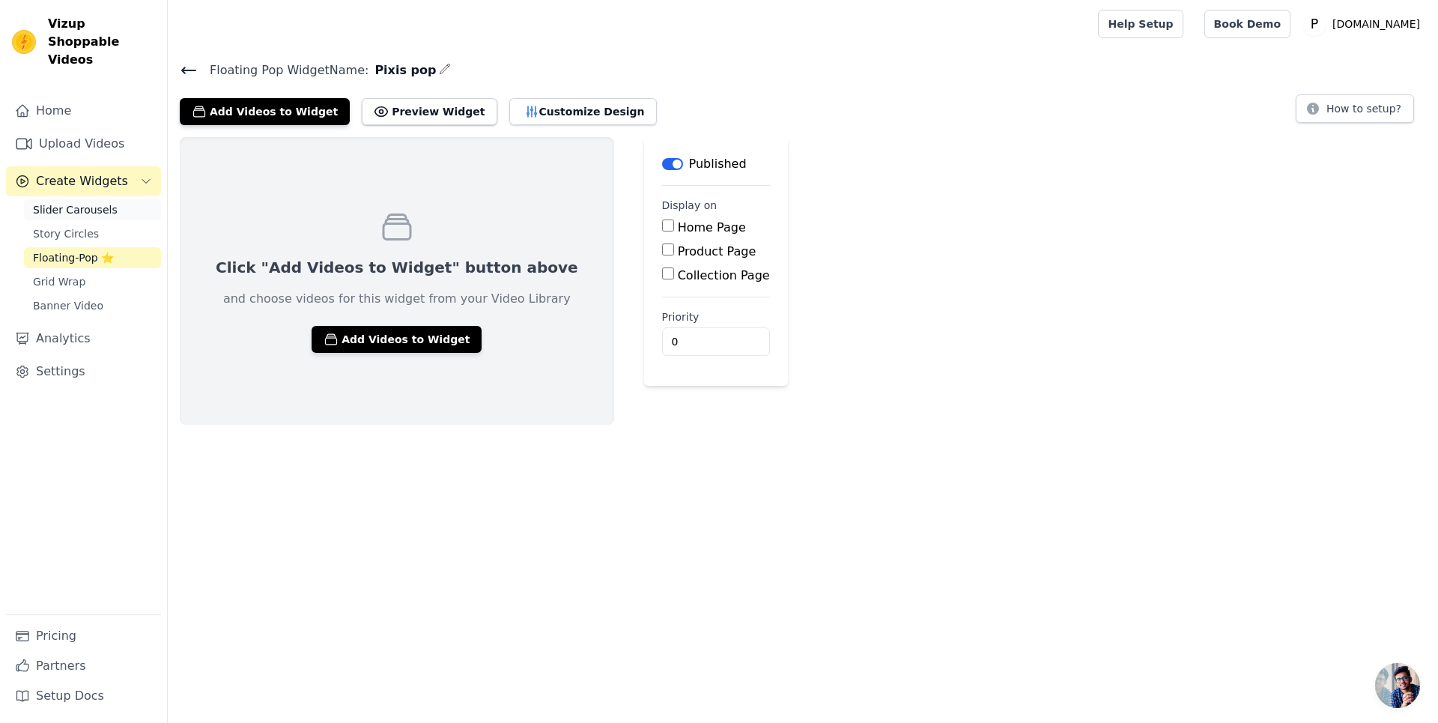
click at [106, 202] on span "Slider Carousels" at bounding box center [75, 209] width 85 height 15
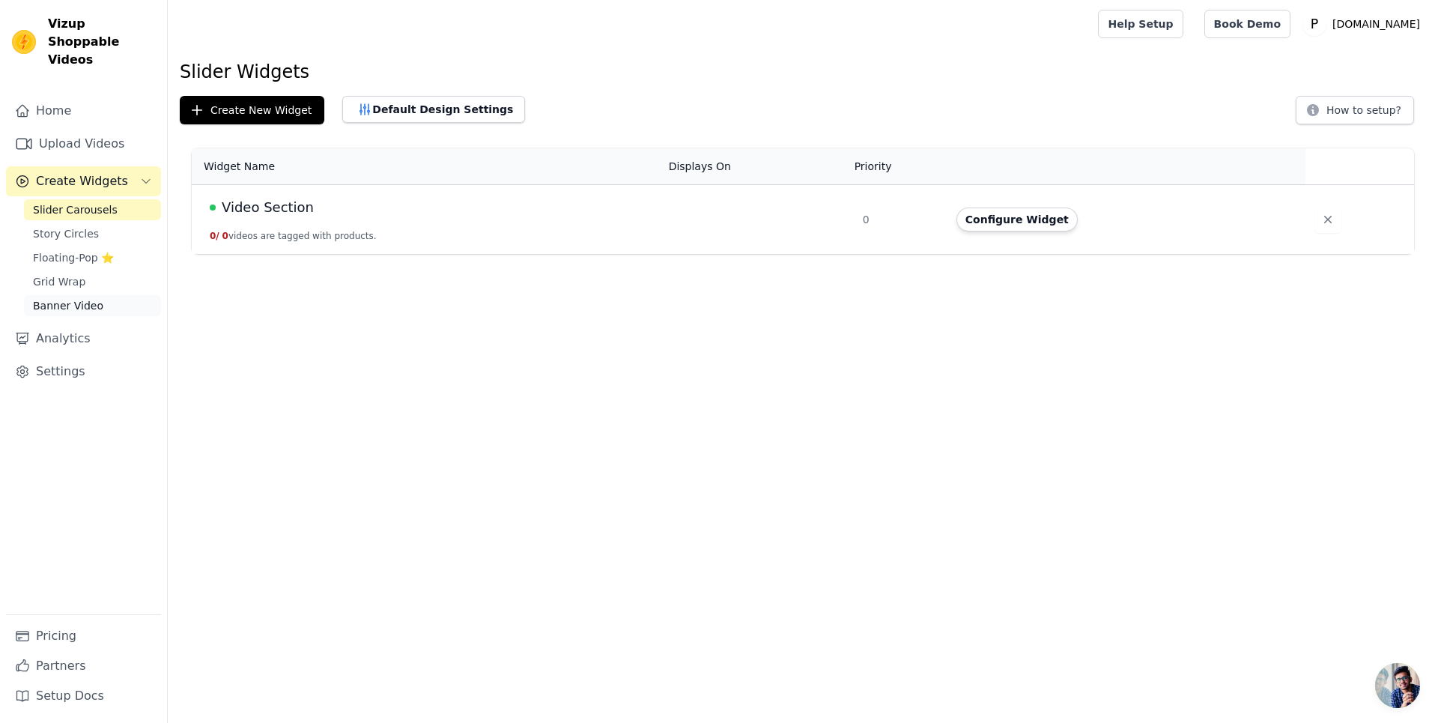
click at [108, 295] on link "Banner Video" at bounding box center [92, 305] width 137 height 21
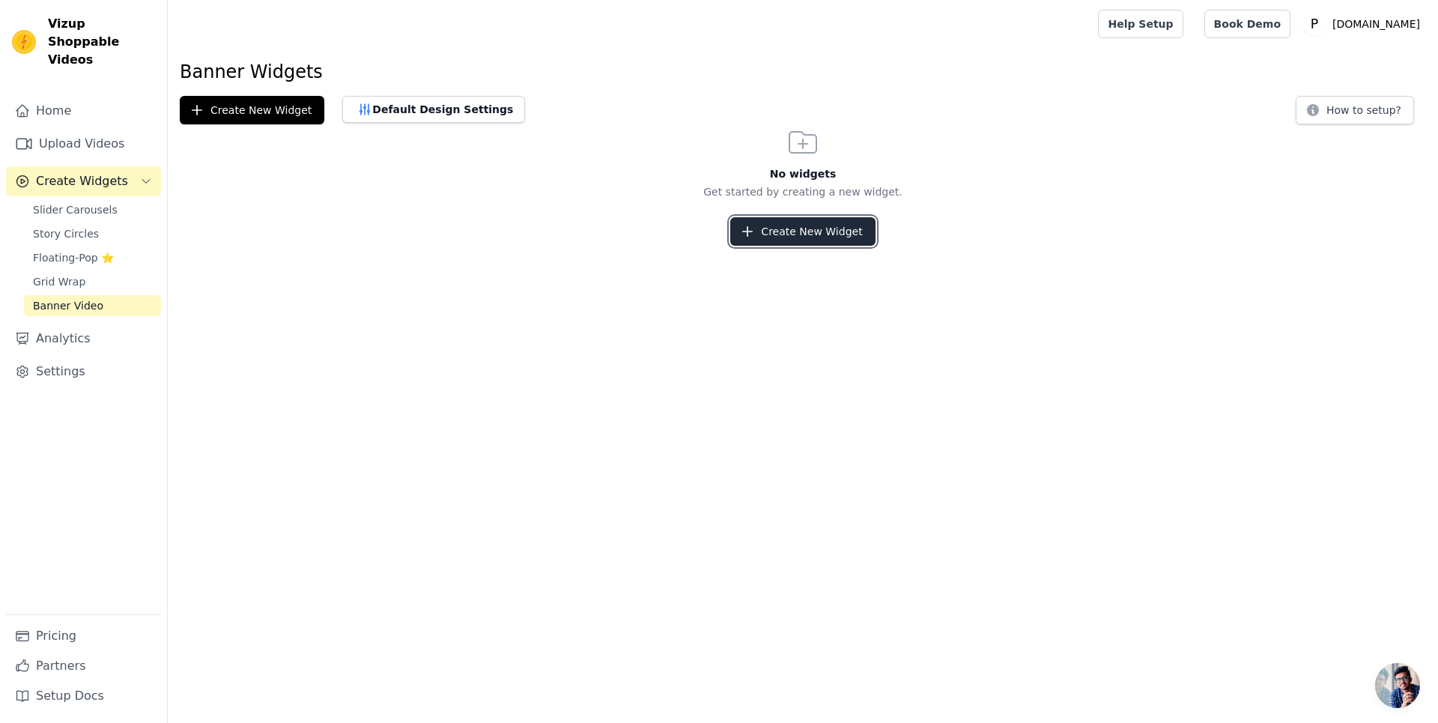
click at [786, 240] on button "Create New Widget" at bounding box center [802, 231] width 145 height 28
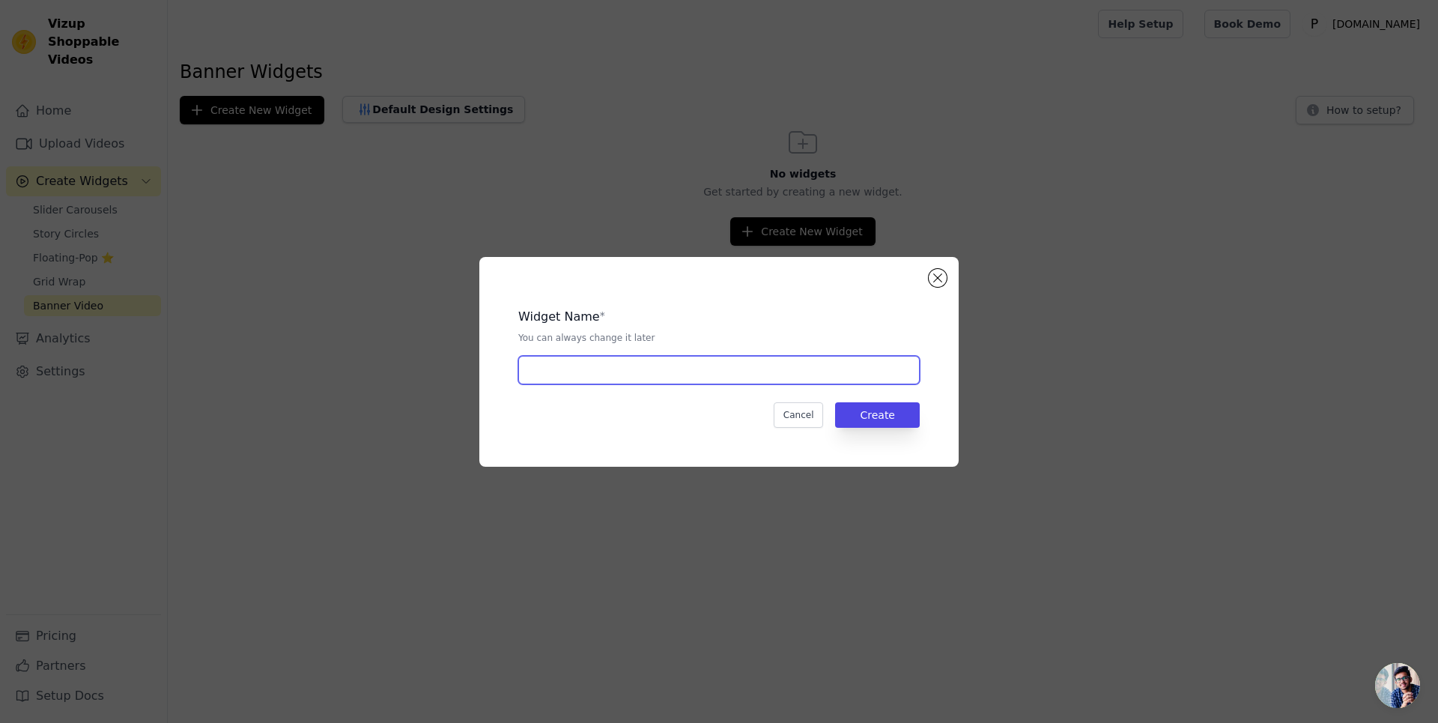
click at [785, 374] on input "text" at bounding box center [718, 370] width 401 height 28
type input "Banner Video"
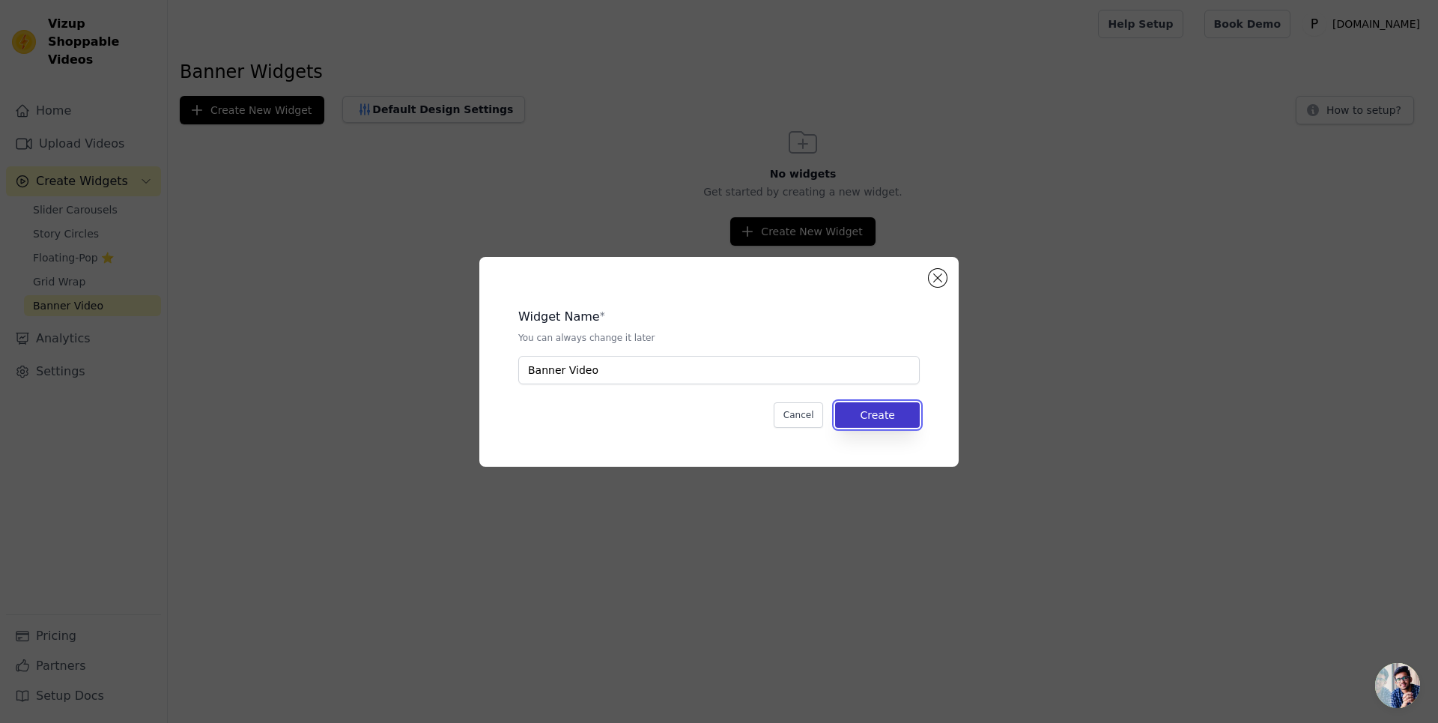
click at [914, 415] on button "Create" at bounding box center [877, 414] width 85 height 25
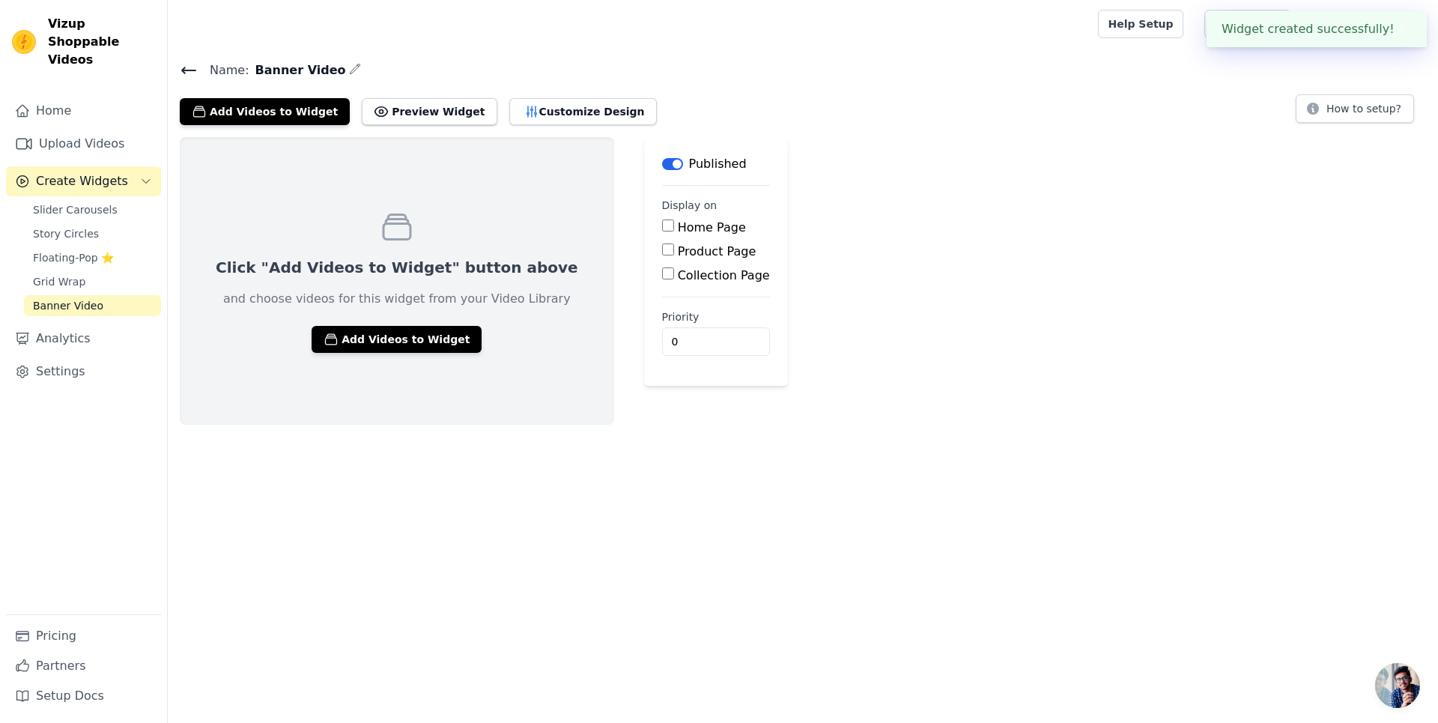
click at [662, 224] on input "Home Page" at bounding box center [668, 225] width 12 height 12
checkbox input "true"
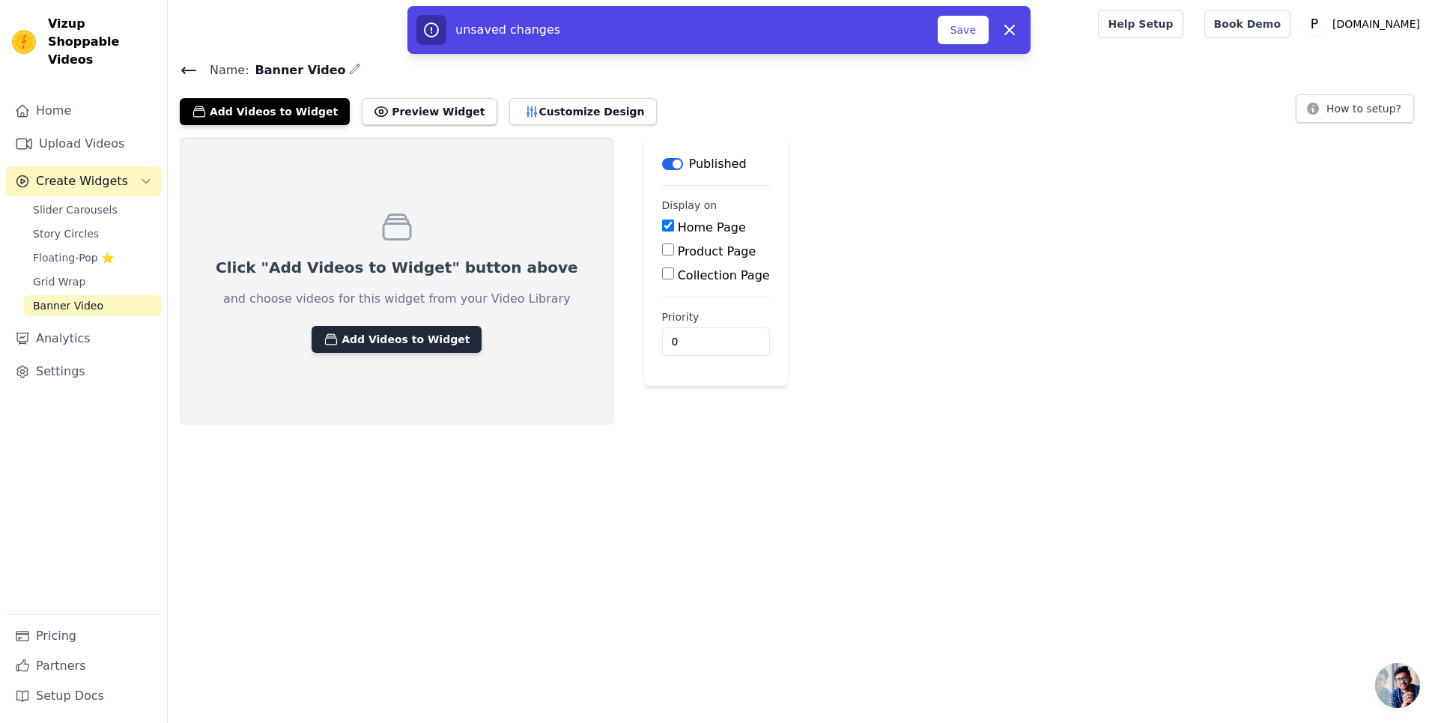
click at [404, 335] on button "Add Videos to Widget" at bounding box center [397, 339] width 170 height 27
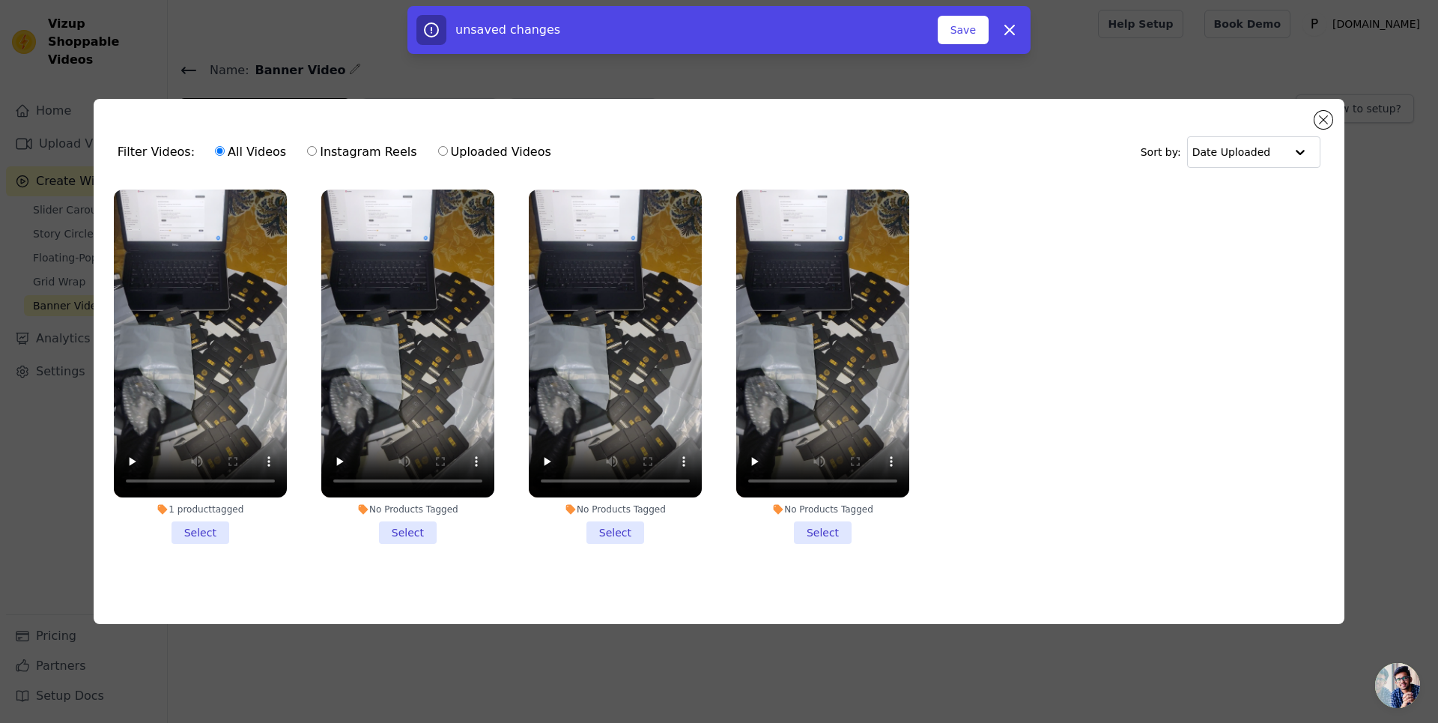
click at [403, 526] on li "No Products Tagged Select" at bounding box center [407, 366] width 173 height 354
click at [0, 0] on input "No Products Tagged Select" at bounding box center [0, 0] width 0 height 0
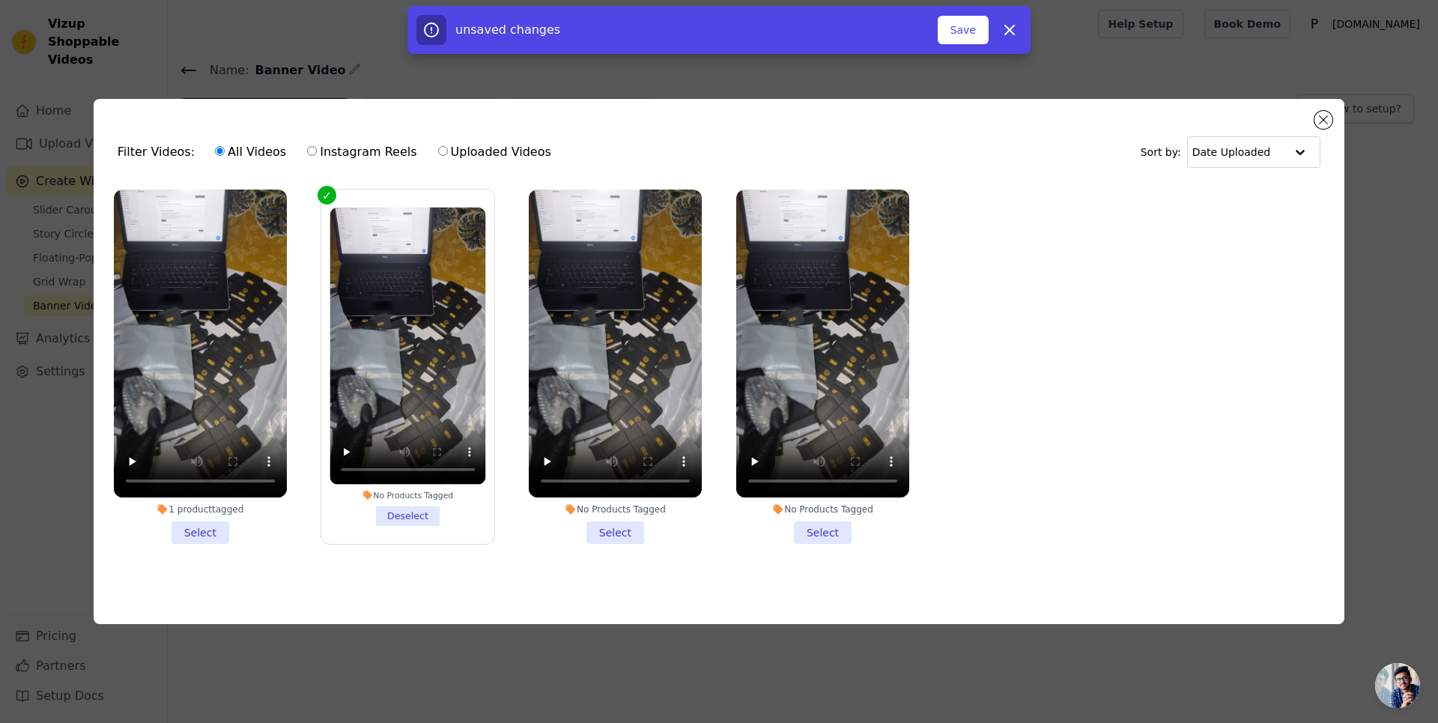
click at [612, 535] on li "No Products Tagged Select" at bounding box center [615, 366] width 173 height 354
click at [0, 0] on input "No Products Tagged Select" at bounding box center [0, 0] width 0 height 0
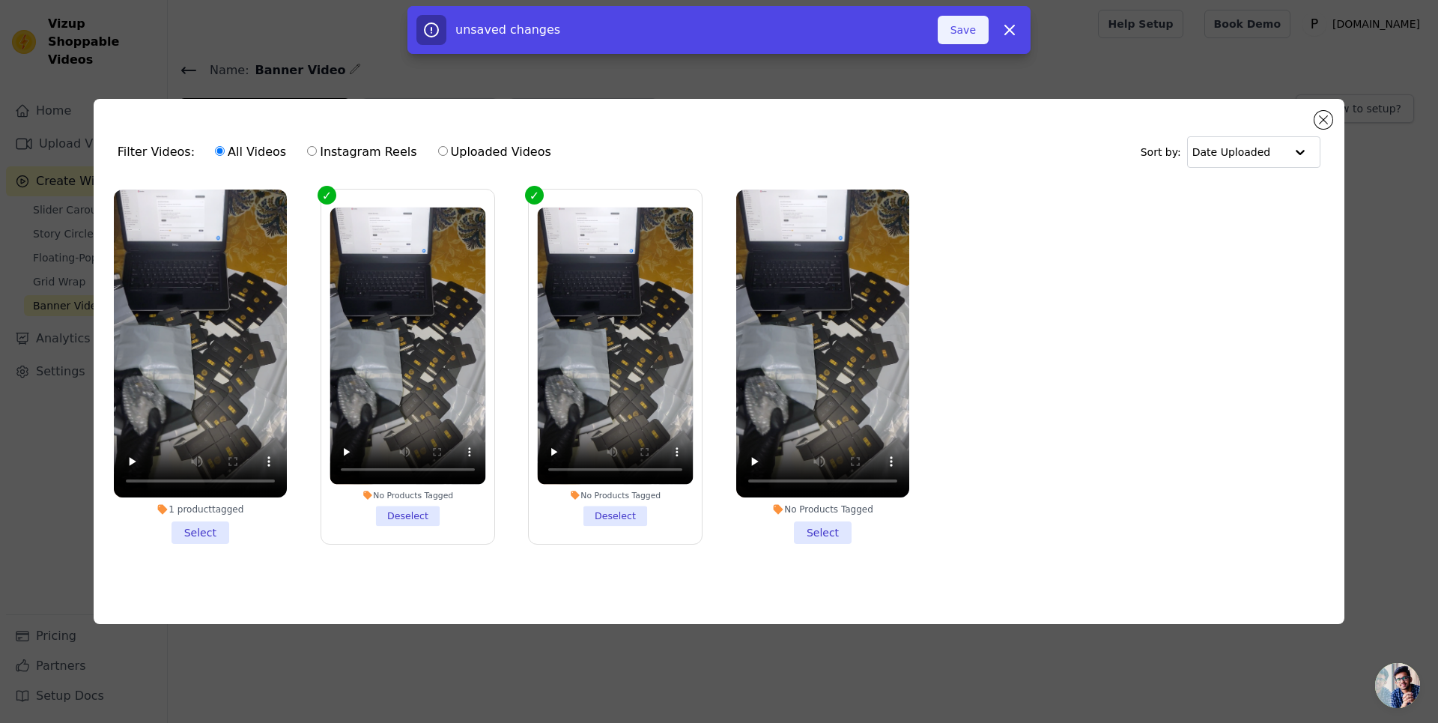
click at [971, 31] on button "Save" at bounding box center [963, 30] width 51 height 28
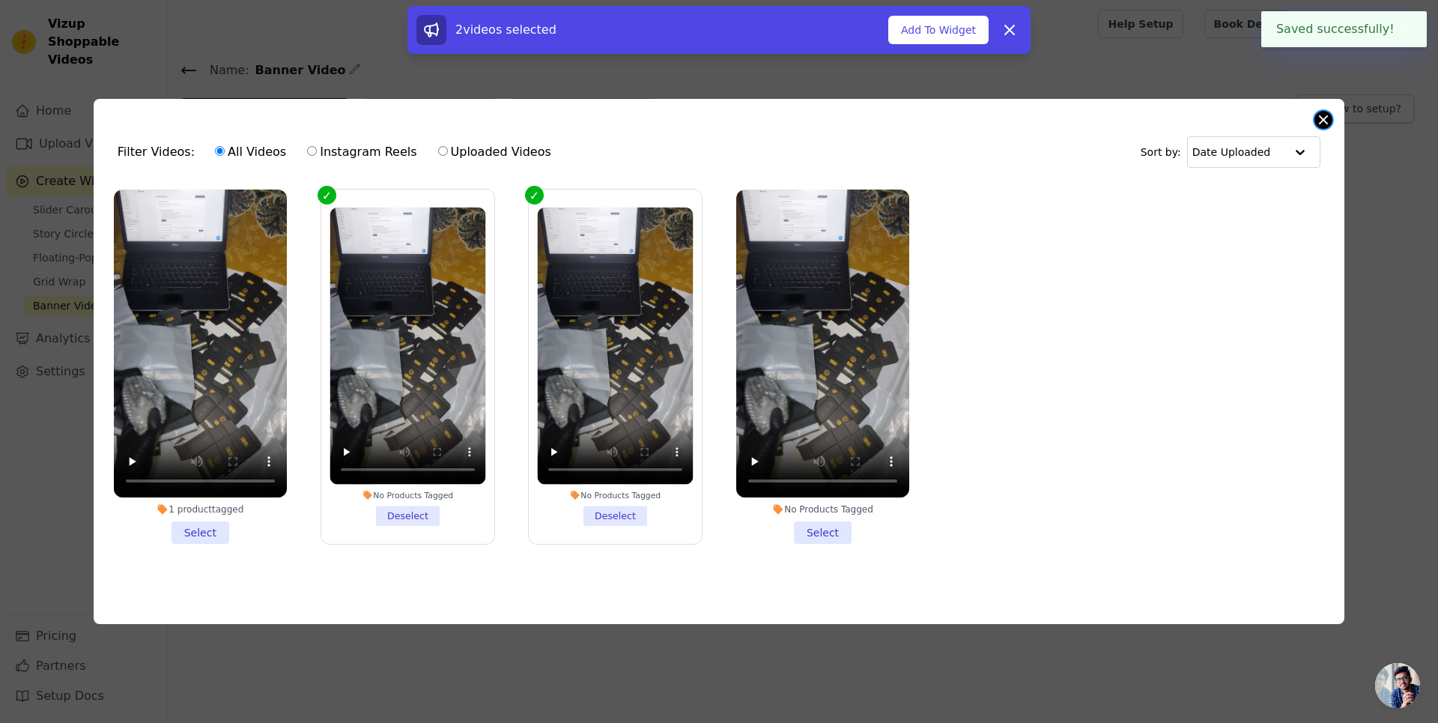
click at [1325, 111] on button "Close modal" at bounding box center [1323, 120] width 18 height 18
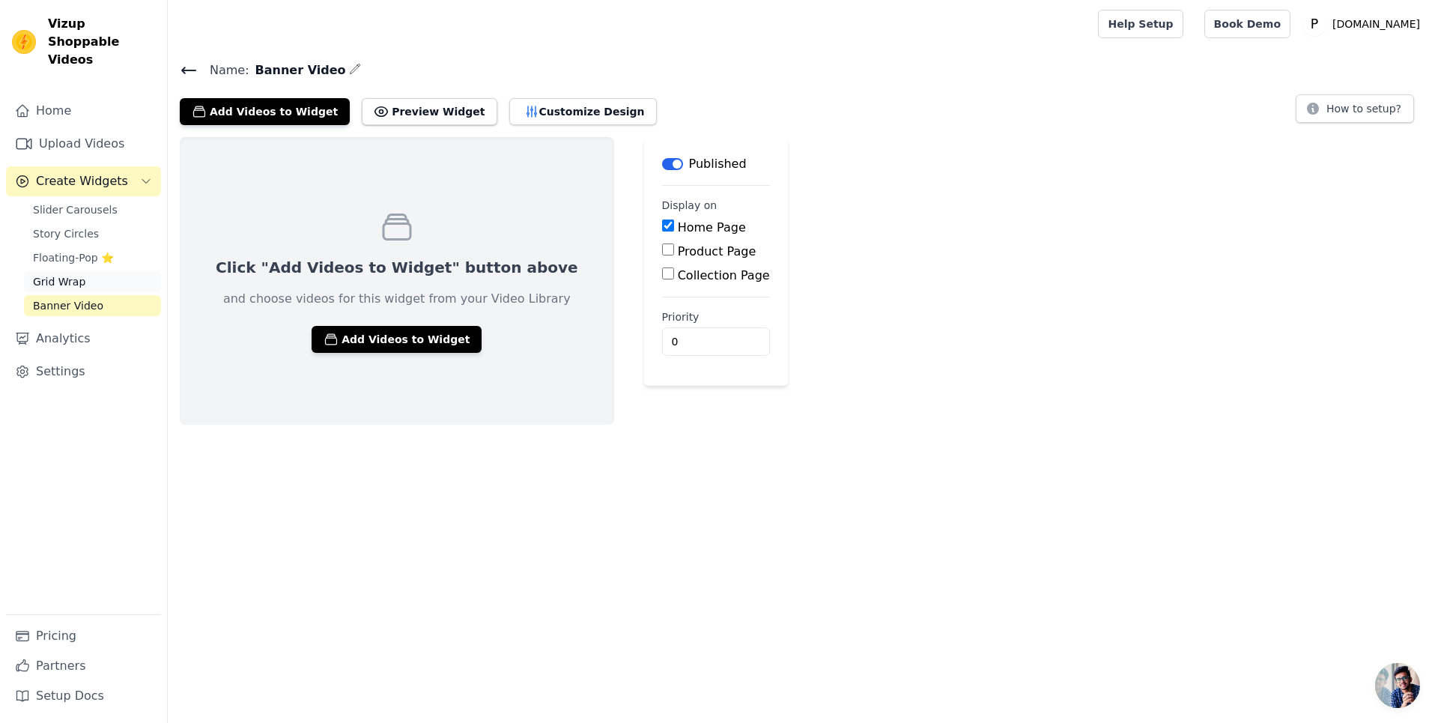
click at [90, 271] on link "Grid Wrap" at bounding box center [92, 281] width 137 height 21
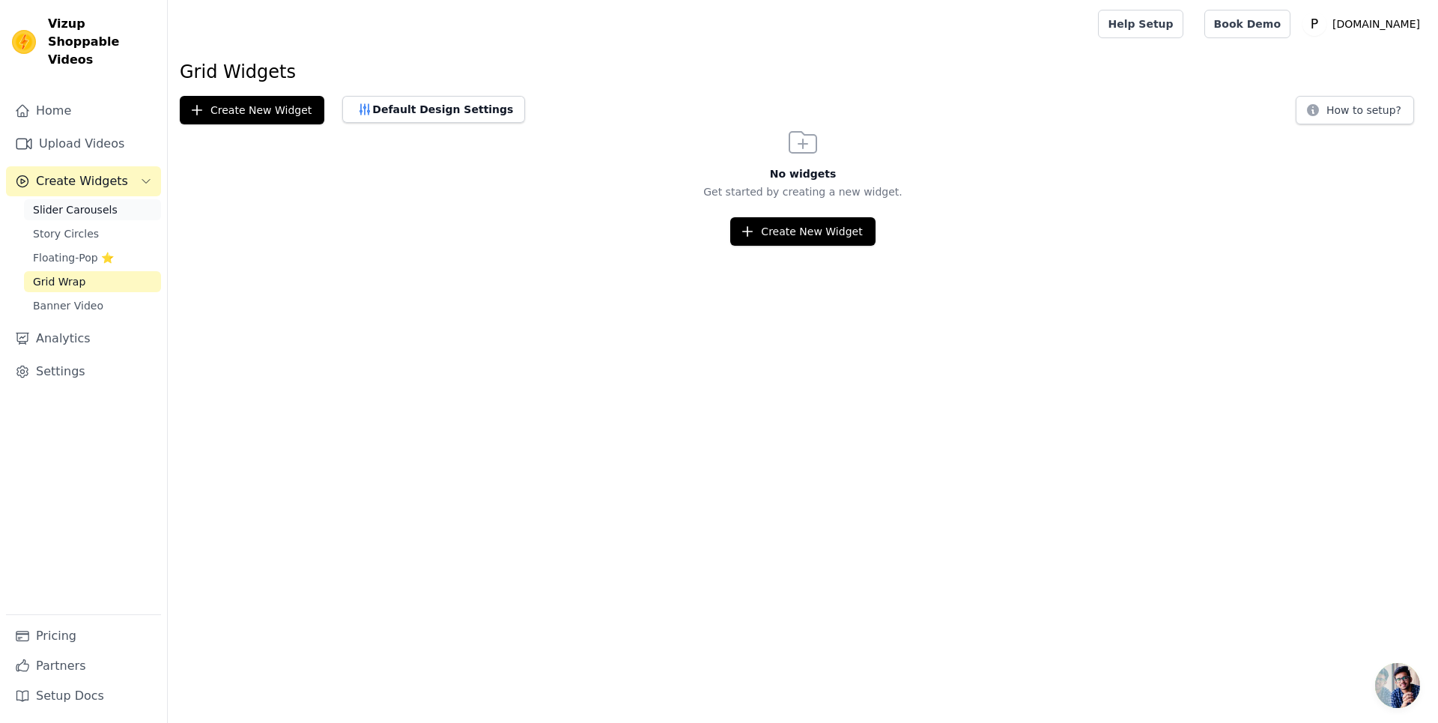
click at [103, 202] on span "Slider Carousels" at bounding box center [75, 209] width 85 height 15
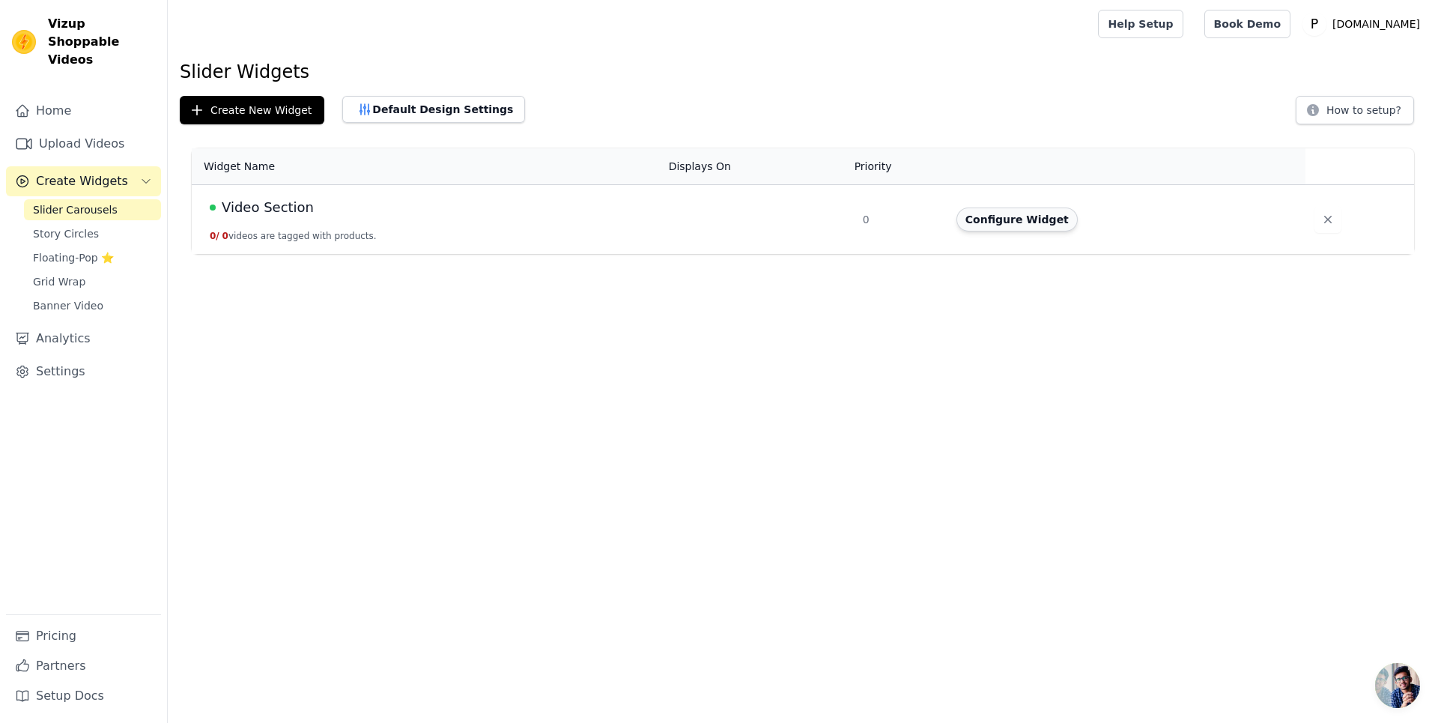
click at [988, 222] on button "Configure Widget" at bounding box center [1016, 219] width 121 height 24
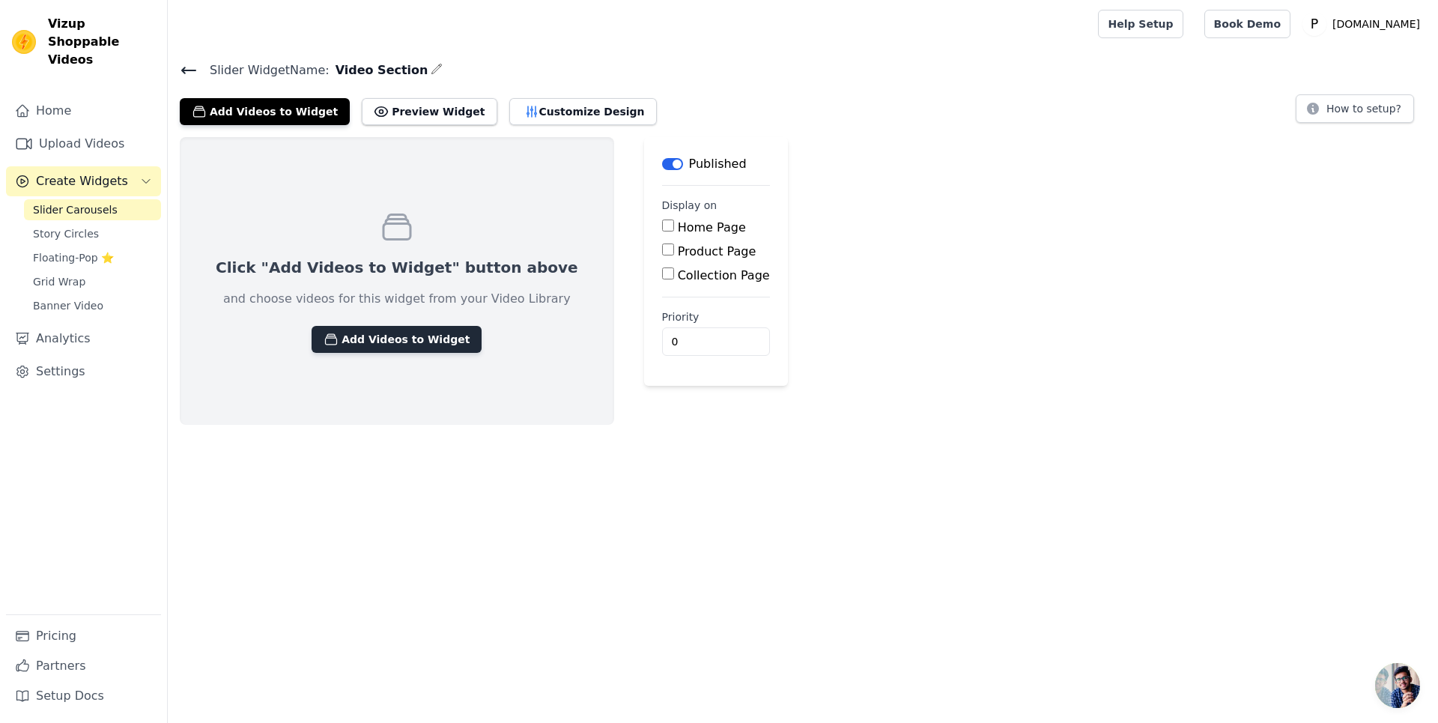
click at [397, 339] on button "Add Videos to Widget" at bounding box center [397, 339] width 170 height 27
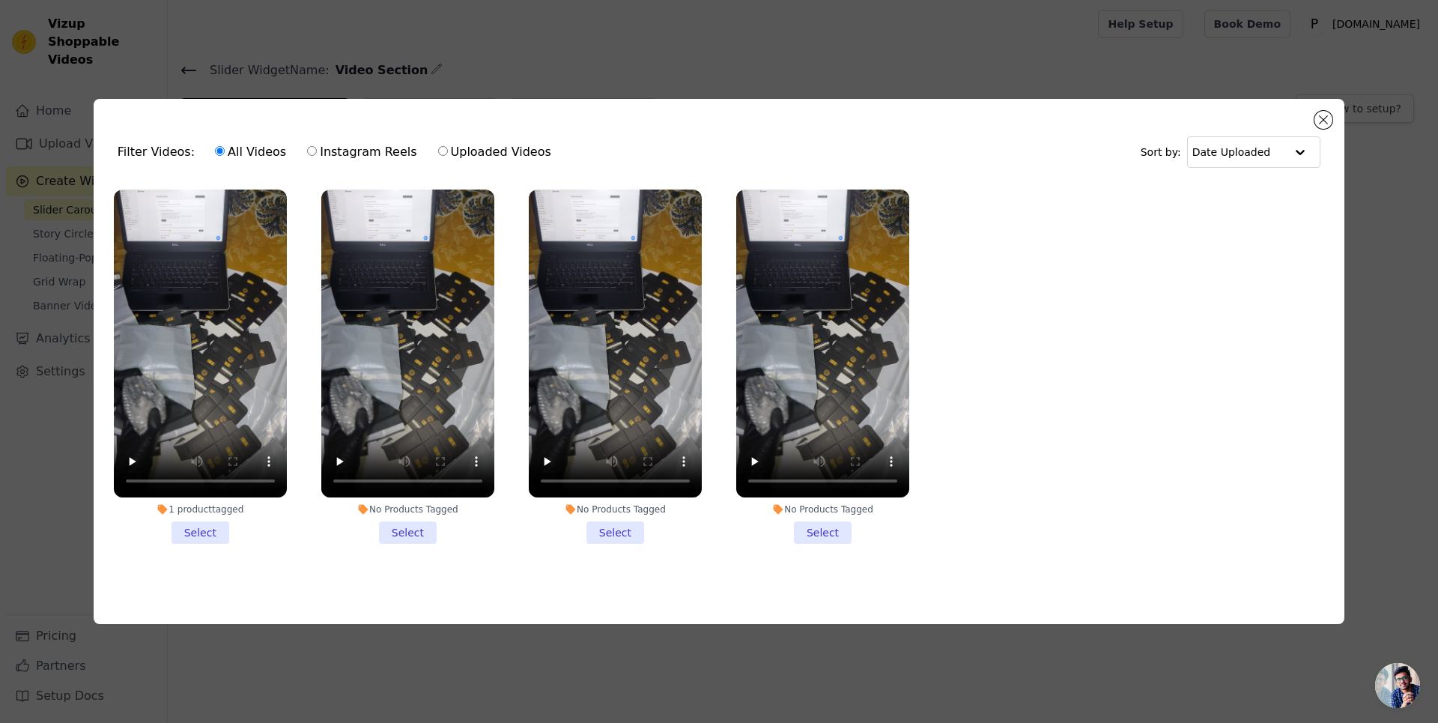
click at [419, 523] on li "No Products Tagged Select" at bounding box center [407, 366] width 173 height 354
click at [0, 0] on input "No Products Tagged Select" at bounding box center [0, 0] width 0 height 0
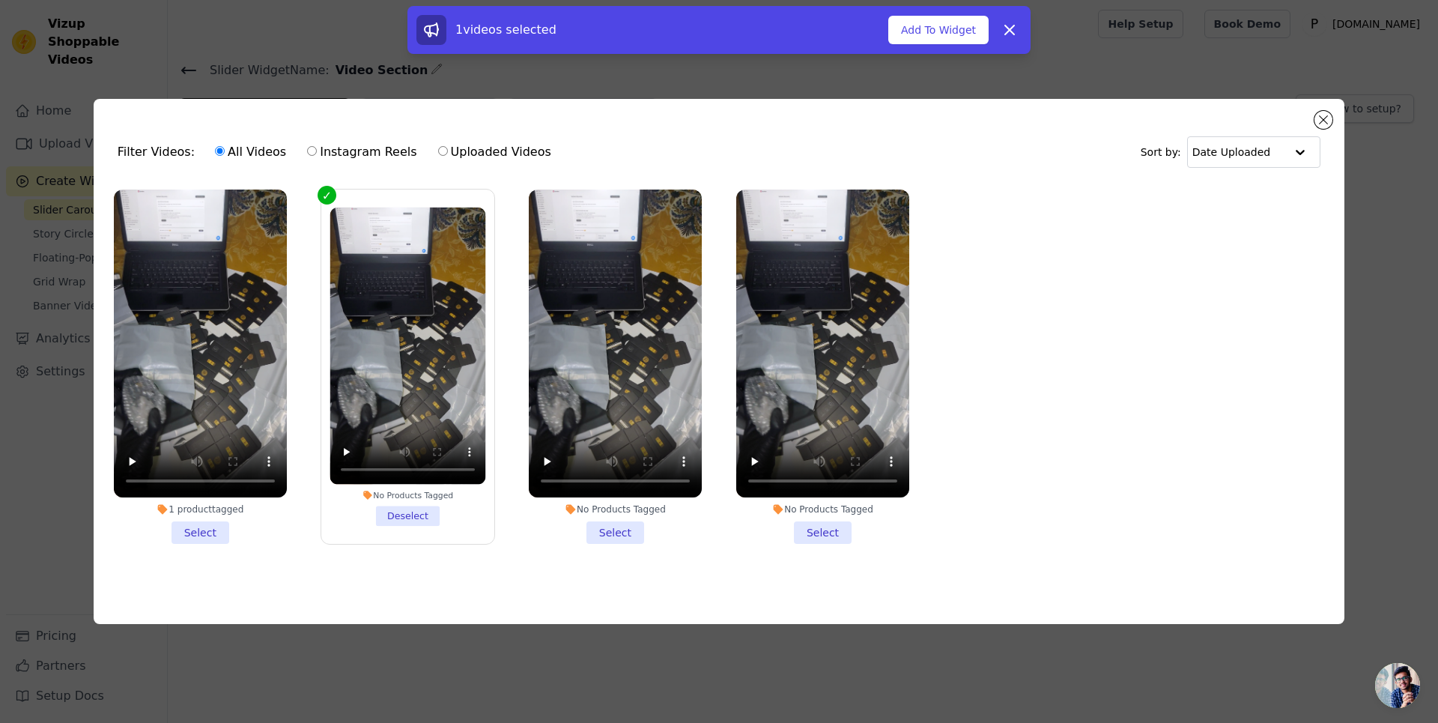
click at [618, 526] on li "No Products Tagged Select" at bounding box center [615, 366] width 173 height 354
click at [0, 0] on input "No Products Tagged Select" at bounding box center [0, 0] width 0 height 0
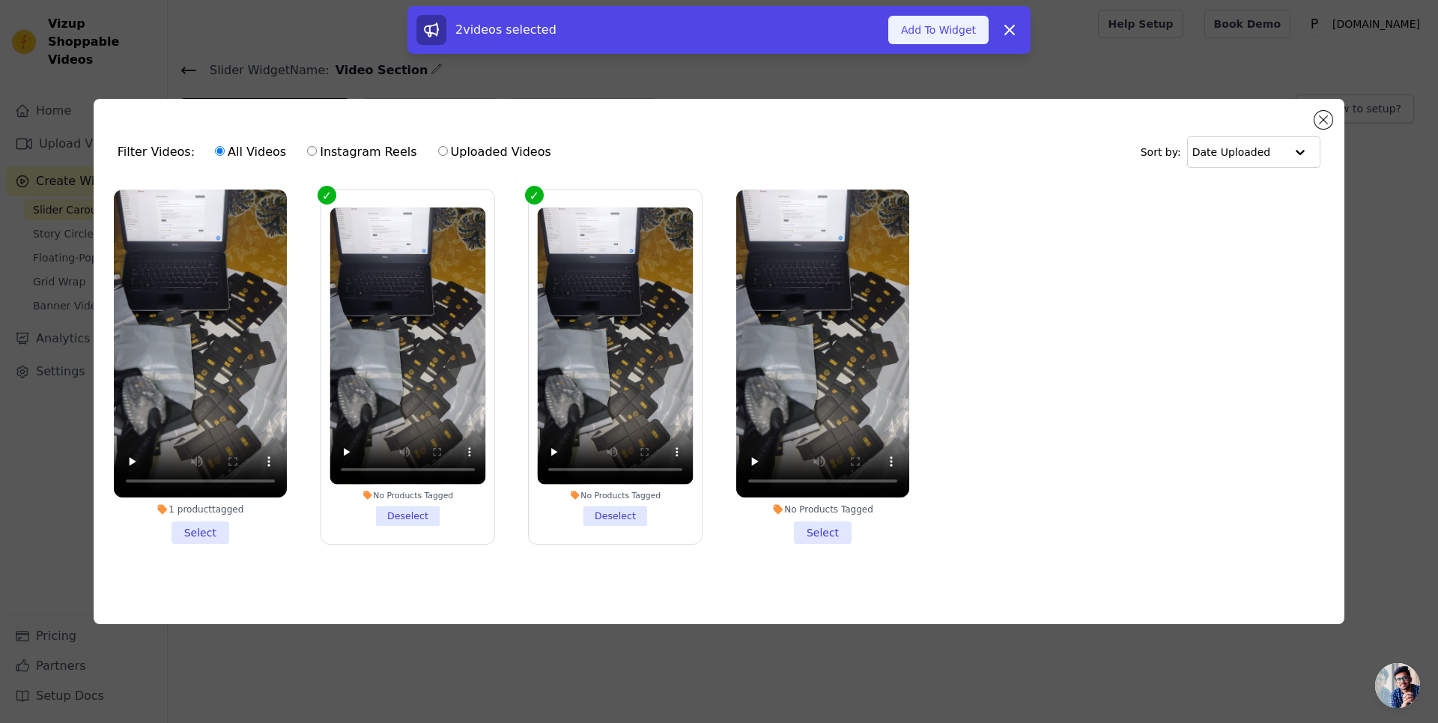
click at [932, 31] on button "Add To Widget" at bounding box center [938, 30] width 100 height 28
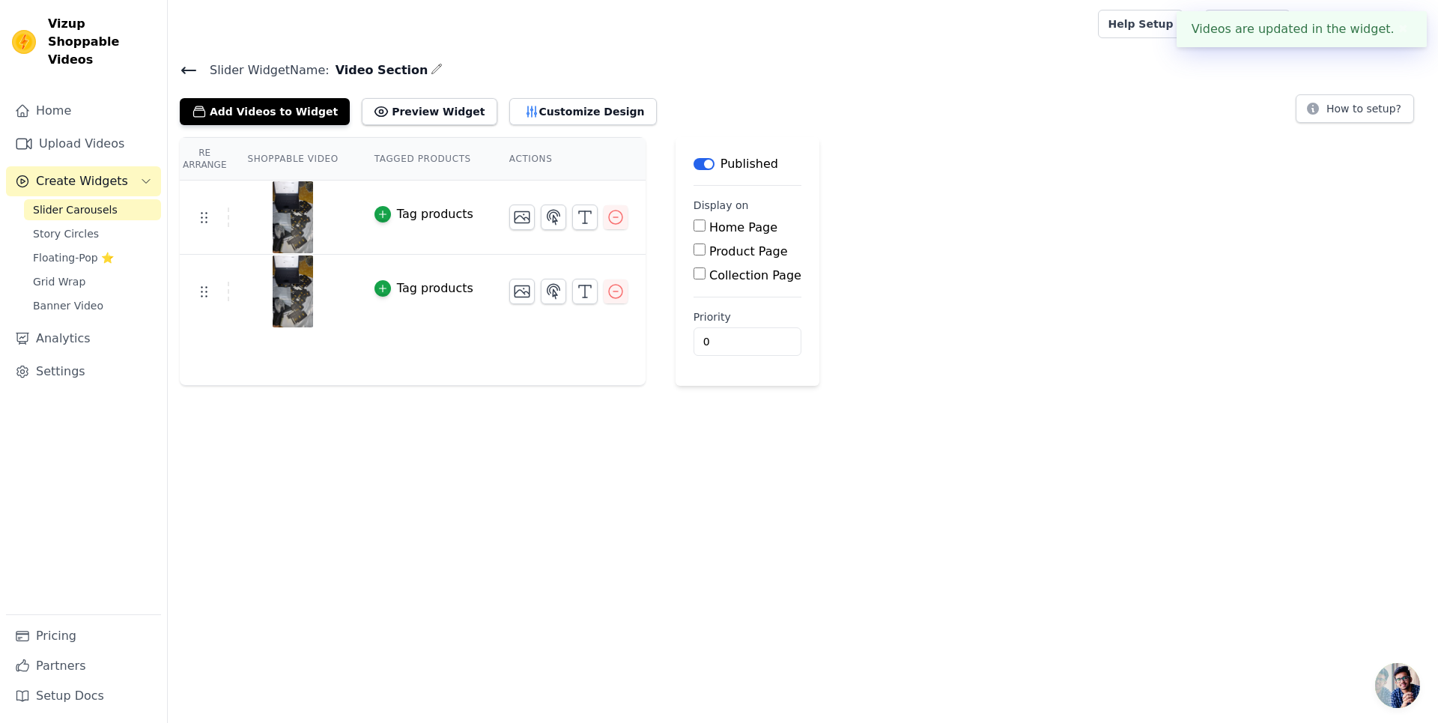
click at [1084, 328] on div "Re Arrange Shoppable Video Tagged Products Actions Tag products Tag products Sa…" at bounding box center [803, 261] width 1270 height 249
click at [693, 225] on input "Home Page" at bounding box center [699, 225] width 12 height 12
checkbox input "true"
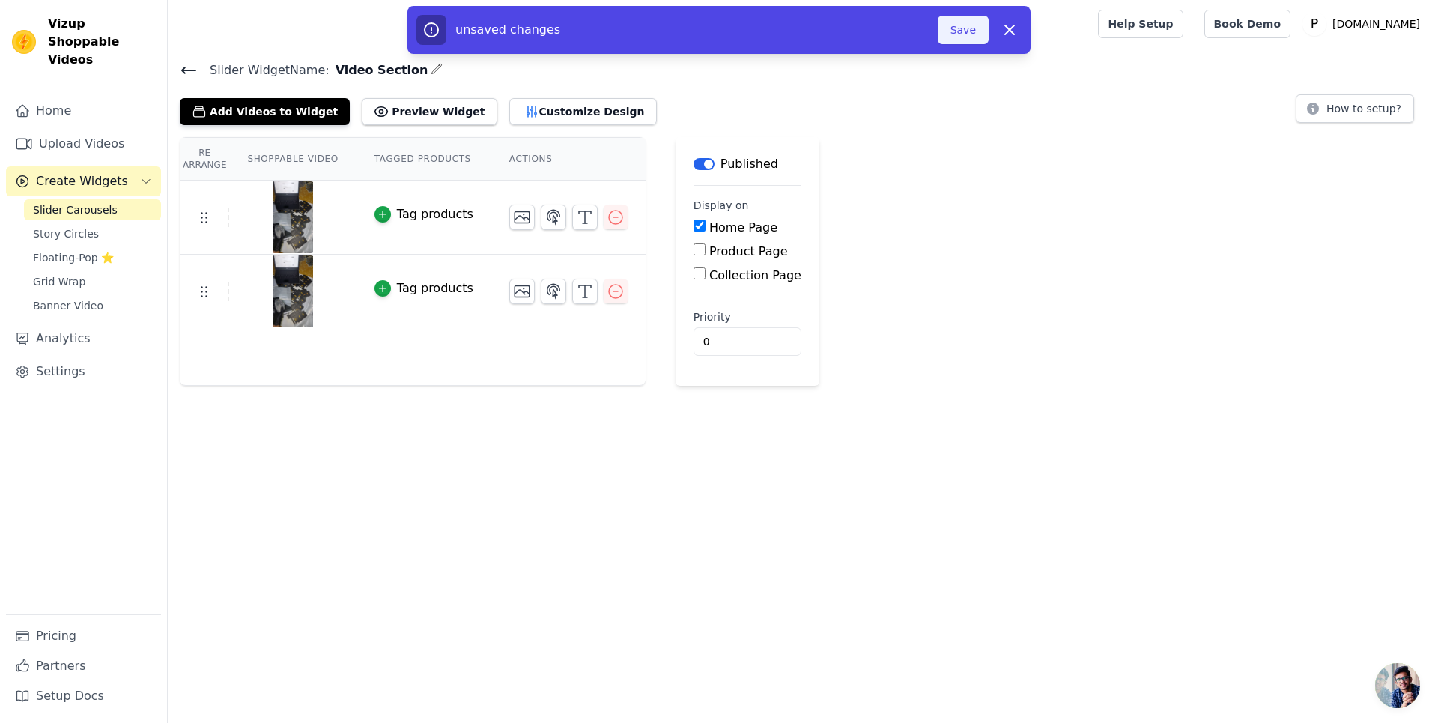
click at [958, 34] on button "Save" at bounding box center [963, 30] width 51 height 28
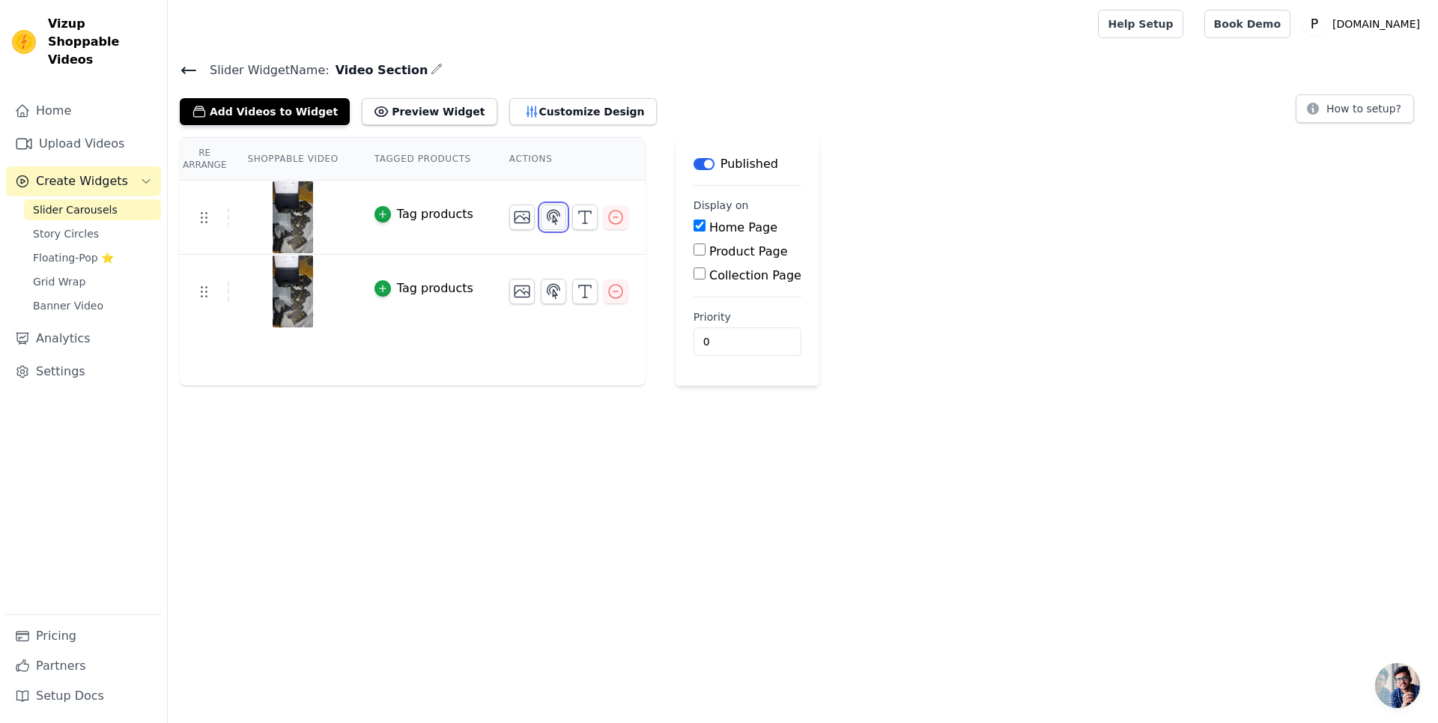
click at [544, 217] on icon "button" at bounding box center [553, 217] width 18 height 18
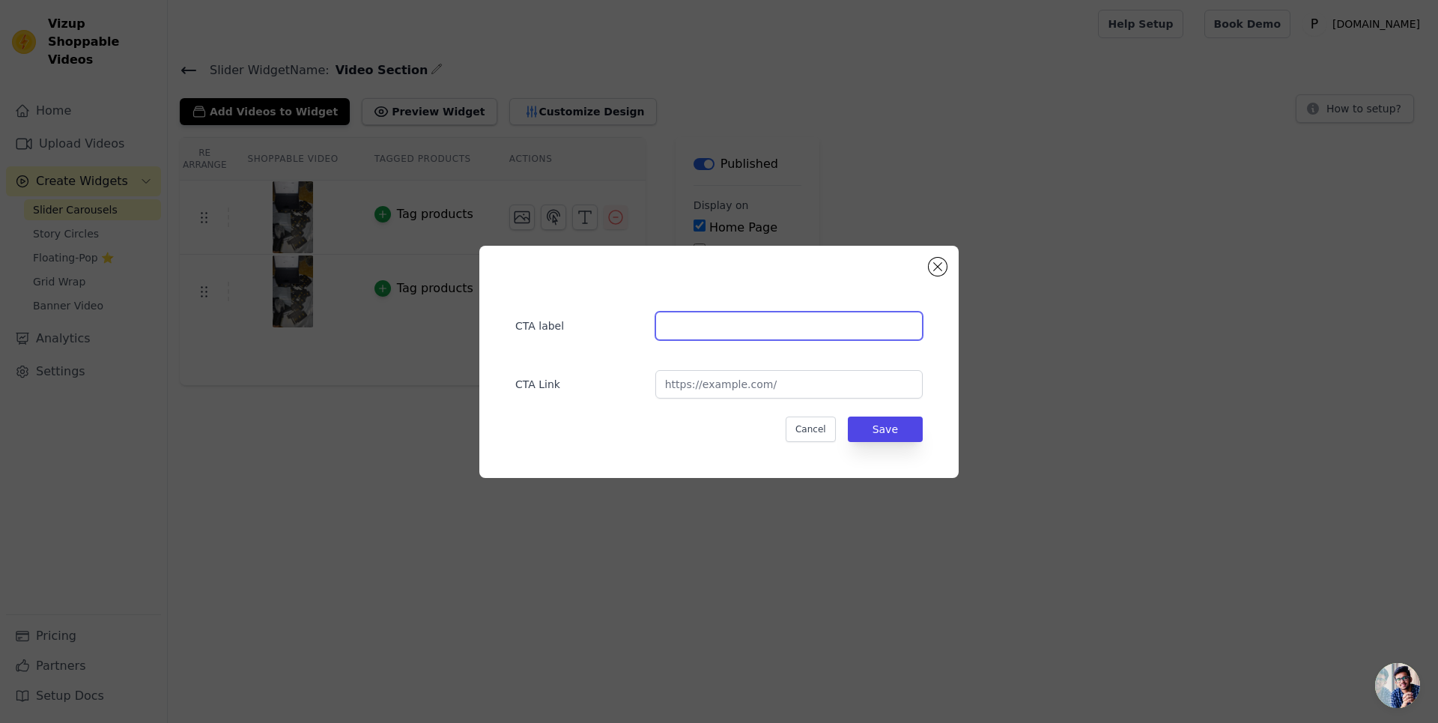
click at [750, 332] on input "text" at bounding box center [788, 326] width 267 height 28
type input "Instagram"
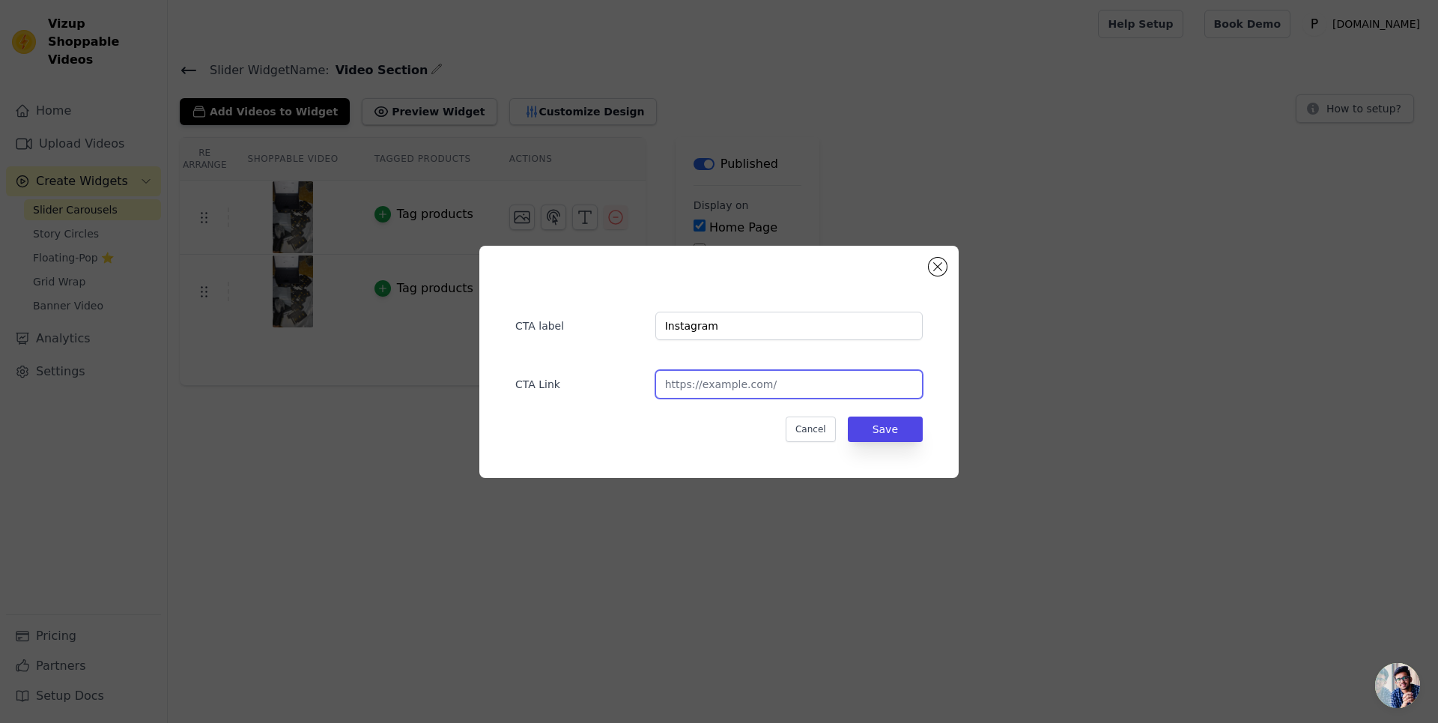
click at [724, 392] on input "url" at bounding box center [788, 384] width 267 height 28
type input "instagram.com"
click at [885, 441] on div "CTA label Instagram CTA Link instagram.com Cancel Save" at bounding box center [718, 362] width 431 height 184
click at [887, 424] on button "Save" at bounding box center [885, 428] width 75 height 25
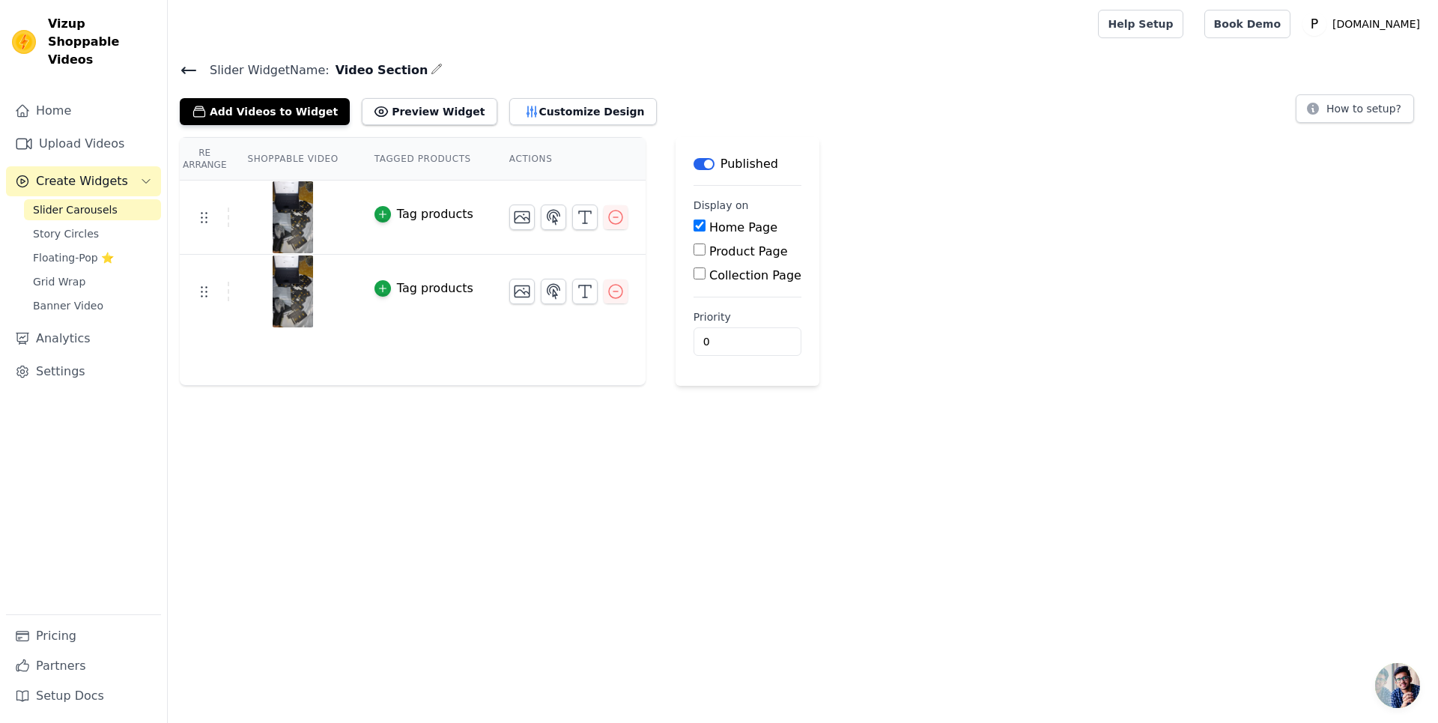
click at [508, 160] on th "Actions" at bounding box center [568, 159] width 154 height 43
click at [406, 151] on th "Tagged Products" at bounding box center [423, 159] width 135 height 43
click at [280, 159] on th "Shoppable Video" at bounding box center [292, 159] width 127 height 43
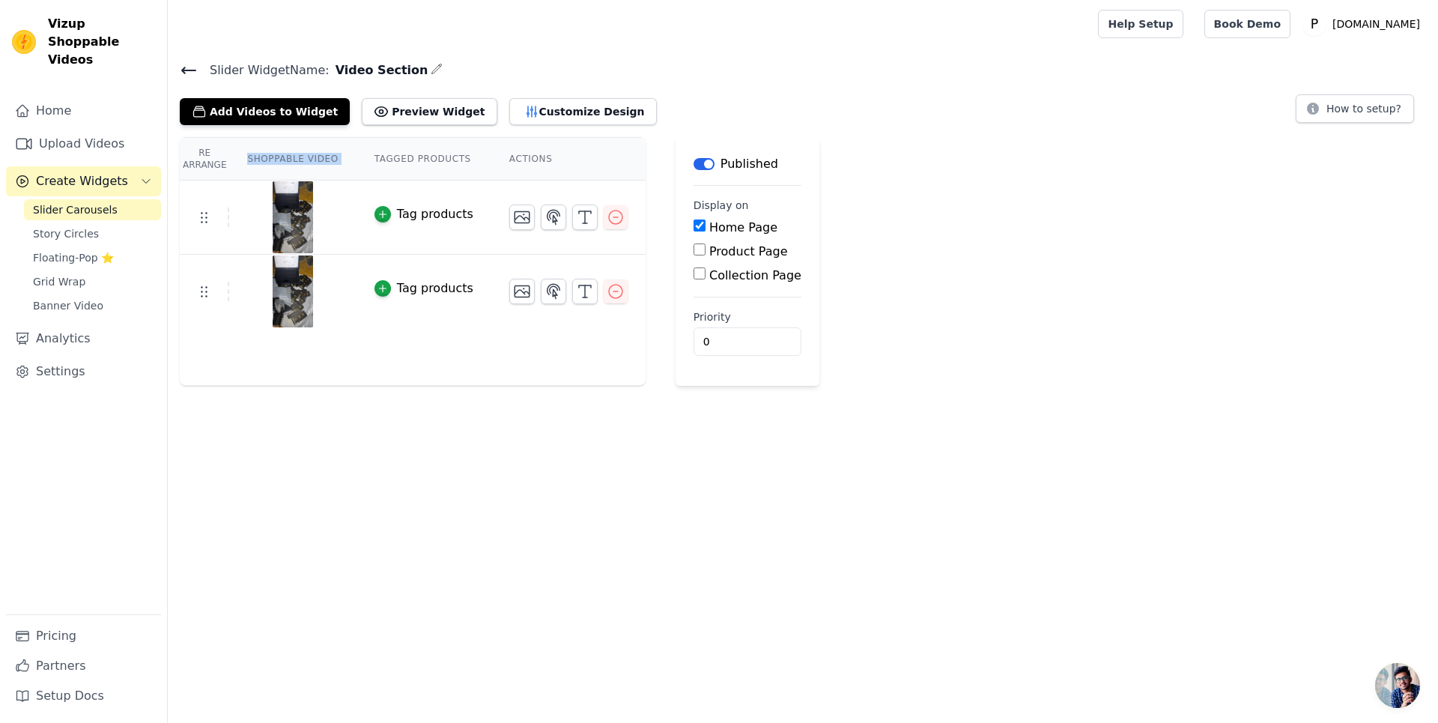
click at [280, 159] on th "Shoppable Video" at bounding box center [292, 159] width 127 height 43
click at [532, 386] on html "Vizup Shoppable Videos Home Upload Videos Create Widgets Slider Carousels Story…" at bounding box center [719, 193] width 1438 height 386
click at [181, 67] on icon at bounding box center [189, 70] width 18 height 18
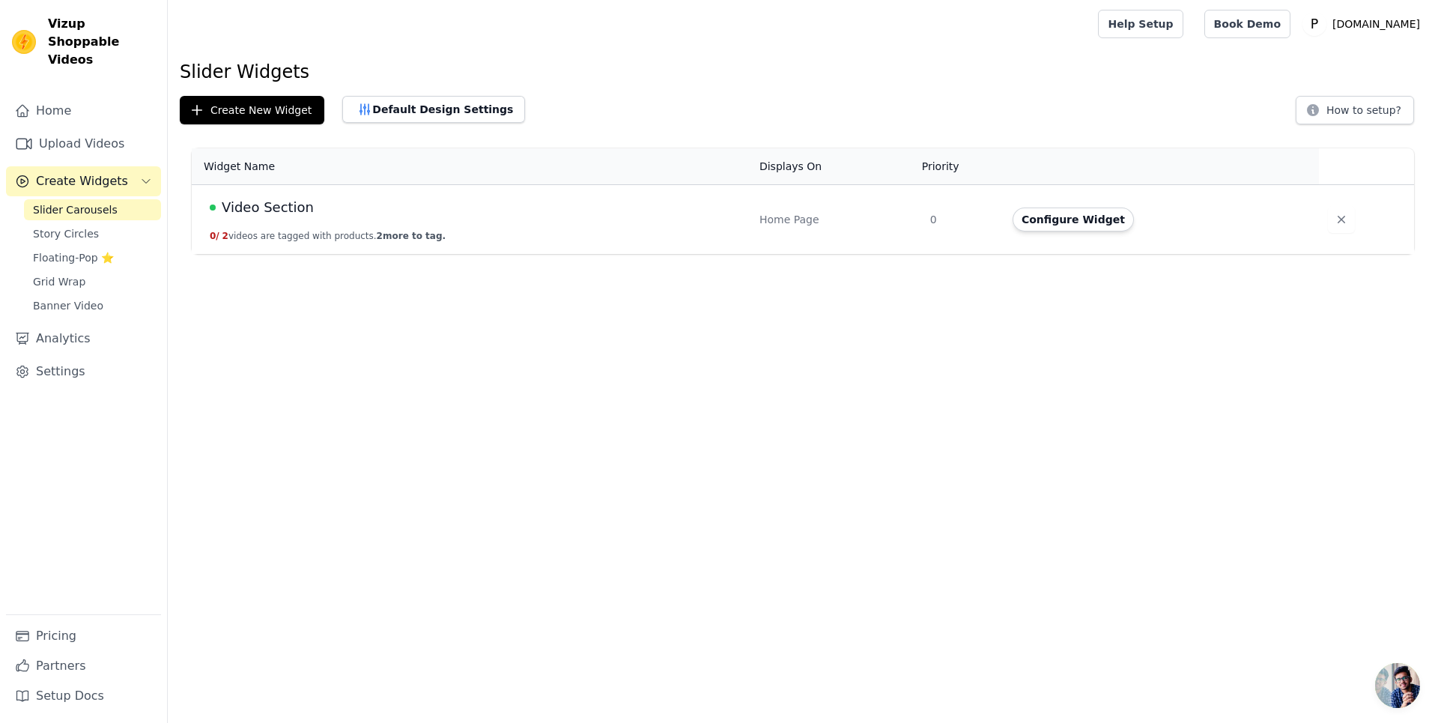
click at [386, 242] on td "Video Section 0 / 2 videos are tagged with products. 2 more to tag." at bounding box center [471, 220] width 559 height 70
click at [1051, 222] on button "Configure Widget" at bounding box center [1072, 219] width 121 height 24
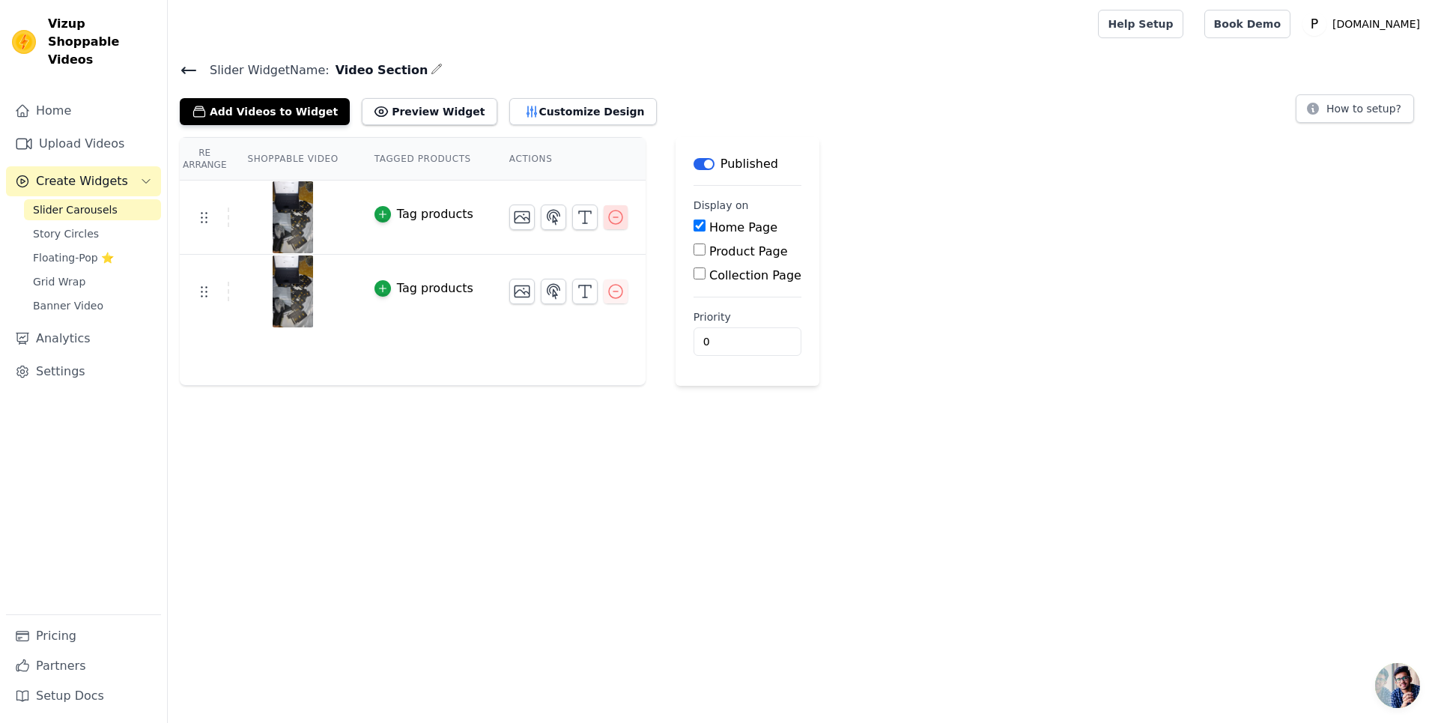
click at [609, 216] on icon "button" at bounding box center [615, 216] width 13 height 13
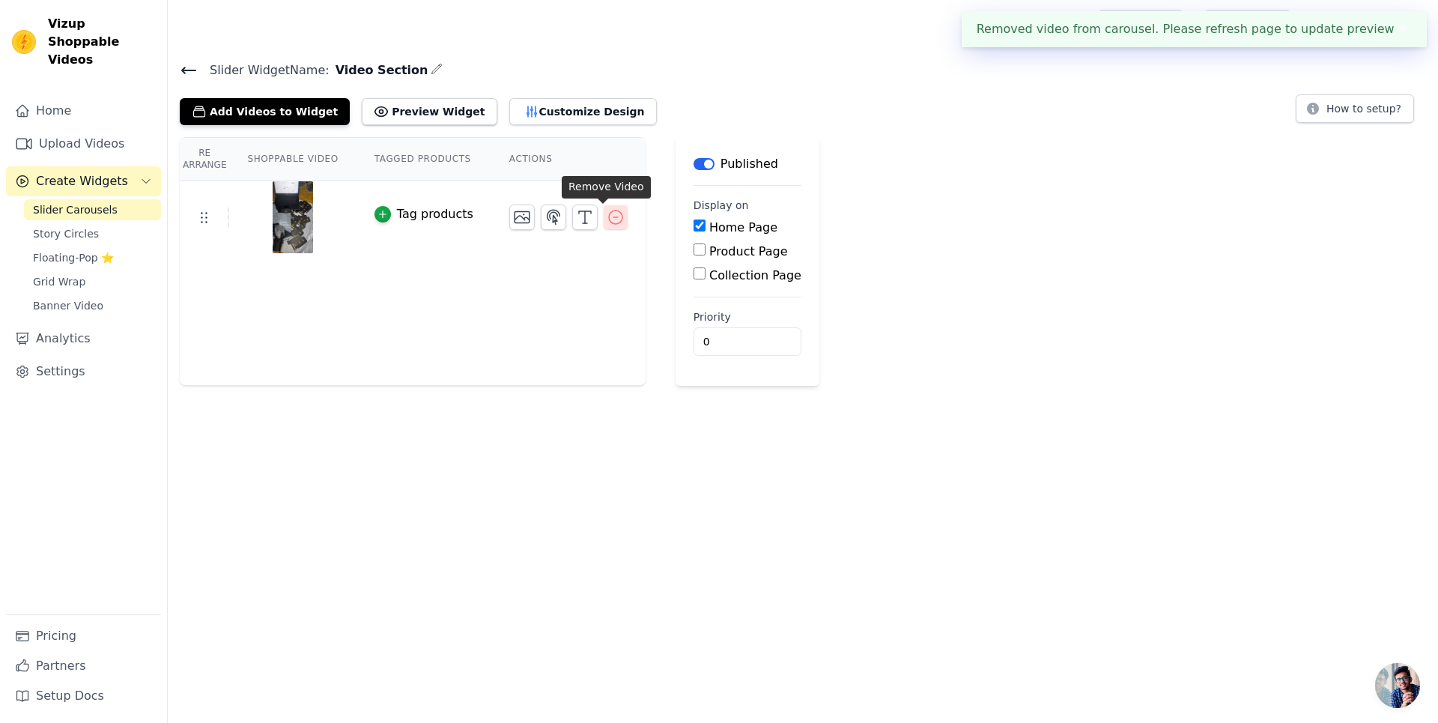
click at [607, 221] on icon "button" at bounding box center [616, 217] width 18 height 18
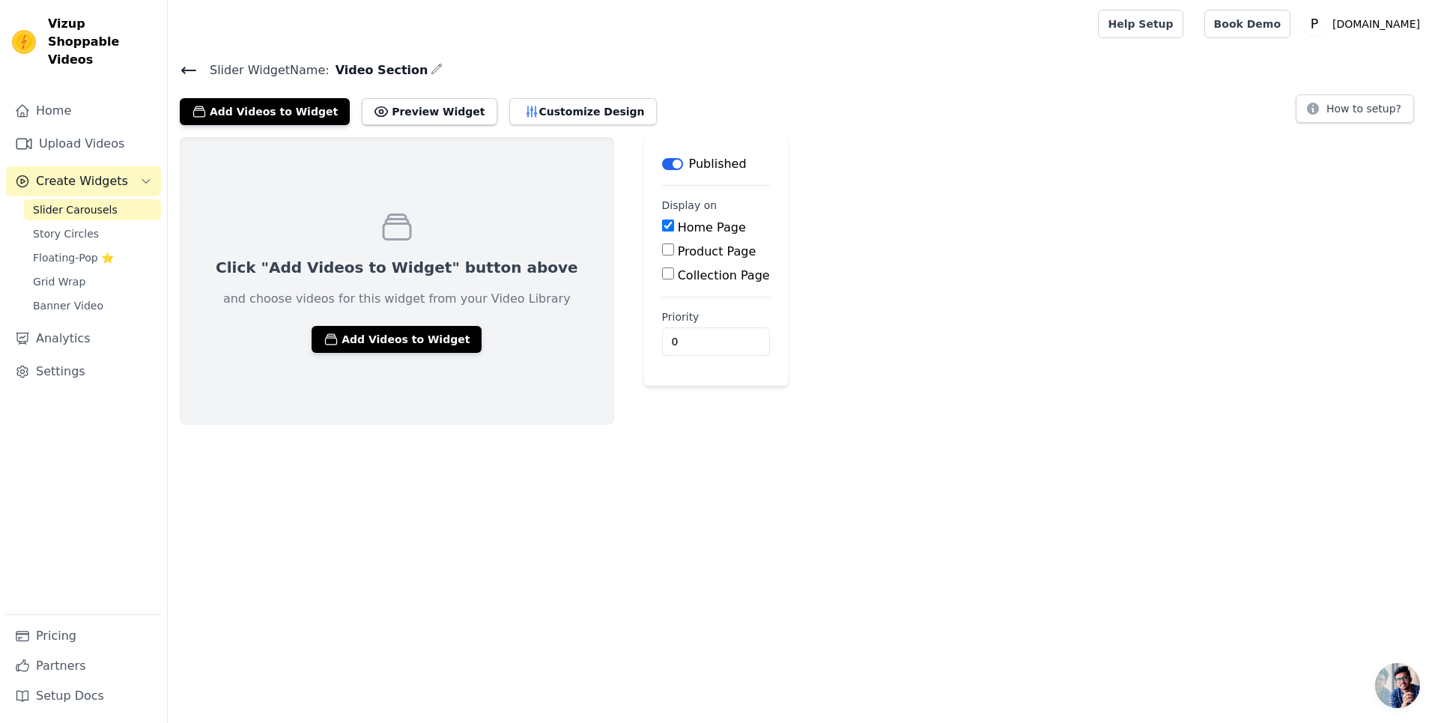
click at [662, 227] on input "Home Page" at bounding box center [668, 225] width 12 height 12
checkbox input "false"
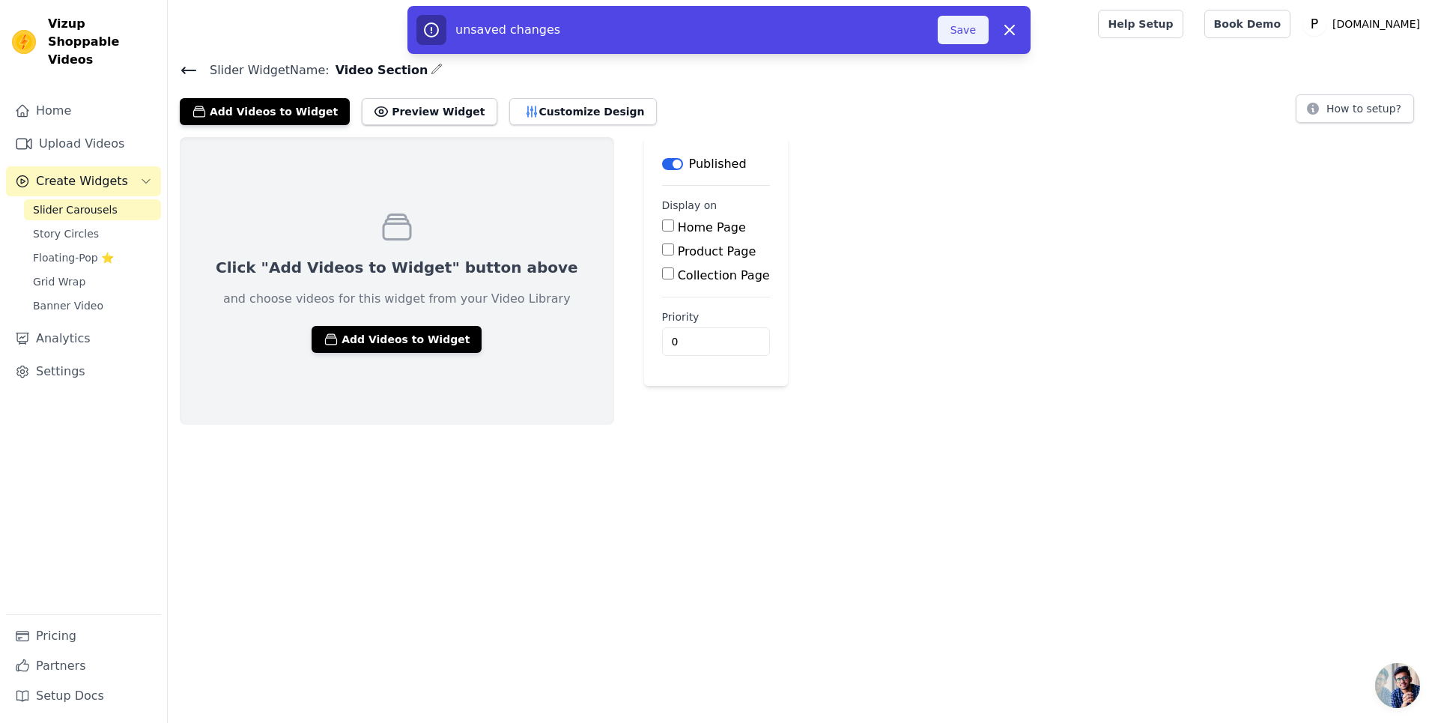
click at [976, 42] on button "Save" at bounding box center [963, 30] width 51 height 28
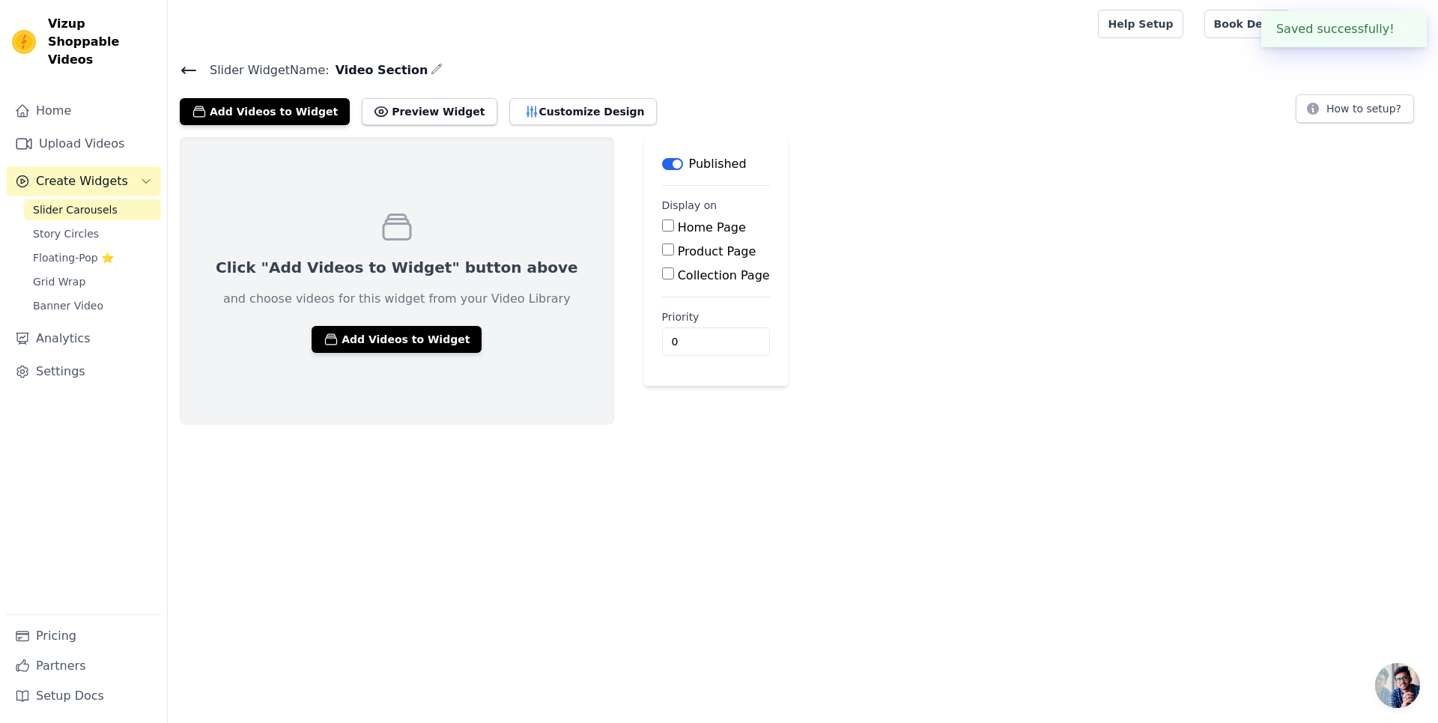
click at [662, 158] on button "Label" at bounding box center [672, 164] width 21 height 12
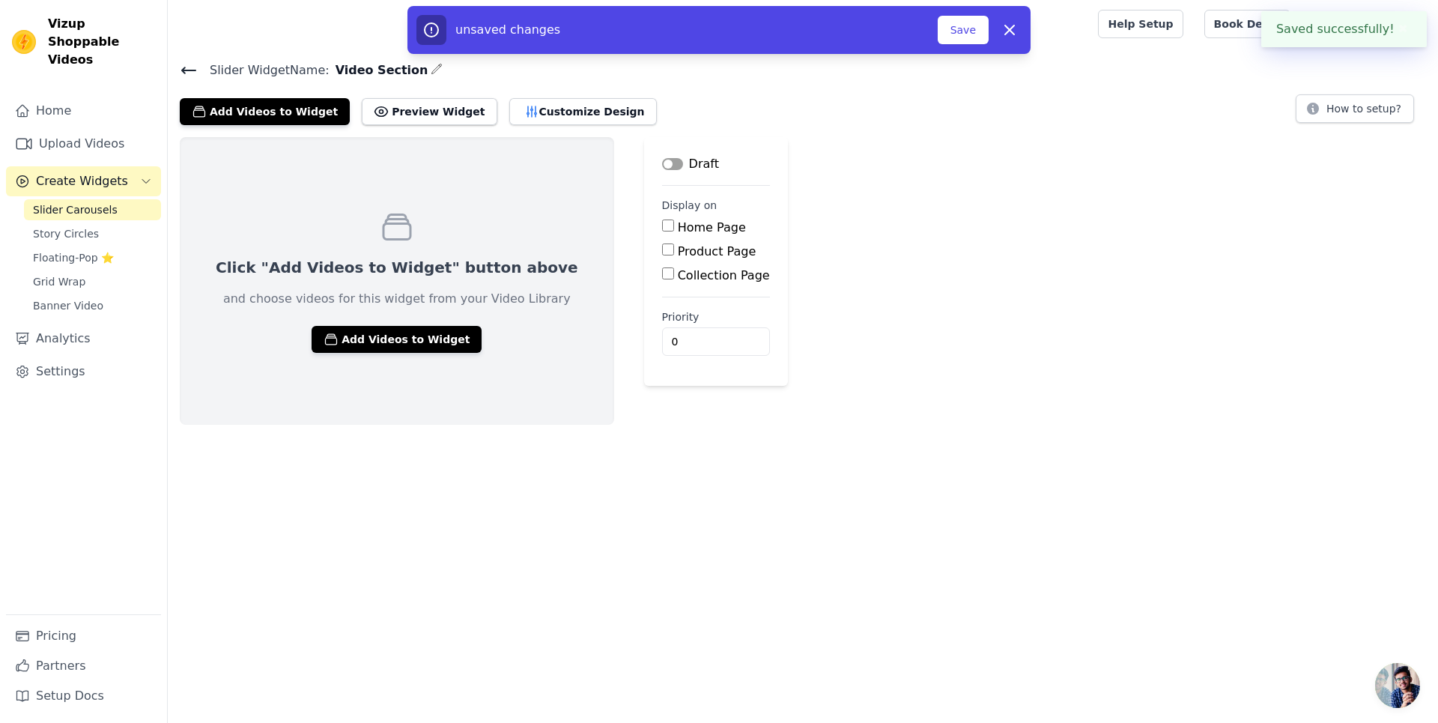
click at [106, 202] on span "Slider Carousels" at bounding box center [75, 209] width 85 height 15
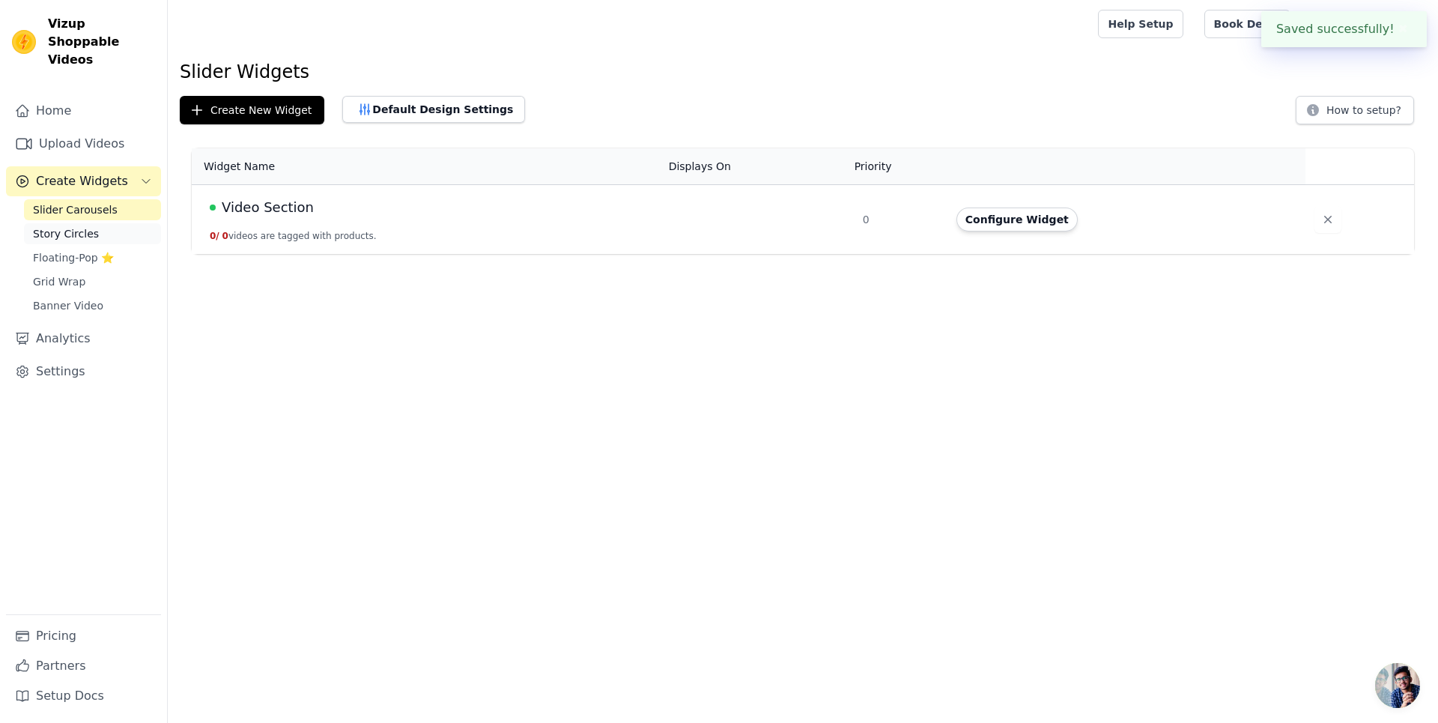
click at [113, 223] on link "Story Circles" at bounding box center [92, 233] width 137 height 21
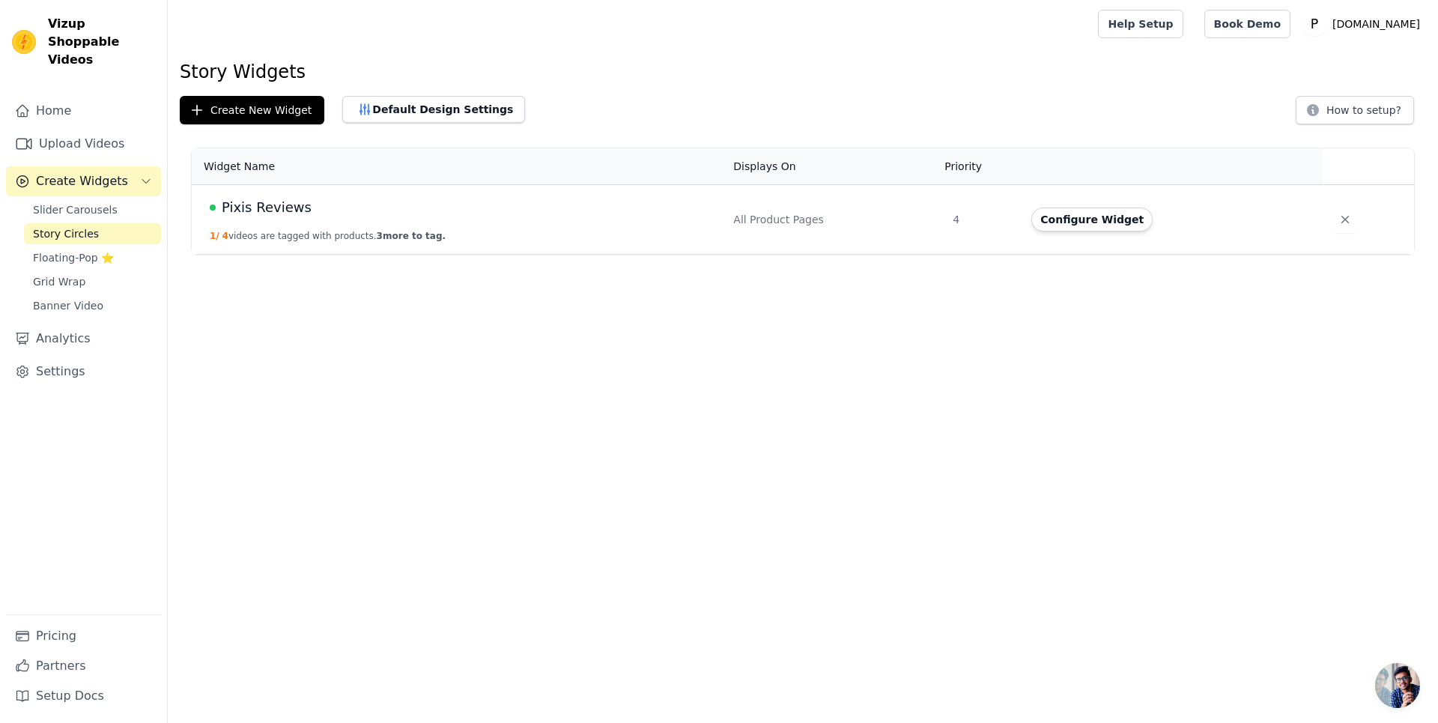
click at [811, 237] on td "All Product Pages" at bounding box center [833, 220] width 219 height 70
click at [1073, 222] on button "Configure Widget" at bounding box center [1091, 219] width 121 height 24
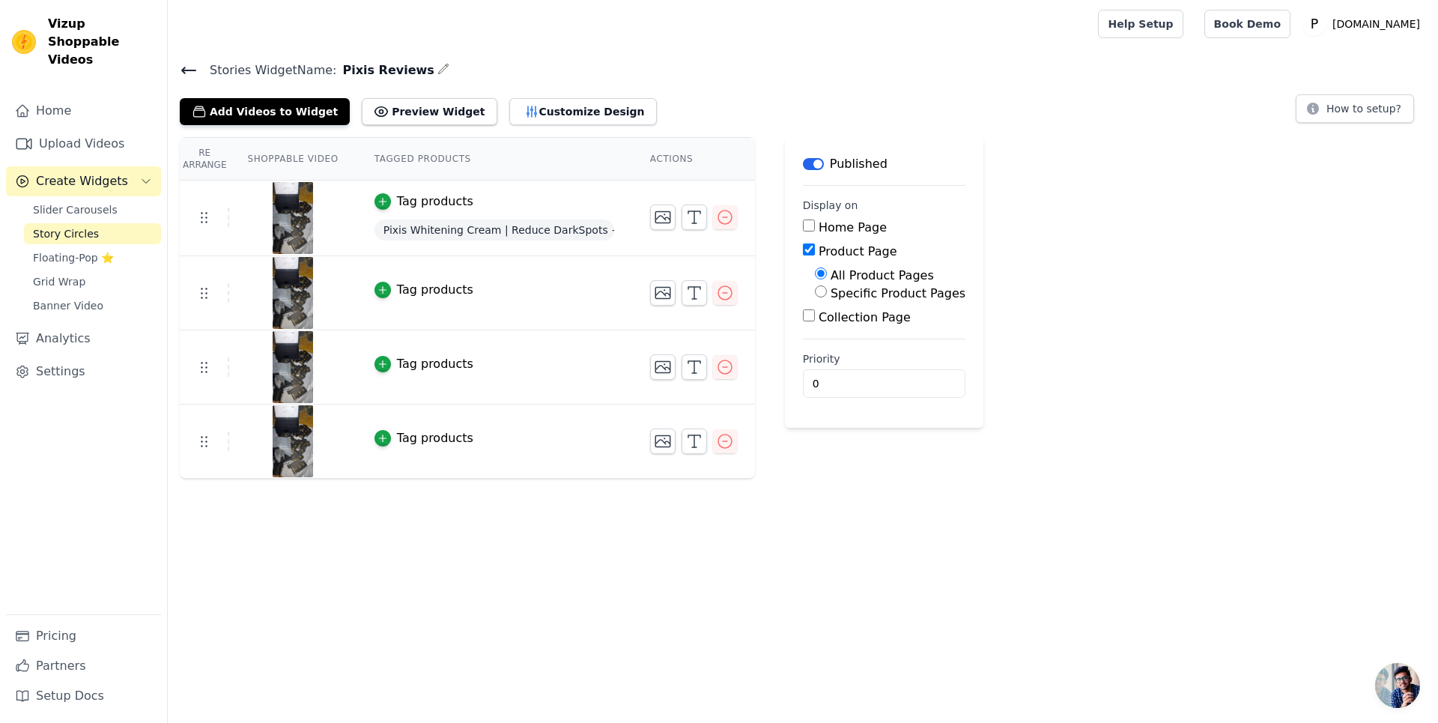
click at [814, 165] on button "Label" at bounding box center [813, 164] width 21 height 12
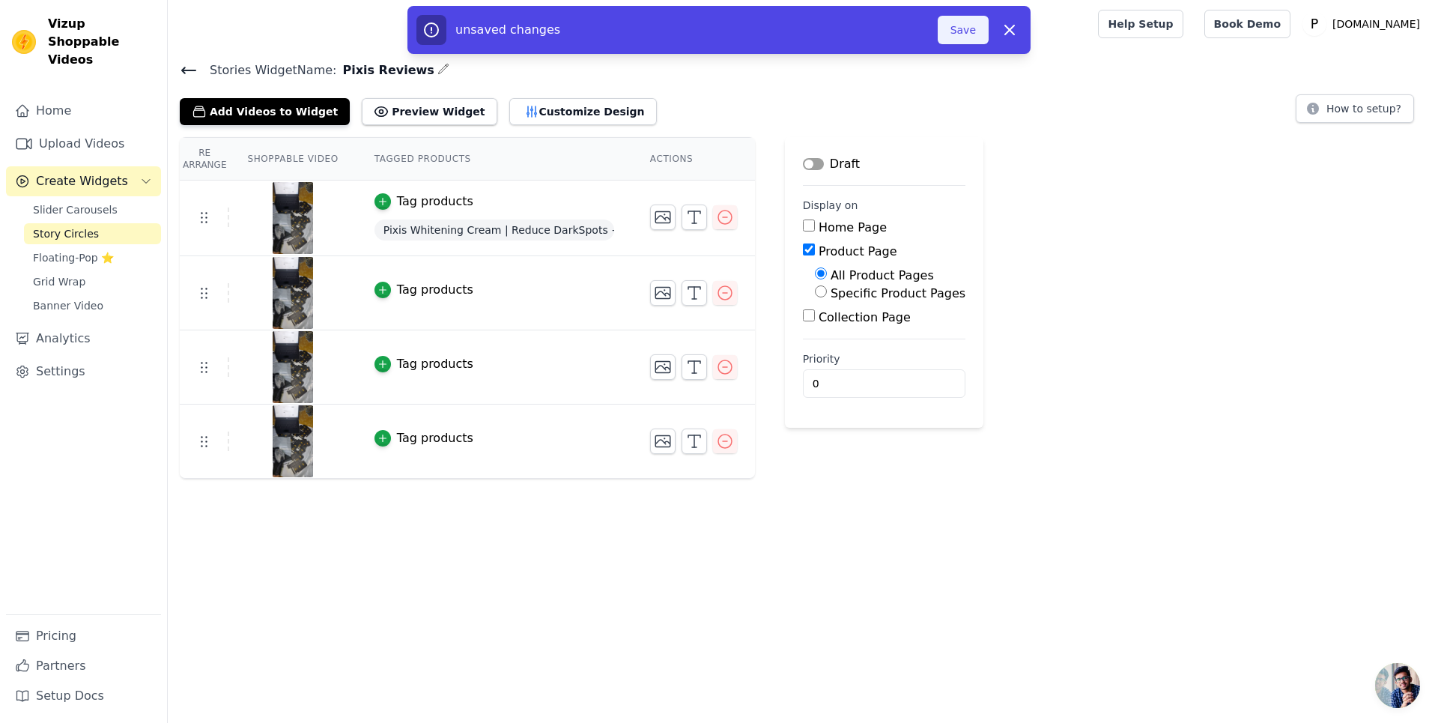
click at [958, 33] on button "Save" at bounding box center [963, 30] width 51 height 28
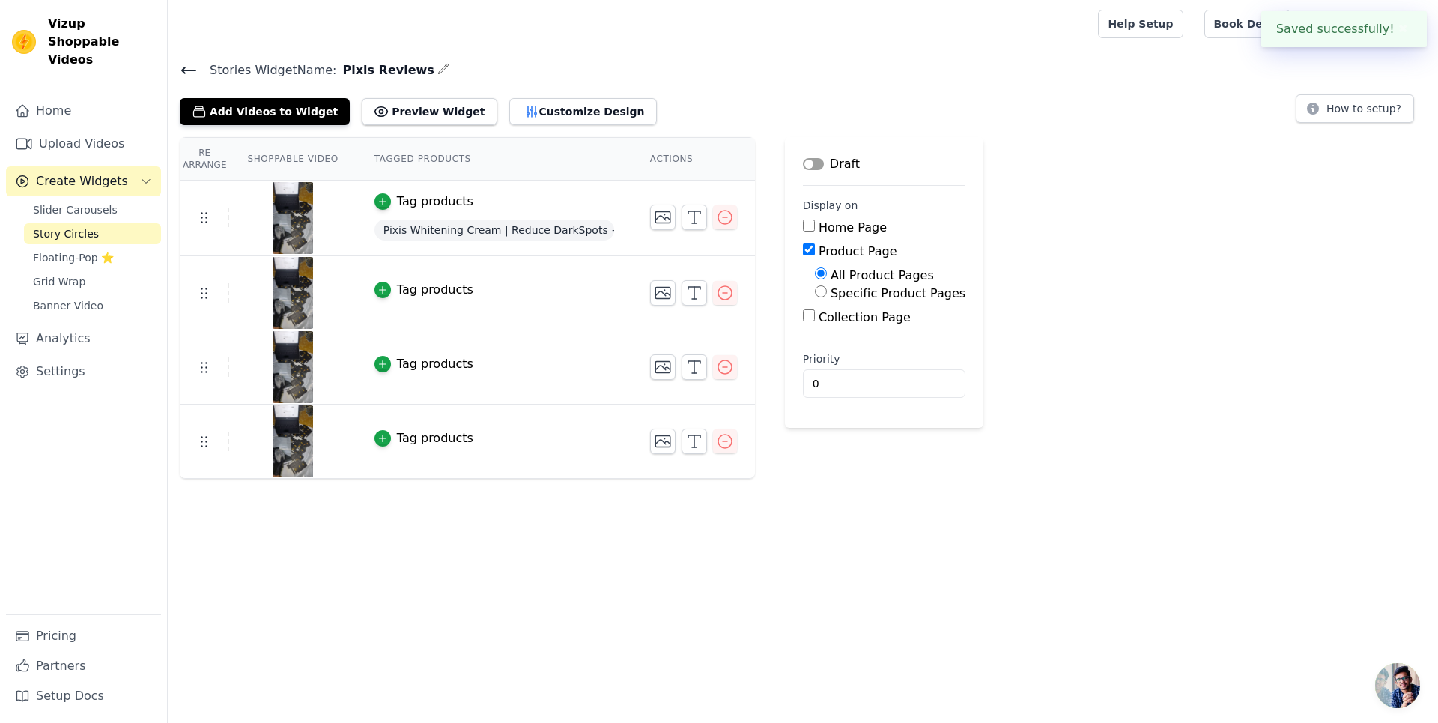
click at [803, 248] on input "Product Page" at bounding box center [809, 249] width 12 height 12
checkbox input "false"
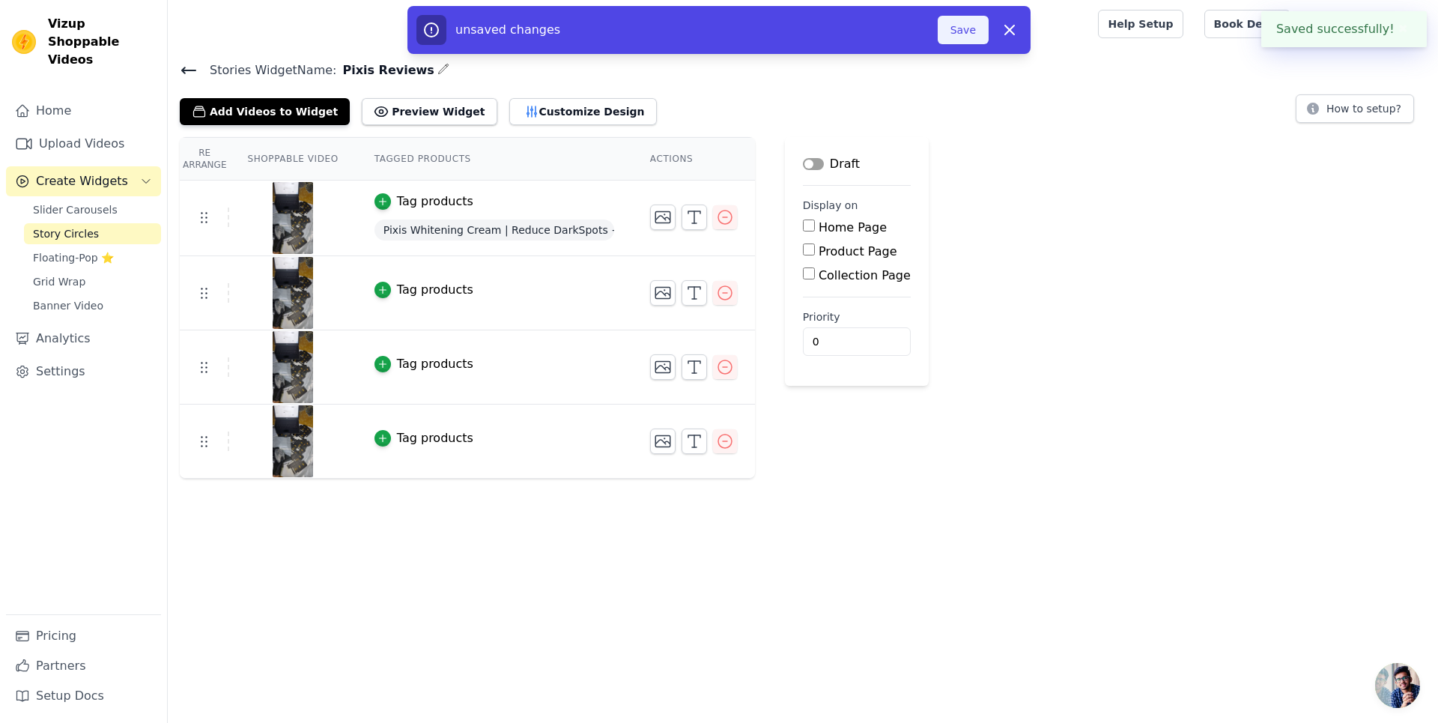
click at [964, 40] on button "Save" at bounding box center [963, 30] width 51 height 28
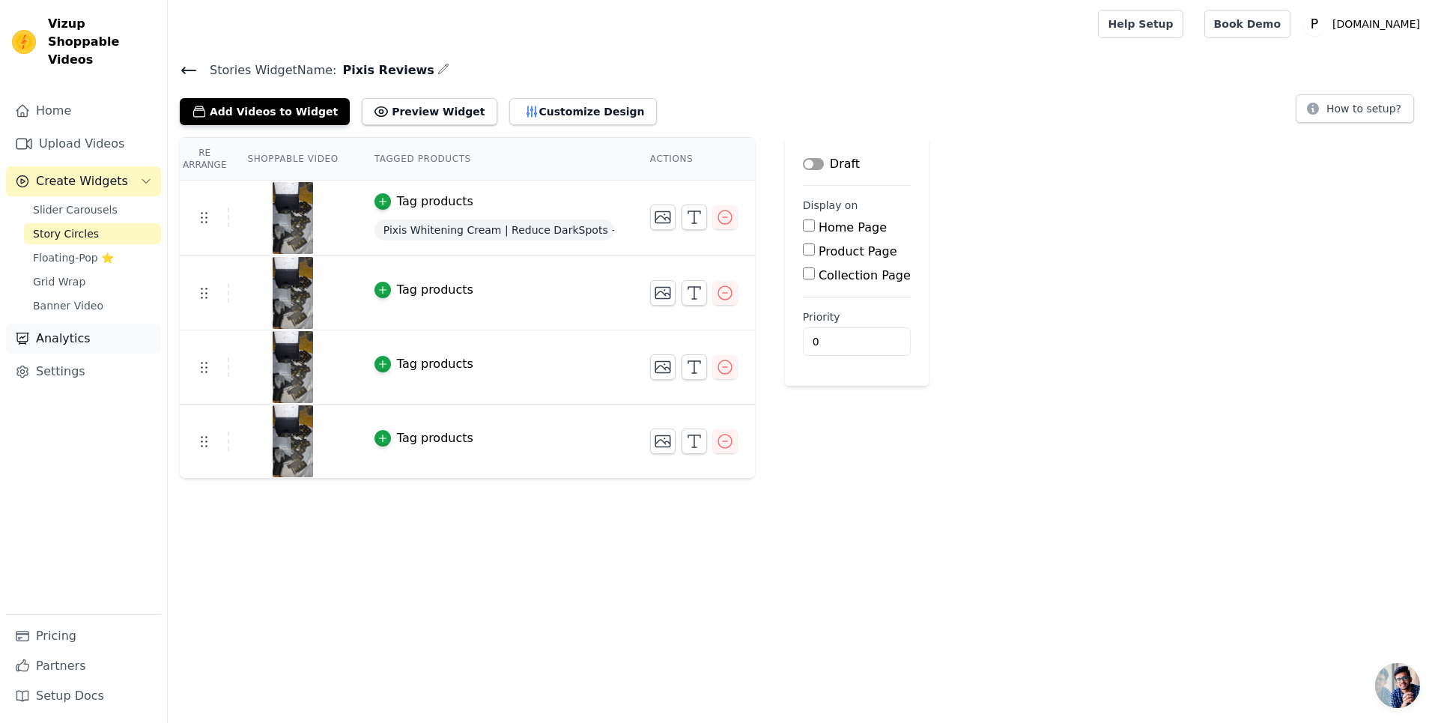
click at [77, 324] on link "Analytics" at bounding box center [83, 338] width 155 height 30
